Goal: Task Accomplishment & Management: Complete application form

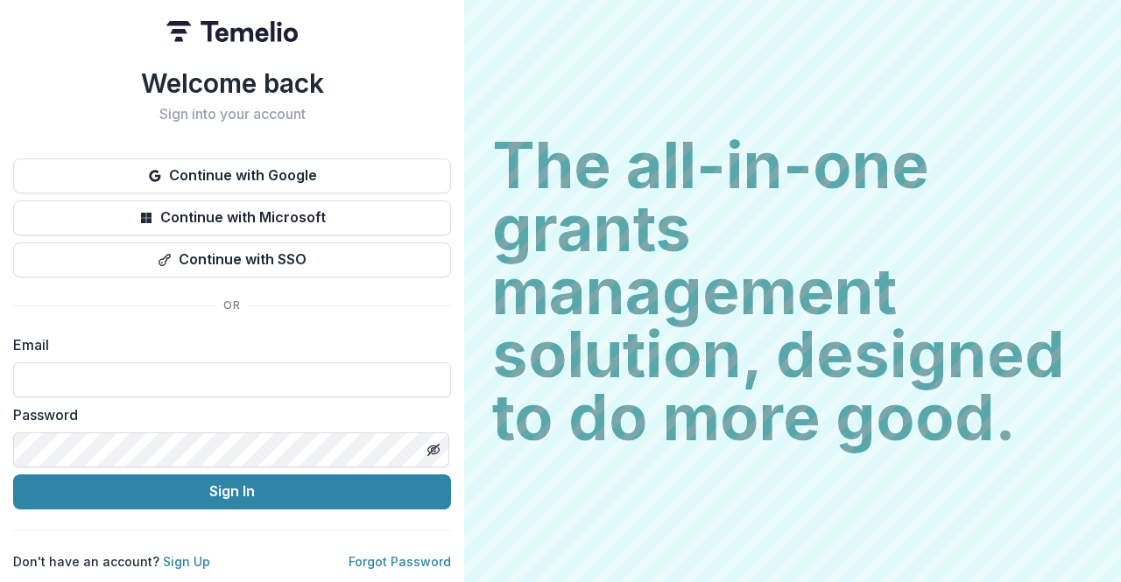
click at [143, 370] on input at bounding box center [232, 379] width 438 height 35
click at [242, 481] on button "Sign In" at bounding box center [232, 492] width 438 height 35
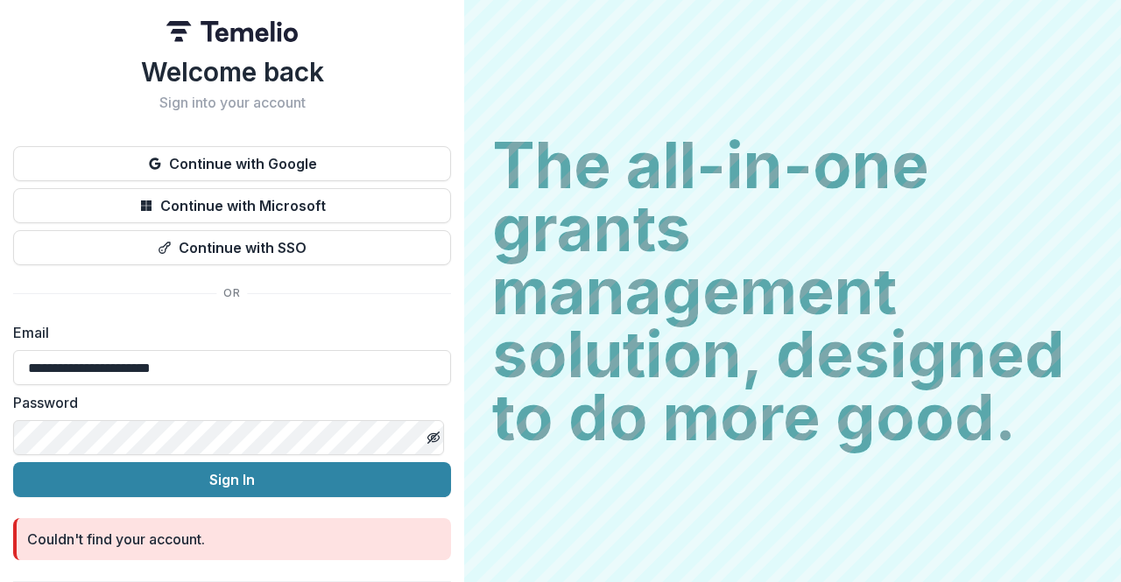
click at [207, 369] on input "**********" at bounding box center [232, 367] width 438 height 35
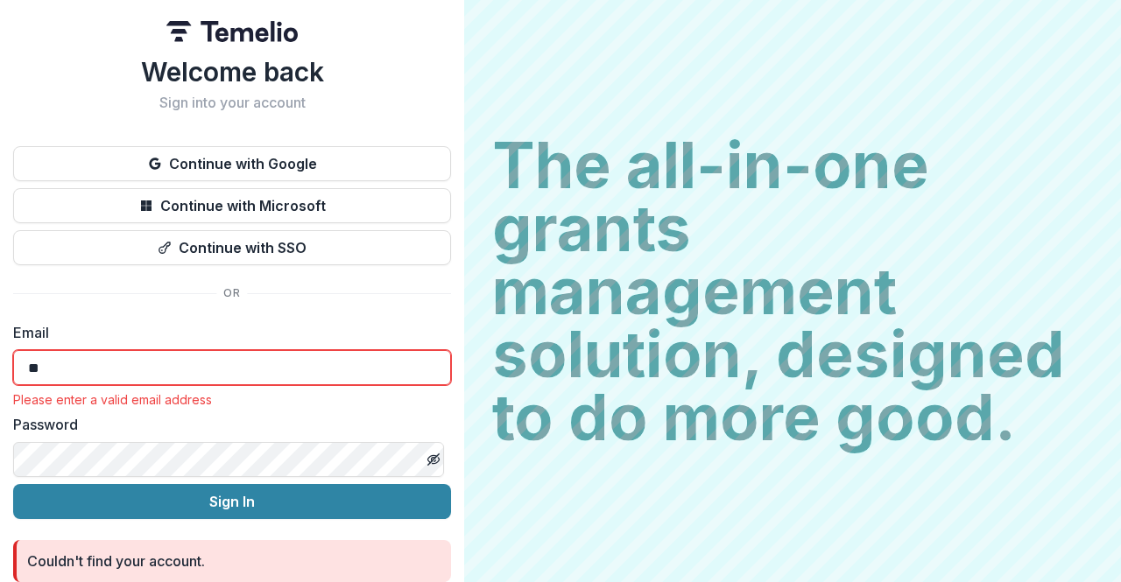
type input "*"
type input "**********"
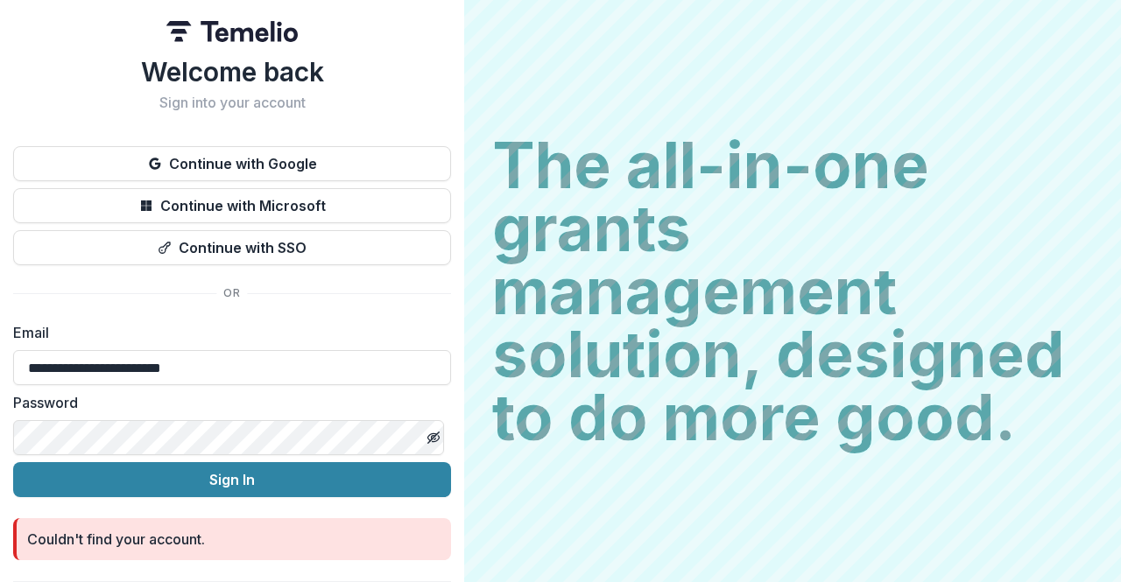
click at [228, 478] on button "Sign In" at bounding box center [232, 479] width 438 height 35
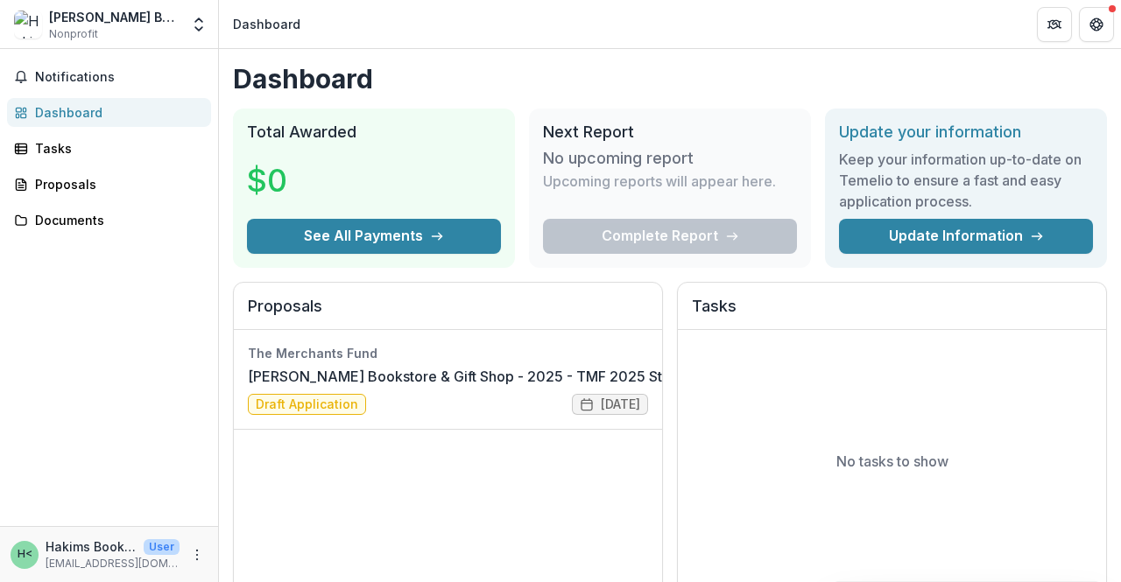
click at [278, 387] on link "[PERSON_NAME] Bookstore & Gift Shop - 2025 - TMF 2025 Stabilization Grant Progr…" at bounding box center [538, 376] width 581 height 21
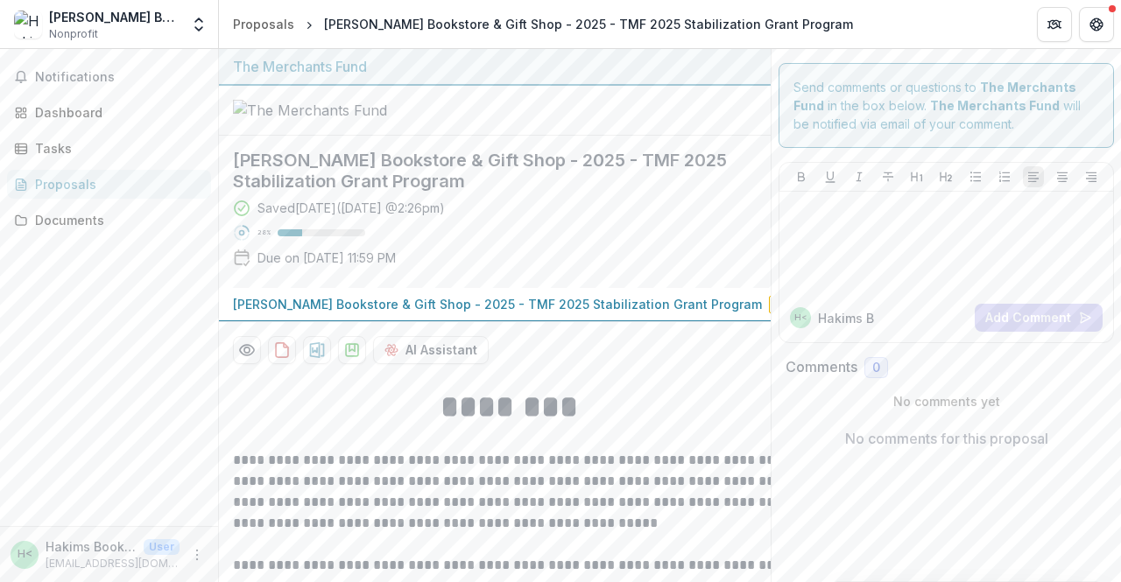
click at [769, 313] on span "Draft" at bounding box center [792, 305] width 46 height 18
click at [492, 313] on p "Hakim's Bookstore & Gift Shop - 2025 - TMF 2025 Stabilization Grant Program" at bounding box center [497, 304] width 529 height 18
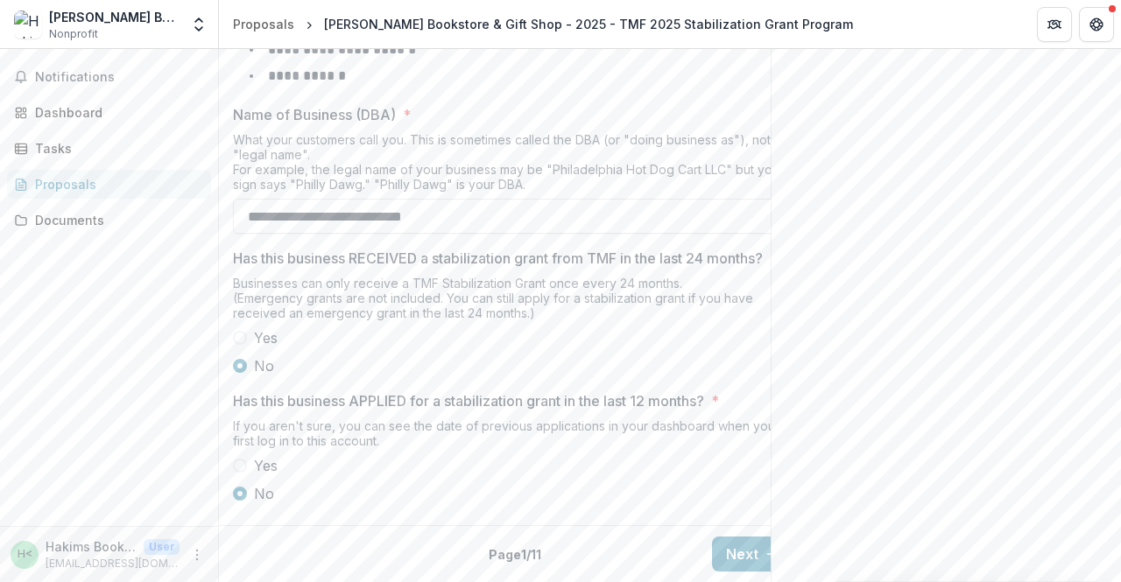
scroll to position [954, 0]
click at [740, 537] on button "Next" at bounding box center [752, 554] width 81 height 35
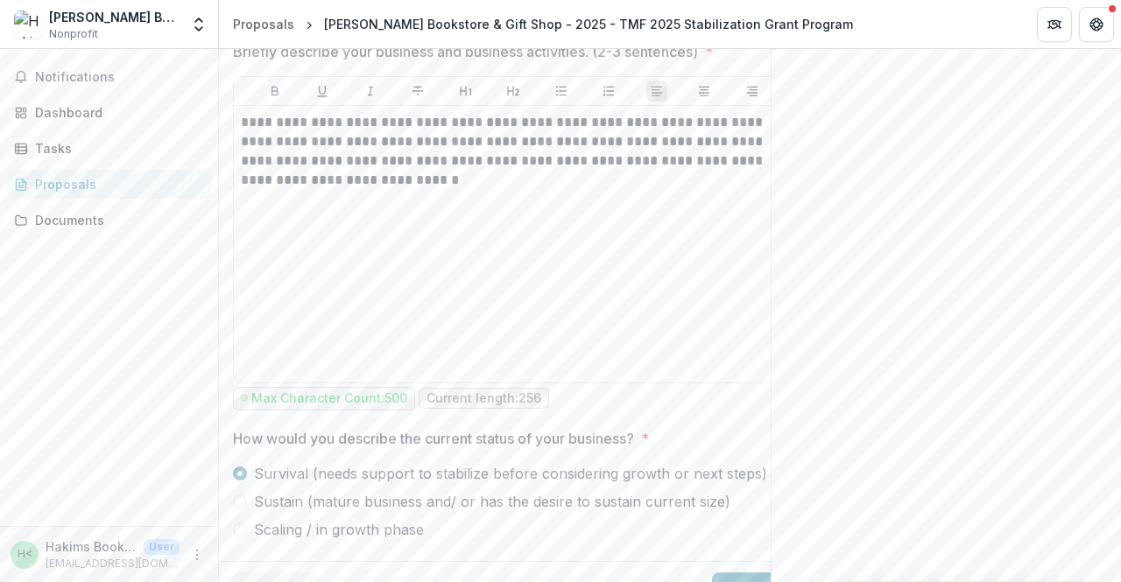
scroll to position [1101, 0]
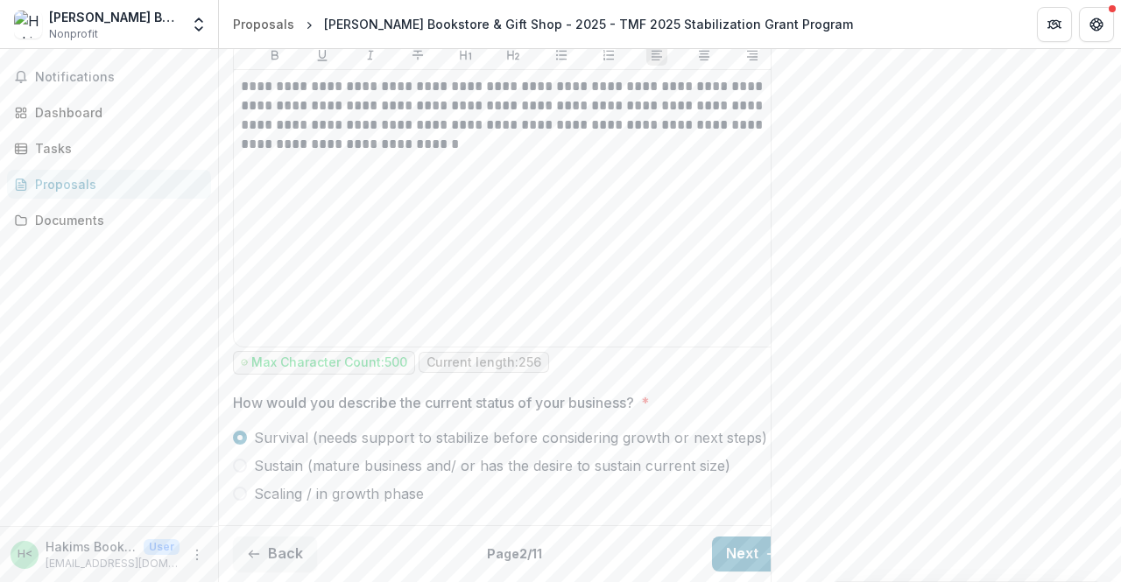
click at [732, 537] on button "Next" at bounding box center [752, 554] width 81 height 35
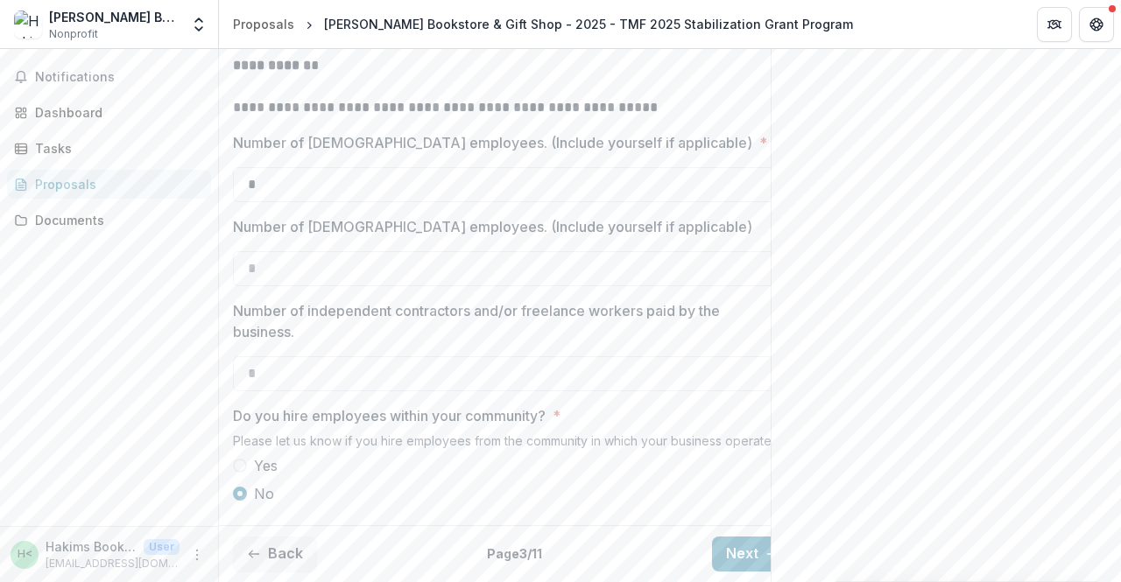
scroll to position [686, 0]
click at [742, 541] on button "Next" at bounding box center [752, 554] width 81 height 35
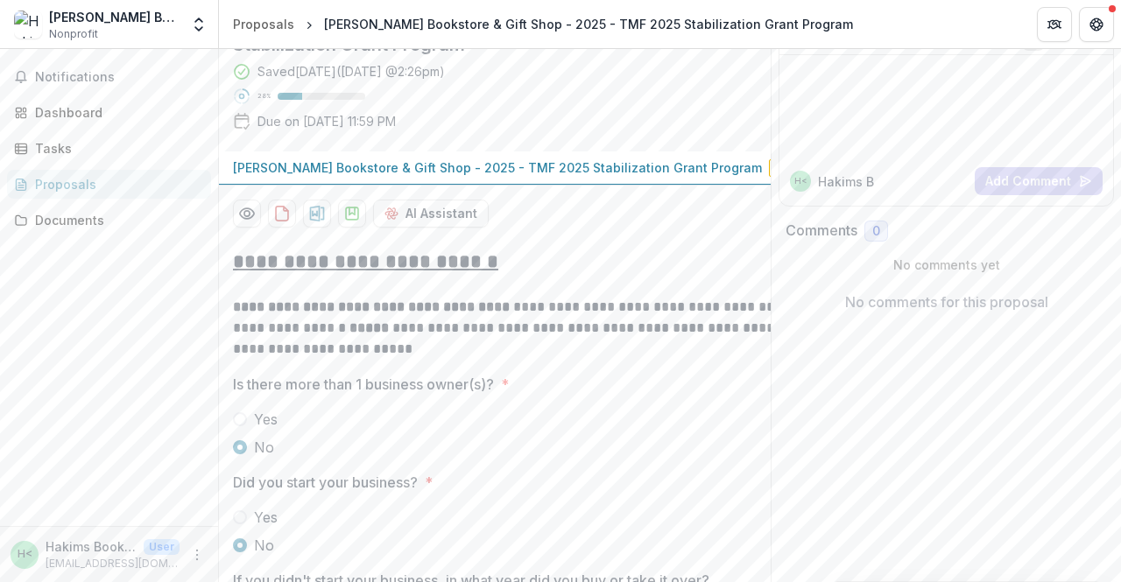
scroll to position [0, 0]
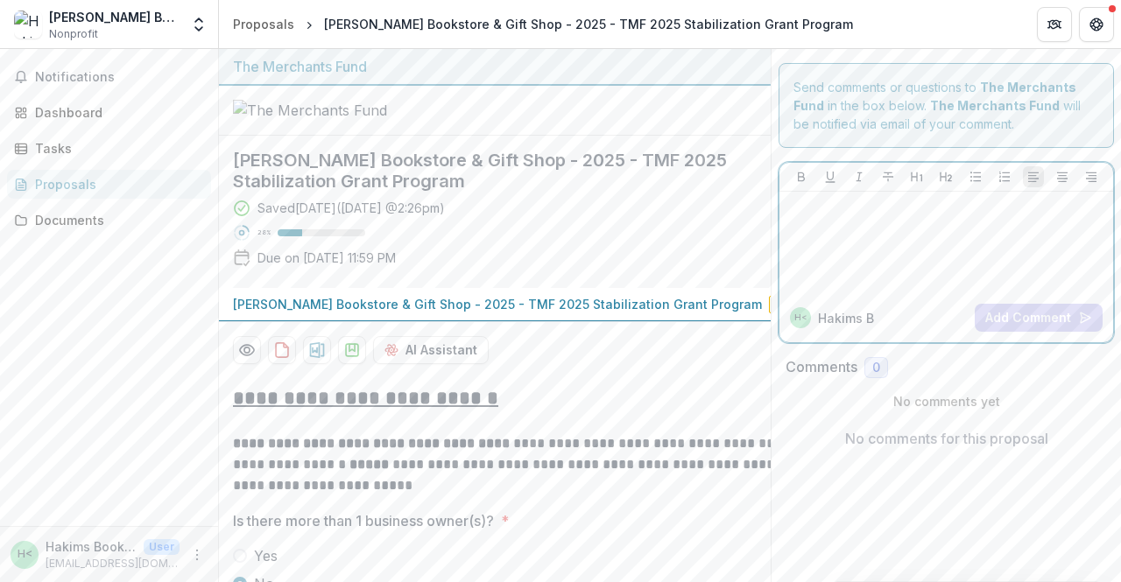
drag, startPoint x: 865, startPoint y: 271, endPoint x: 857, endPoint y: 261, distance: 12.4
click at [857, 261] on div at bounding box center [946, 243] width 320 height 88
click at [1076, 66] on div "Send comments or questions to The Merchants Fund in the box below. The Merchant…" at bounding box center [945, 105] width 335 height 85
click at [1002, 435] on p "No comments for this proposal" at bounding box center [946, 438] width 203 height 21
click at [868, 307] on div "H< Hakims B" at bounding box center [879, 317] width 178 height 21
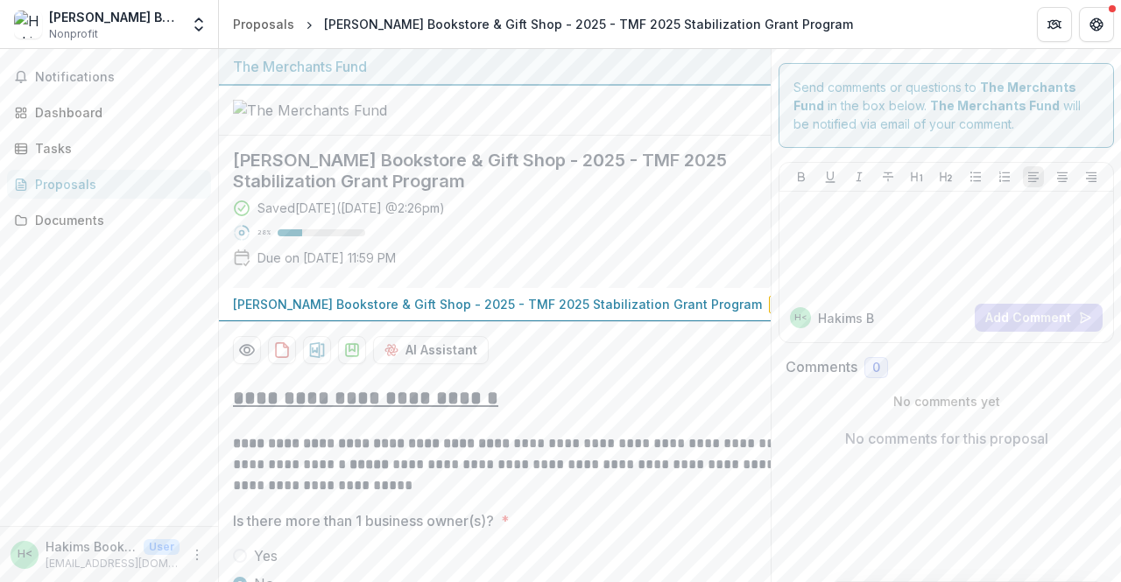
click at [842, 325] on p "Hakims B" at bounding box center [846, 318] width 56 height 18
click at [786, 81] on div "Send comments or questions to The Merchants Fund in the box below. The Merchant…" at bounding box center [945, 103] width 335 height 85
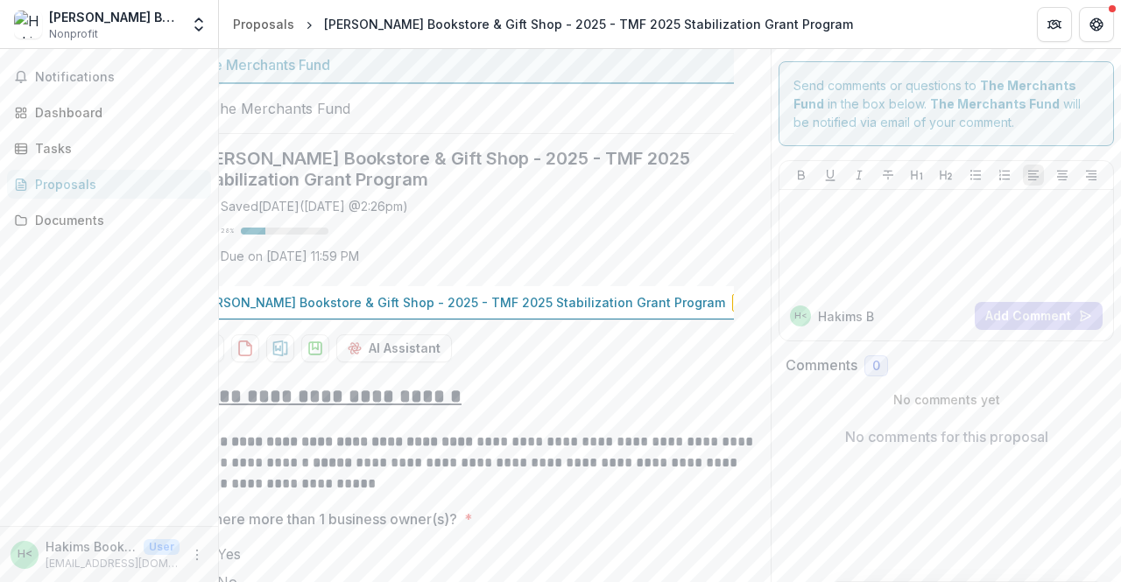
scroll to position [0, 0]
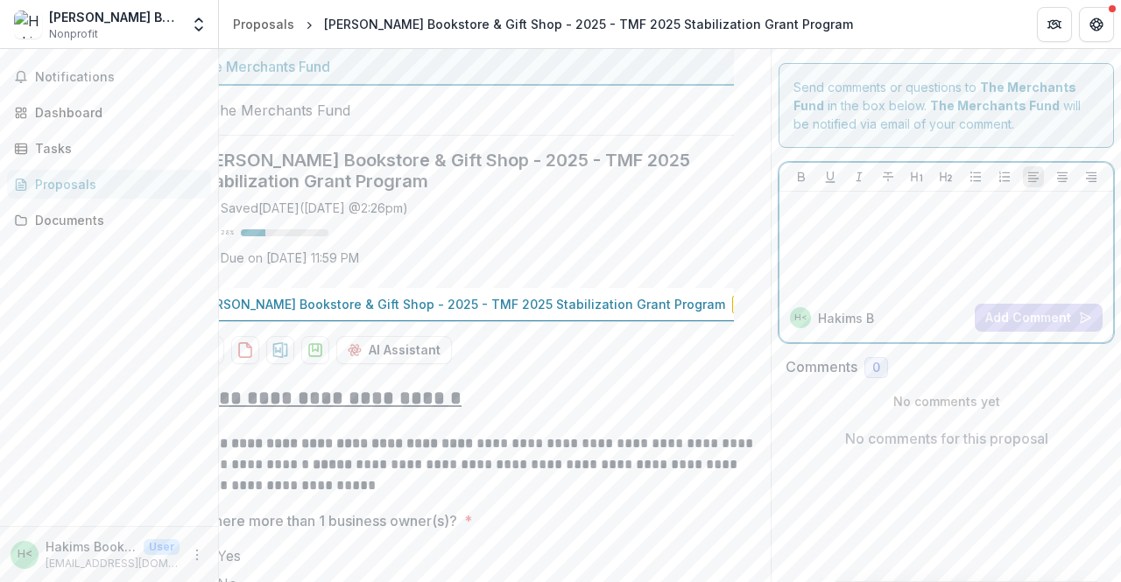
click at [1030, 170] on icon "Align Left" at bounding box center [1033, 177] width 14 height 14
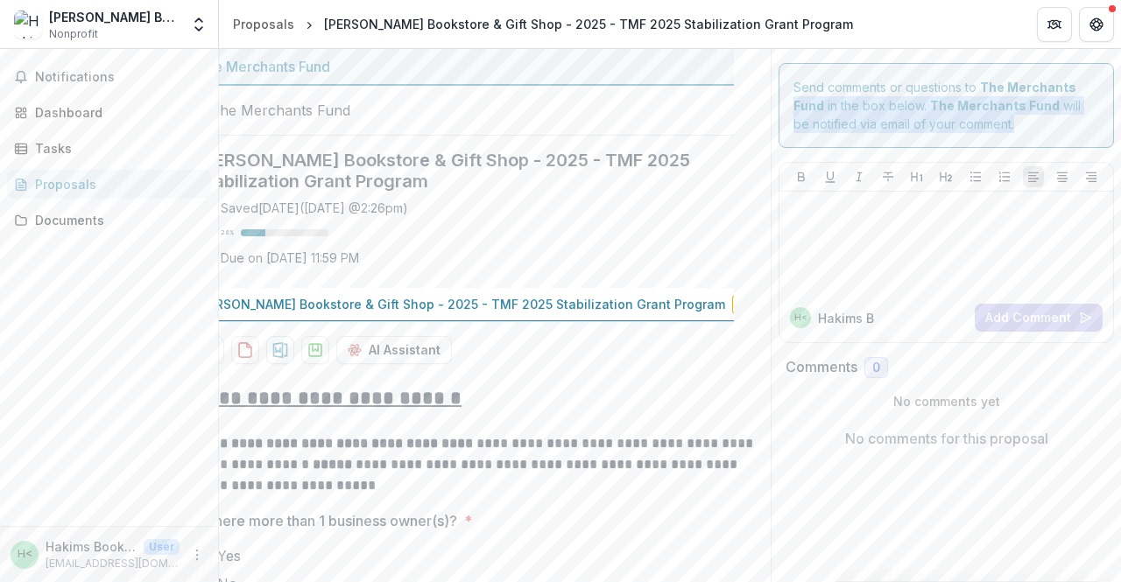
drag, startPoint x: 811, startPoint y: 174, endPoint x: 1120, endPoint y: 83, distance: 322.2
click at [1120, 83] on div "**********" at bounding box center [670, 315] width 902 height 533
click at [889, 206] on p at bounding box center [946, 208] width 320 height 19
click at [741, 180] on div "**********" at bounding box center [495, 451] width 552 height 805
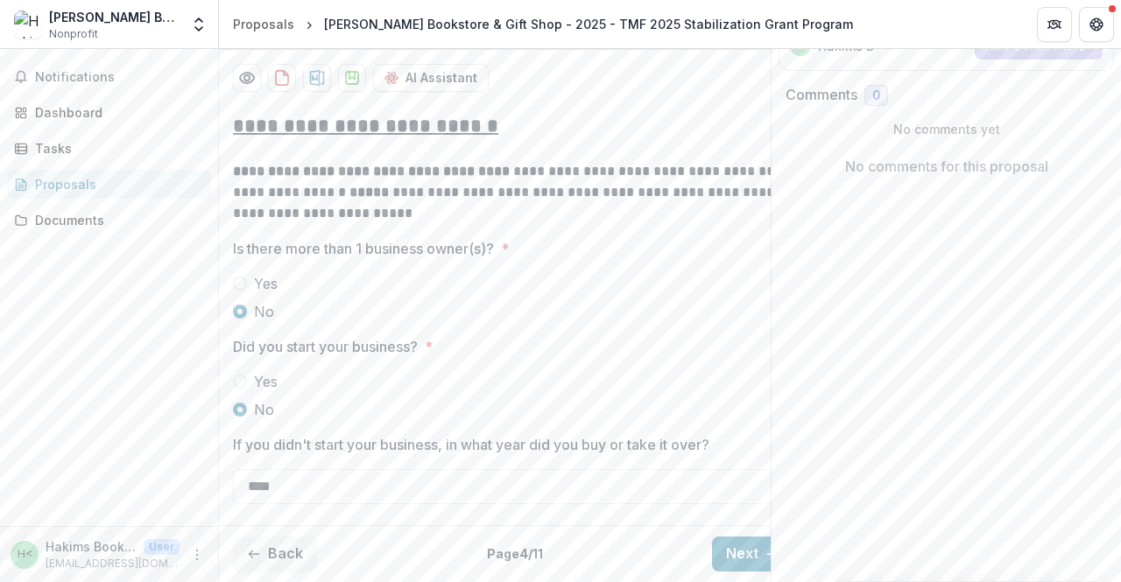
scroll to position [0, 5]
click at [737, 537] on button "Next" at bounding box center [747, 554] width 81 height 35
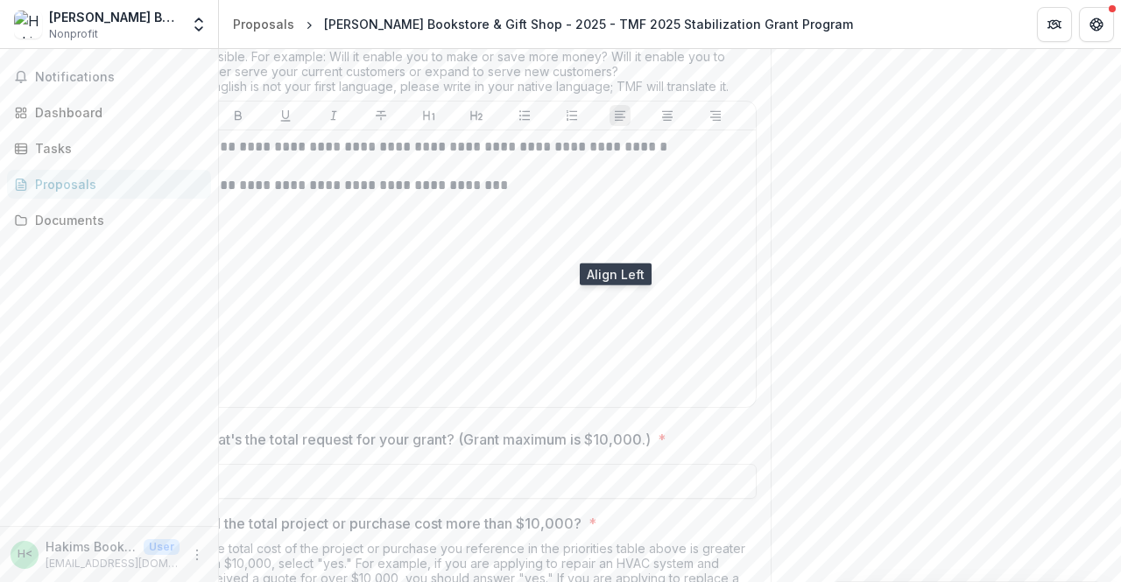
scroll to position [1080, 0]
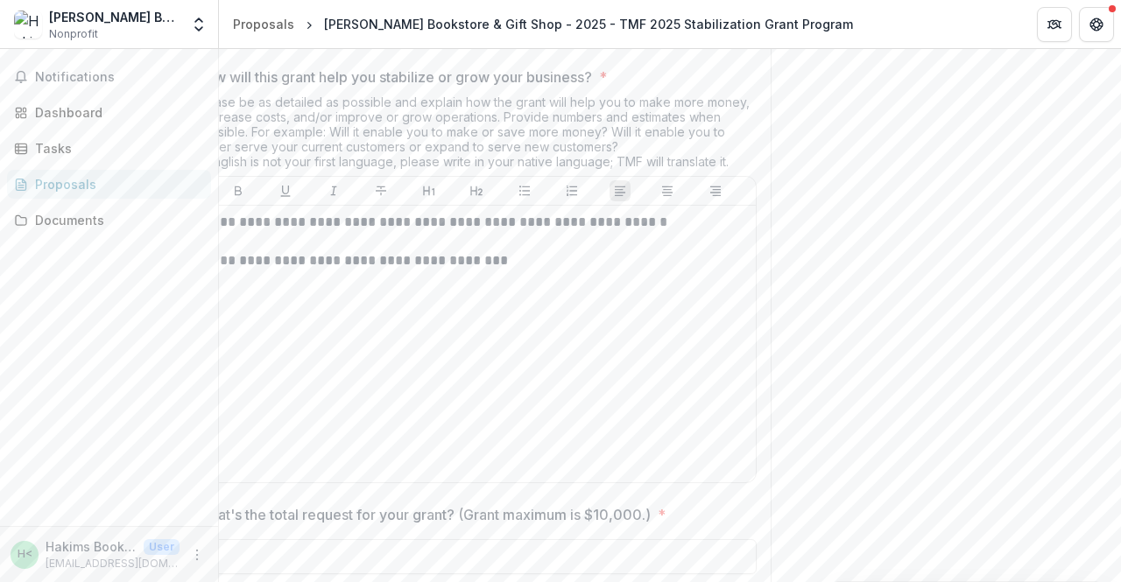
click at [215, 283] on div "Notifications Dashboard Tasks Proposals Documents" at bounding box center [109, 287] width 218 height 477
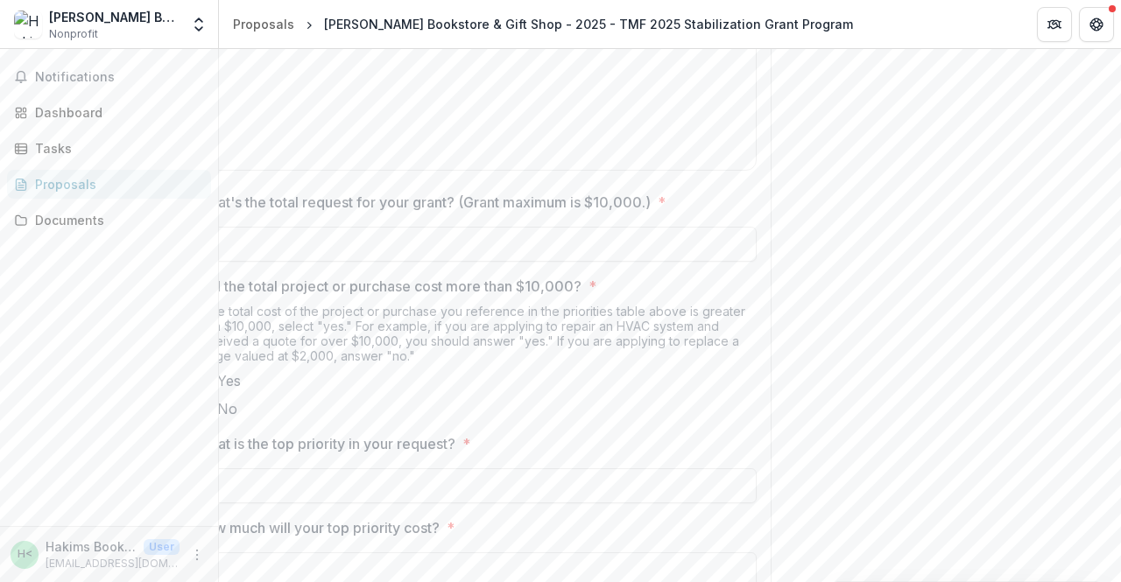
scroll to position [1379, 0]
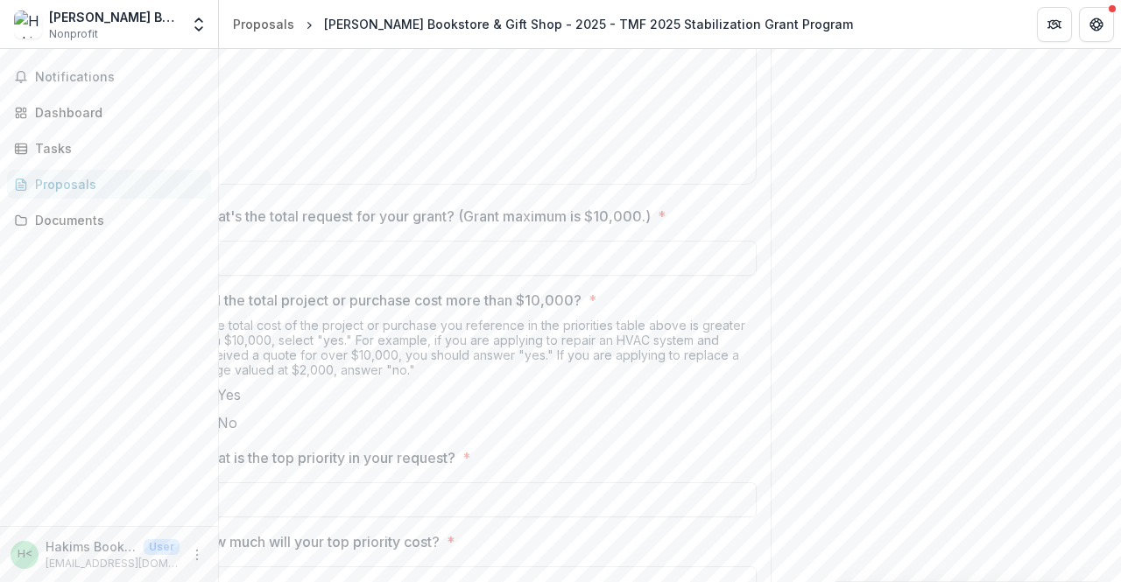
click at [201, 16] on icon "Open entity switcher" at bounding box center [199, 25] width 18 height 18
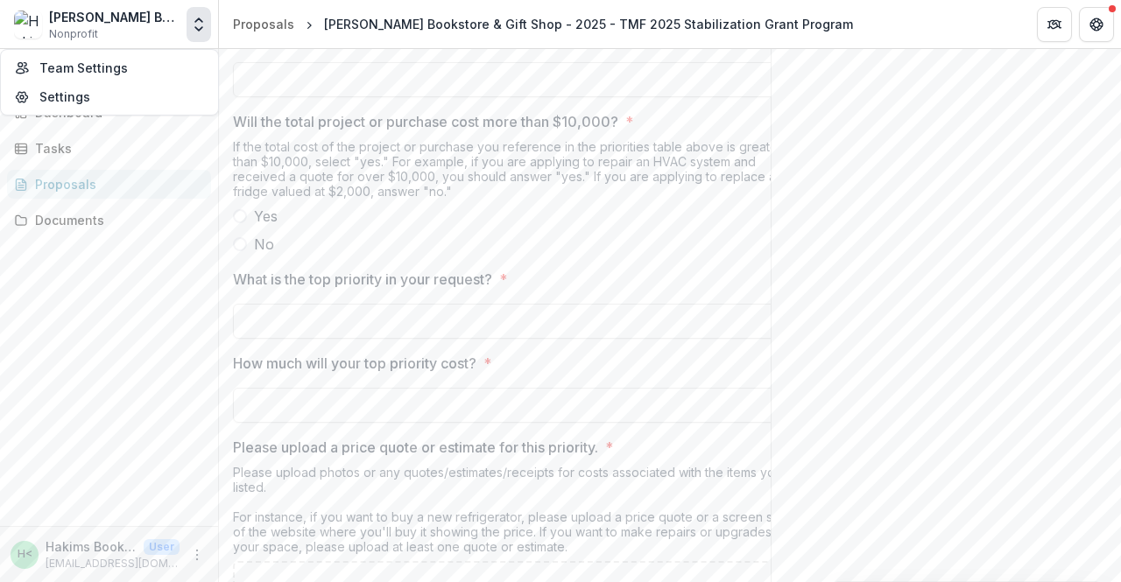
scroll to position [1558, 0]
click at [243, 250] on span at bounding box center [240, 243] width 14 height 14
click at [324, 338] on input "What is the top priority in your request? *" at bounding box center [513, 320] width 560 height 35
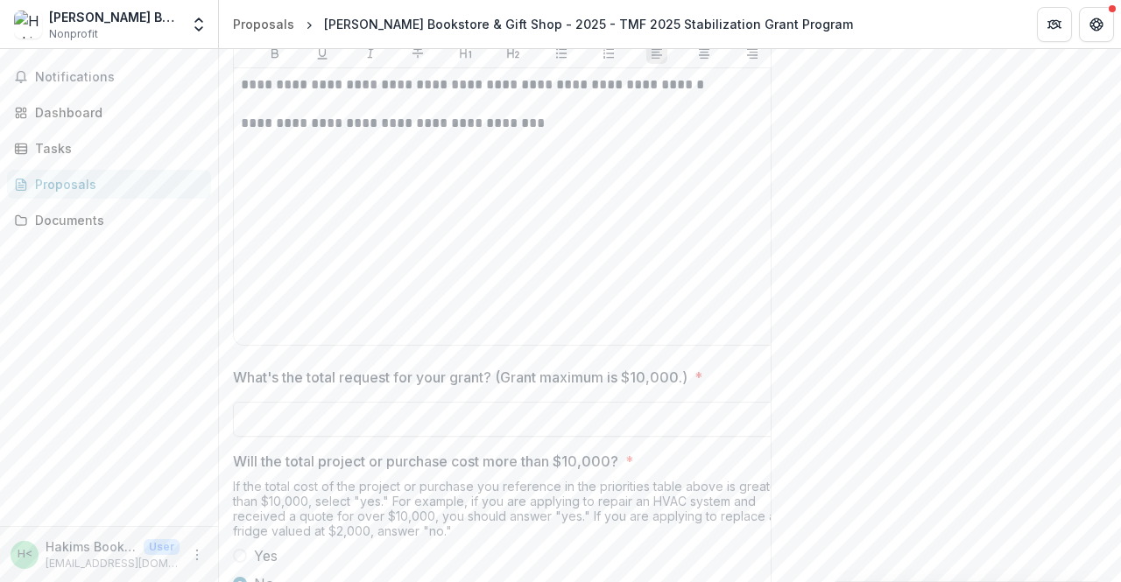
scroll to position [1200, 0]
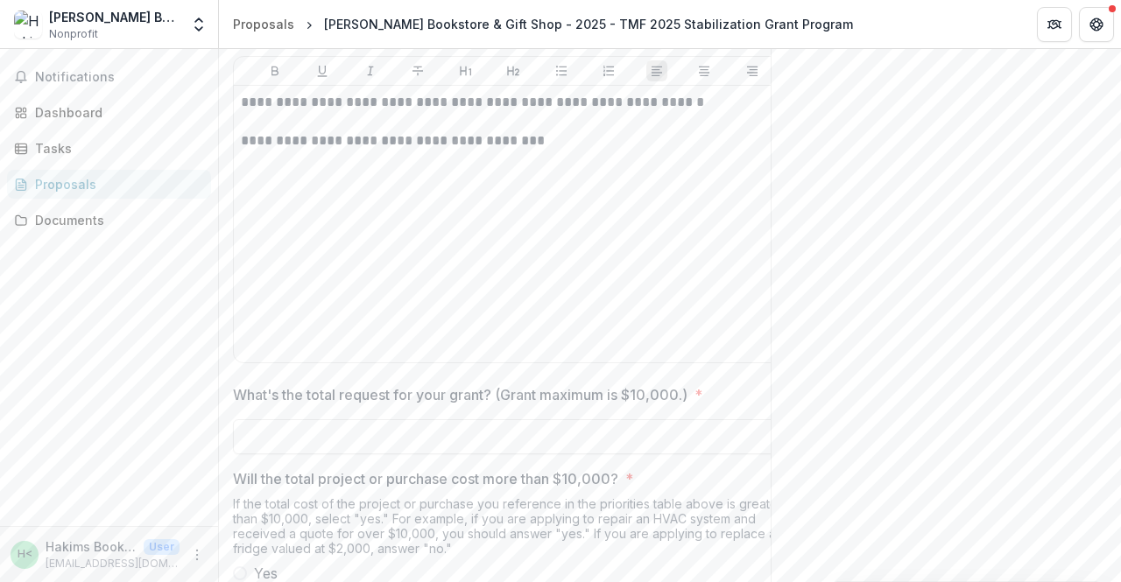
type input "**********"
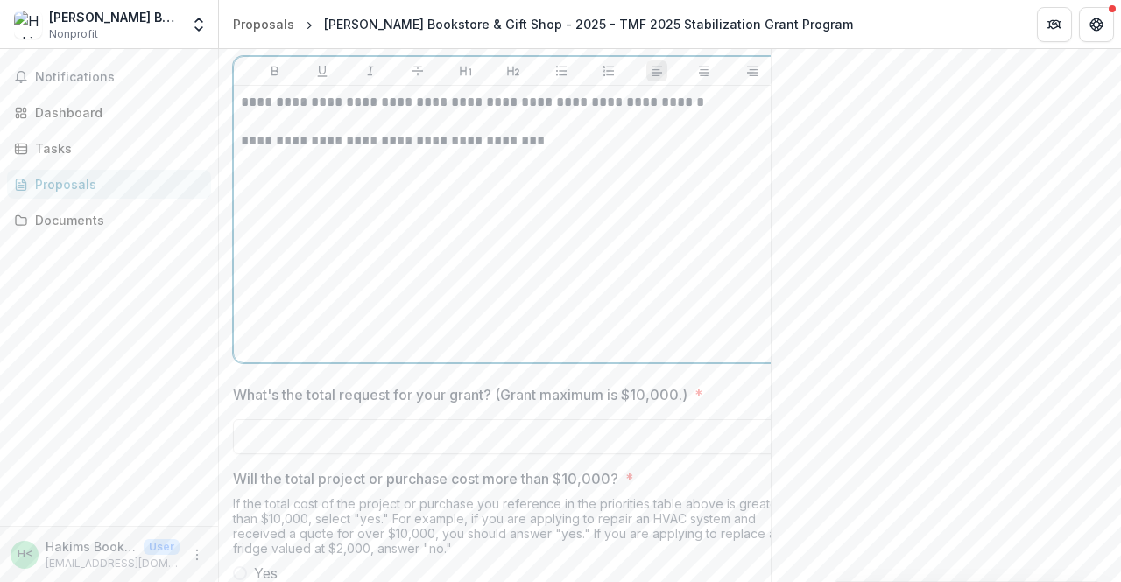
click at [326, 112] on p "**********" at bounding box center [513, 102] width 545 height 19
click at [279, 112] on p "**********" at bounding box center [513, 102] width 545 height 19
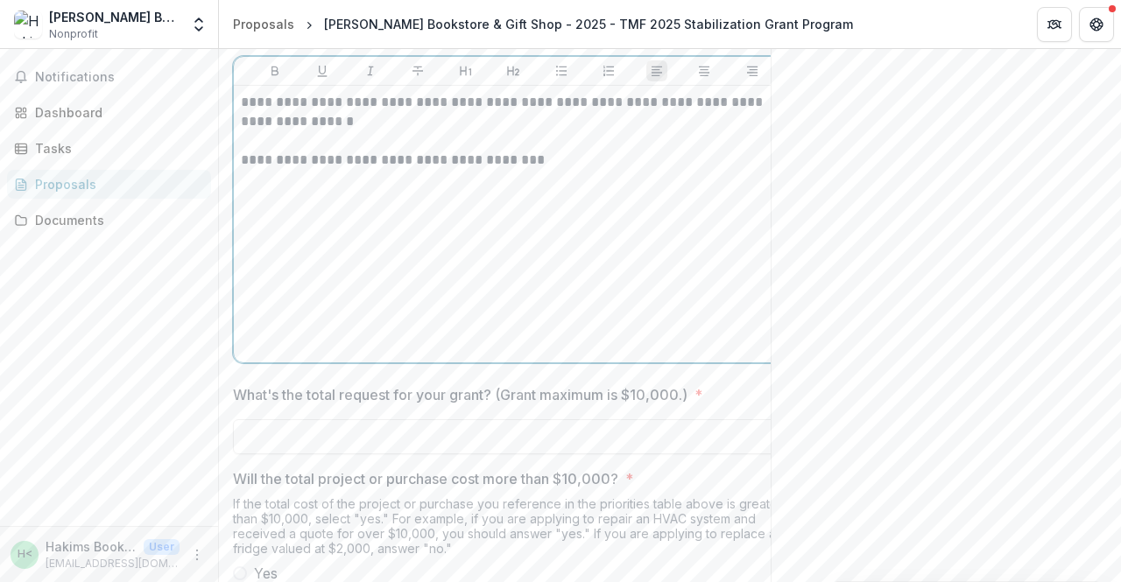
click at [482, 131] on p "**********" at bounding box center [513, 112] width 545 height 39
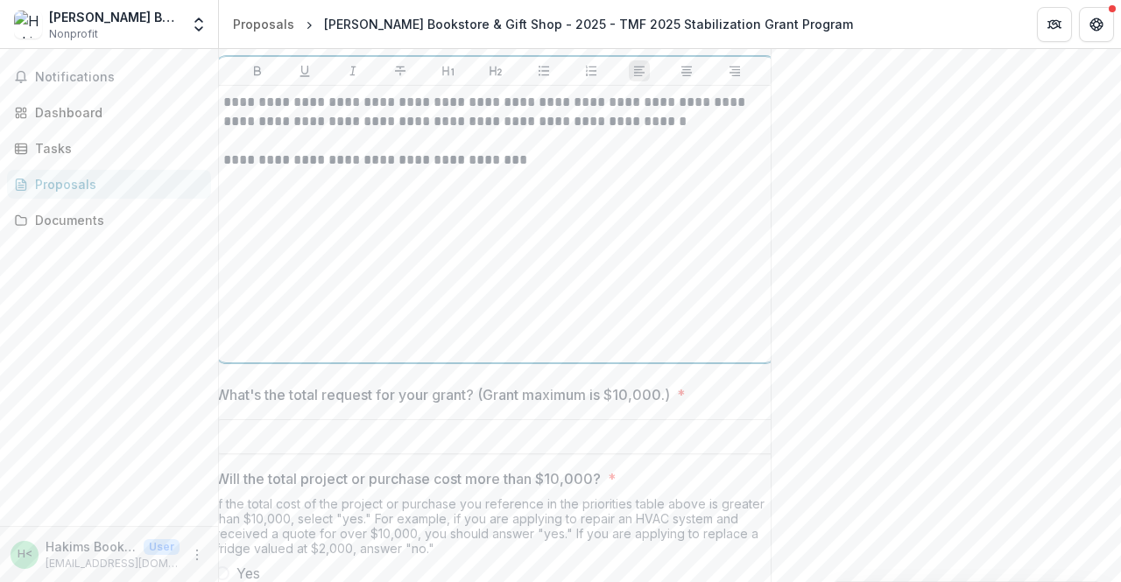
click at [636, 131] on p "**********" at bounding box center [495, 112] width 545 height 39
click at [527, 170] on p "**********" at bounding box center [495, 160] width 545 height 19
click at [347, 131] on p "**********" at bounding box center [495, 112] width 545 height 39
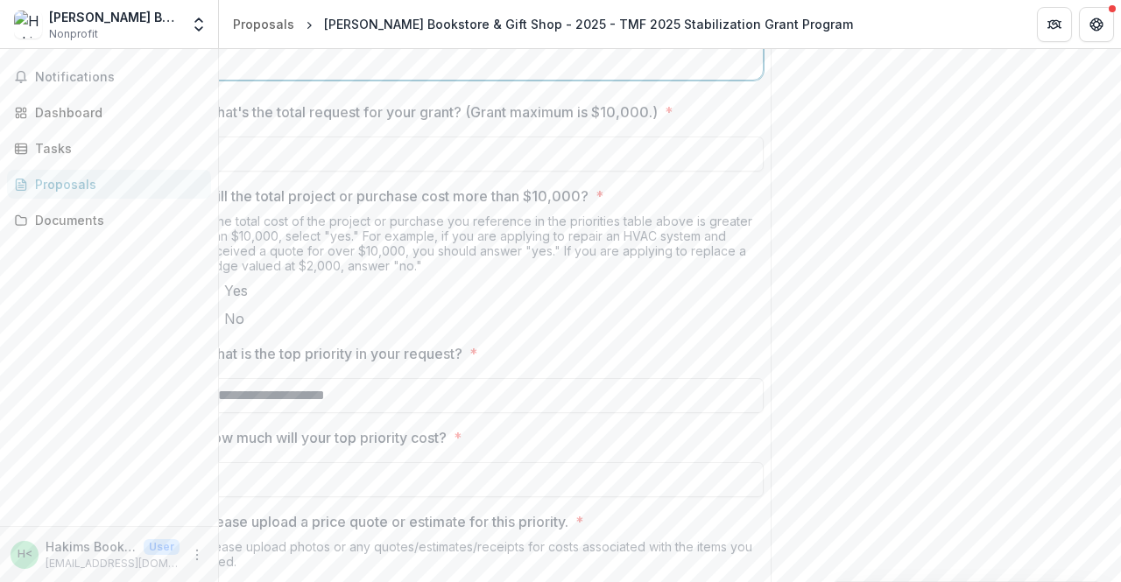
scroll to position [0, 0]
click at [256, 172] on input "What's the total request for your grant? (Grant maximum is $10,000.) *" at bounding box center [513, 154] width 560 height 35
type input "*******"
click at [397, 413] on input "**********" at bounding box center [513, 395] width 560 height 35
click at [373, 413] on input "**********" at bounding box center [513, 395] width 560 height 35
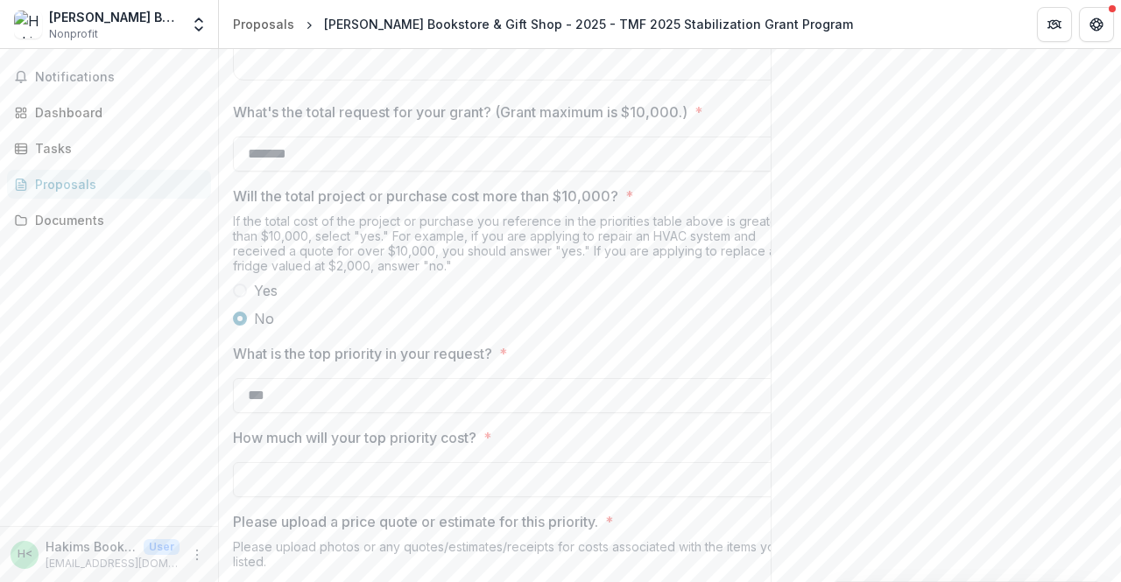
type input "*"
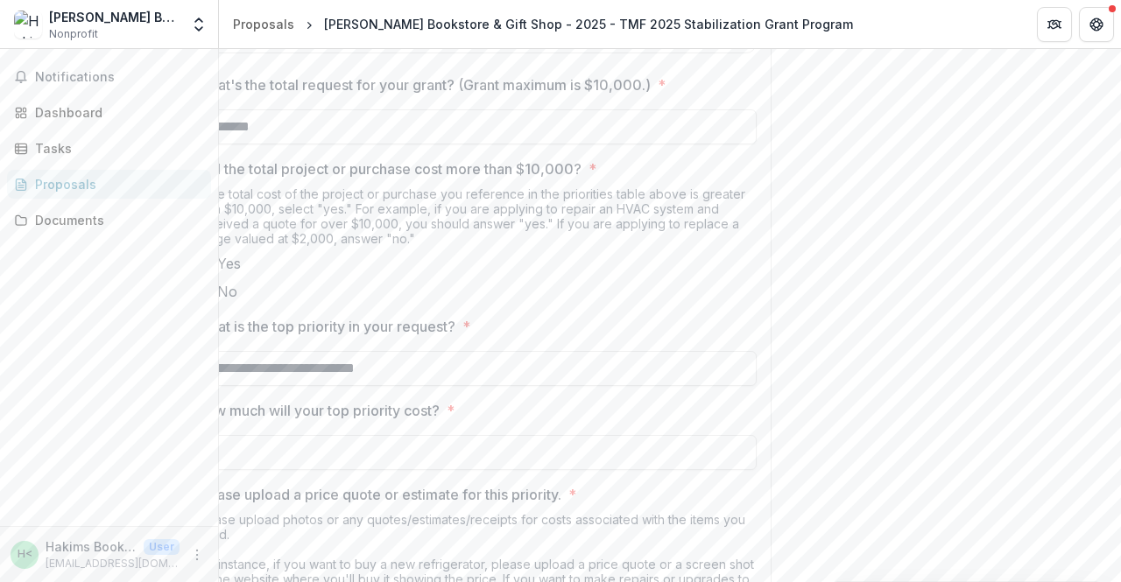
scroll to position [1492, 0]
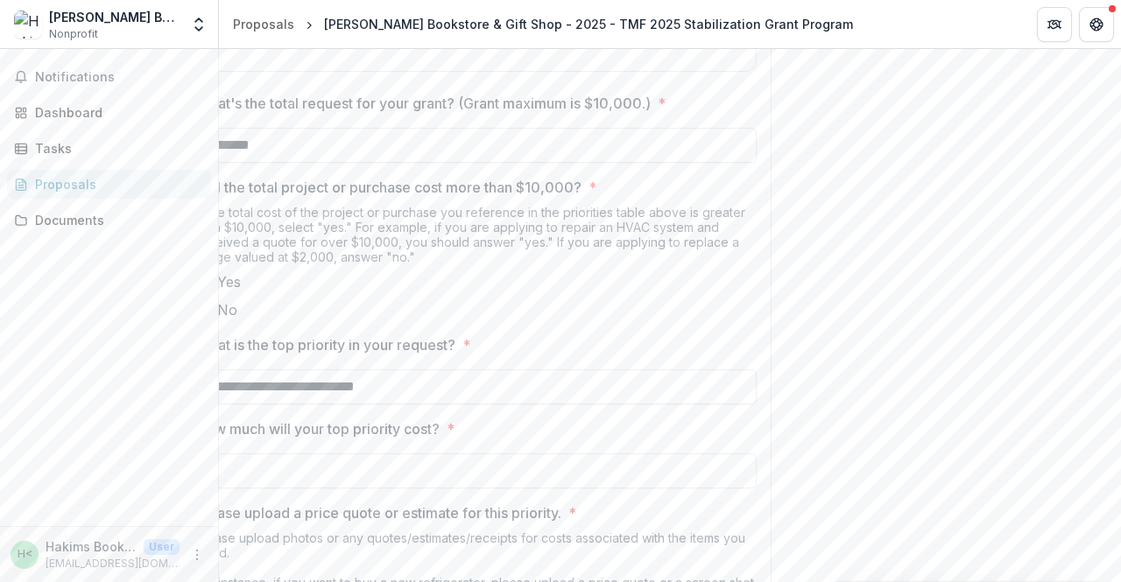
type input "**********"
click at [218, 448] on div "Notifications Dashboard Tasks Proposals Documents H< Hakims Bookstore <bookstor…" at bounding box center [109, 315] width 219 height 533
click at [193, 551] on icon "More" at bounding box center [197, 555] width 14 height 14
click at [410, 489] on input "How much will your top priority cost? *" at bounding box center [476, 470] width 560 height 35
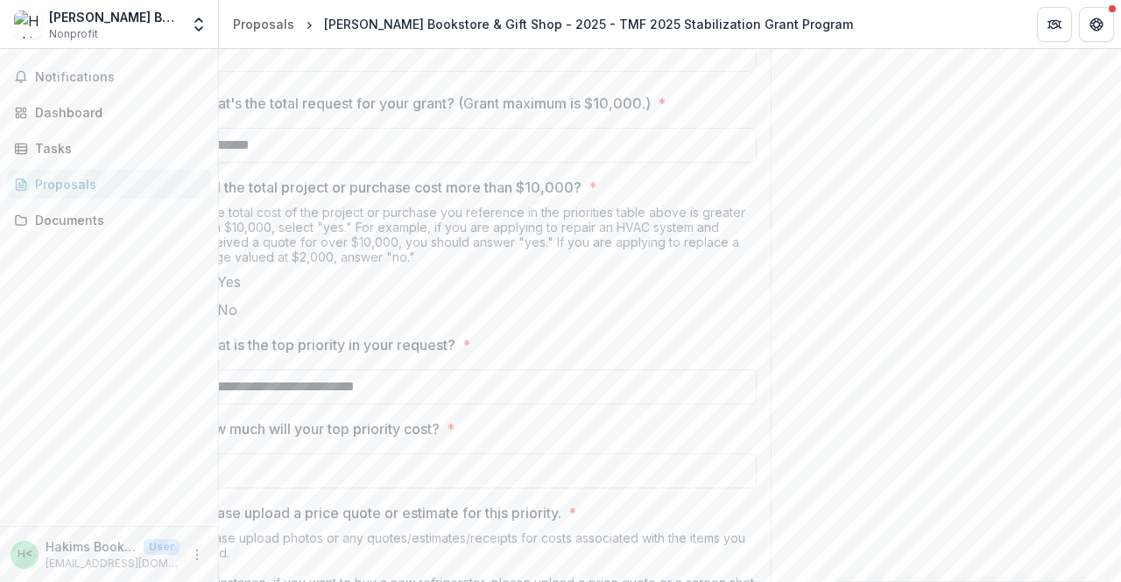
click at [410, 489] on input "How much will your top priority cost? *" at bounding box center [476, 470] width 560 height 35
click at [345, 489] on input "How much will your top priority cost? *" at bounding box center [476, 470] width 560 height 35
click at [272, 489] on input "*" at bounding box center [476, 470] width 560 height 35
click at [259, 489] on input "*" at bounding box center [476, 470] width 560 height 35
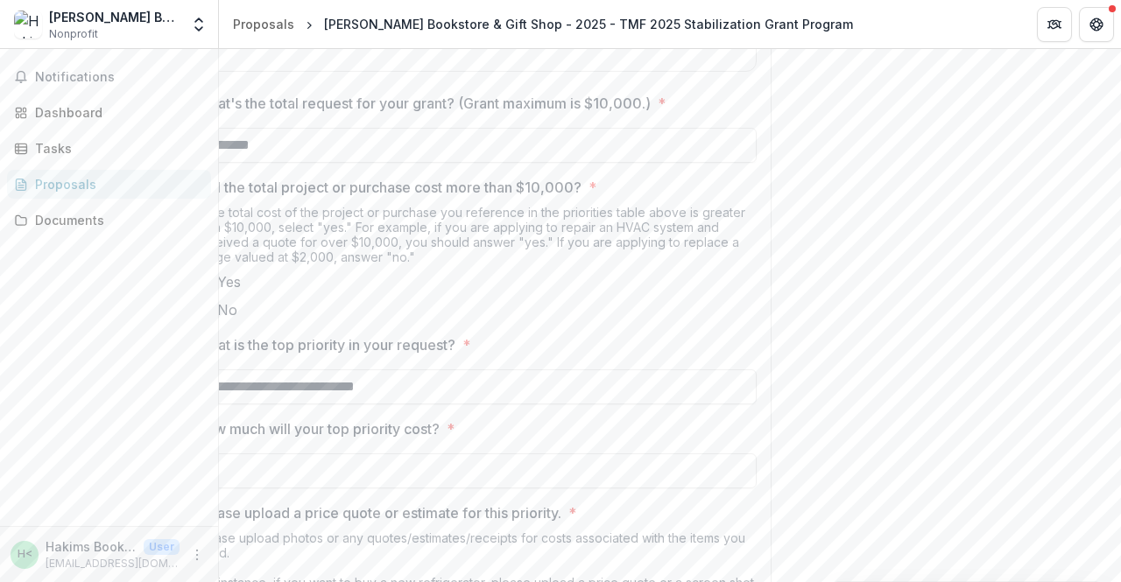
type input "*"
click at [257, 489] on input "*" at bounding box center [476, 470] width 560 height 35
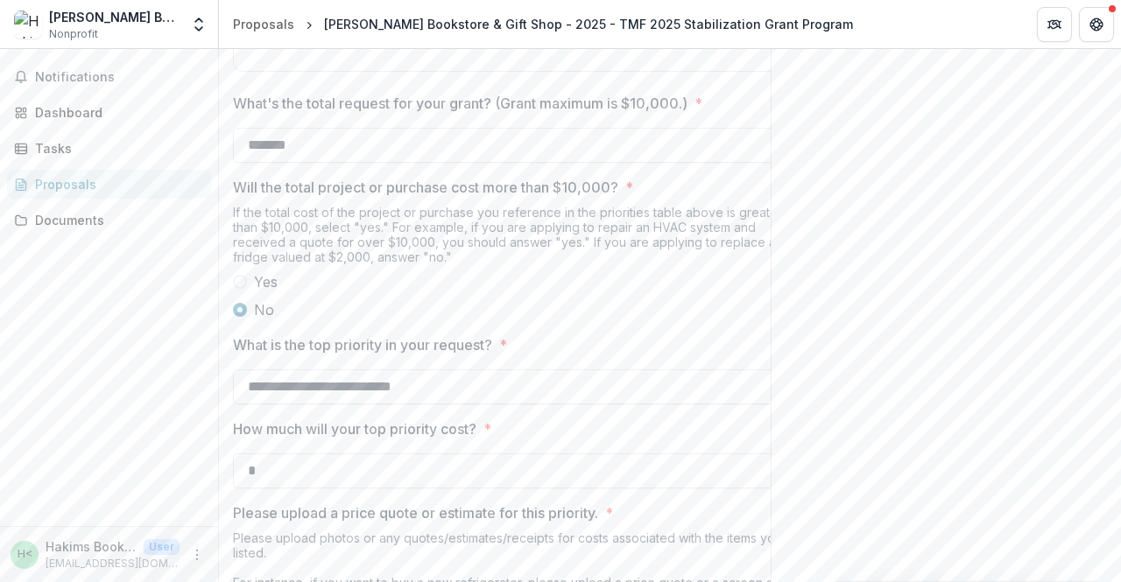
type input "*"
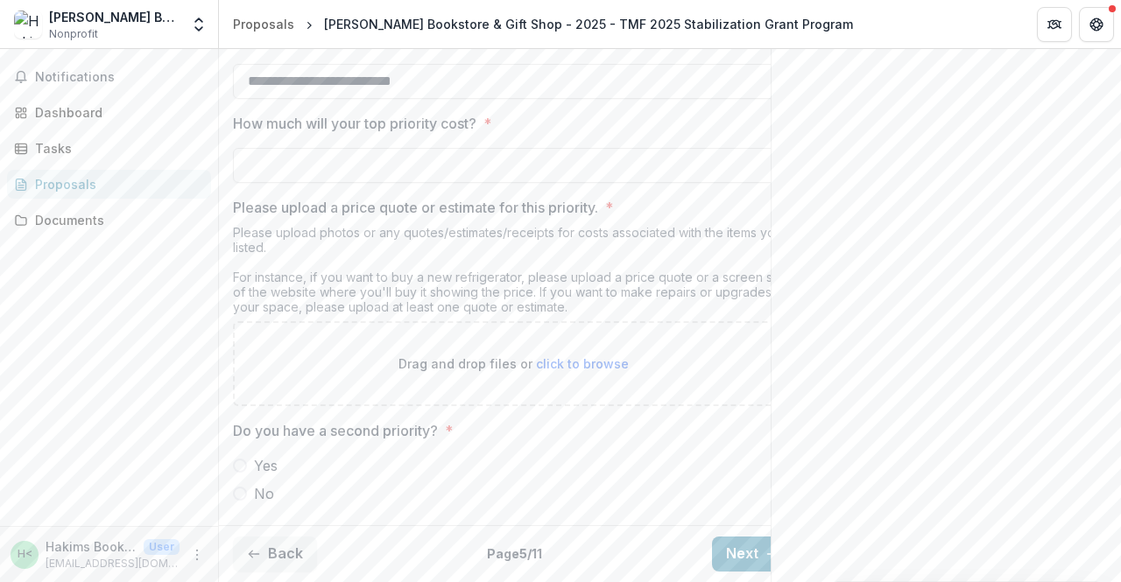
type input "**"
click at [241, 501] on span at bounding box center [240, 494] width 14 height 14
click at [243, 473] on span at bounding box center [240, 466] width 14 height 14
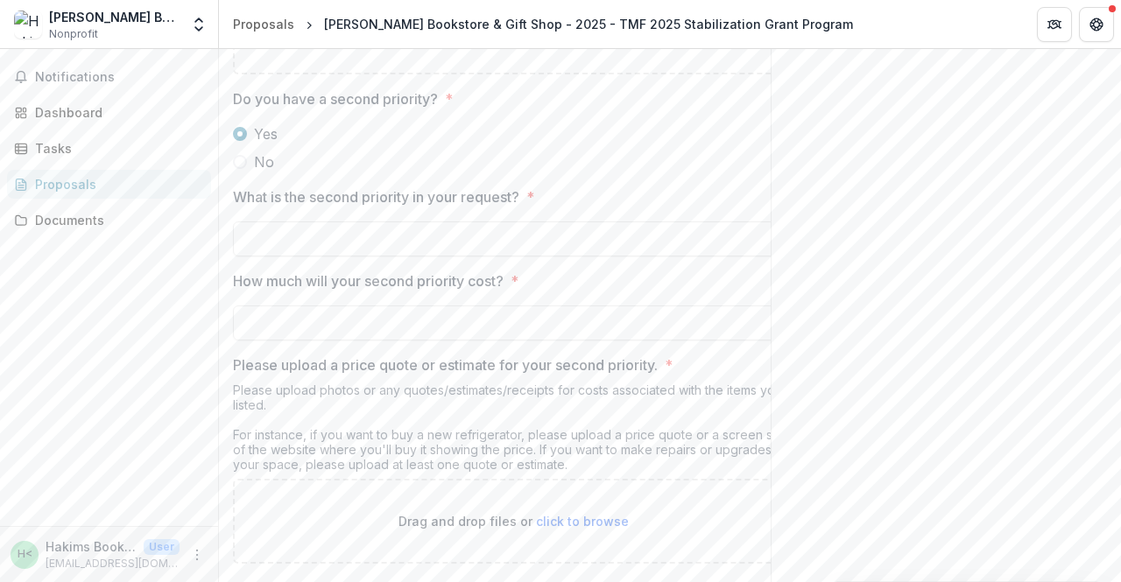
scroll to position [2218, 0]
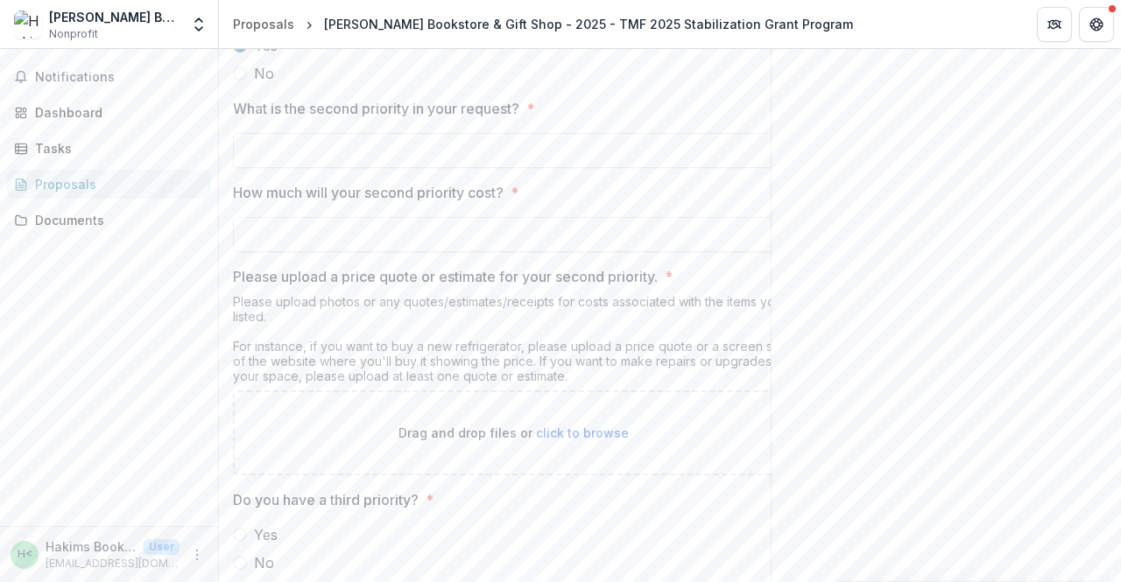
click at [252, 168] on input "What is the second priority in your request? *" at bounding box center [513, 150] width 560 height 35
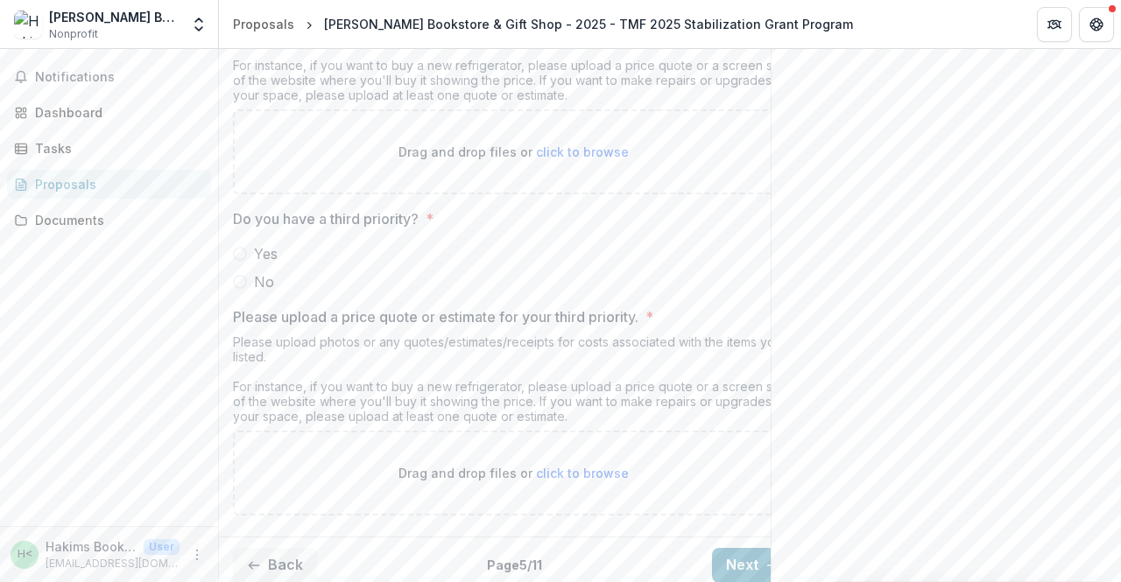
scroll to position [2498, 0]
type input "**********"
click at [243, 262] on span at bounding box center [240, 255] width 14 height 14
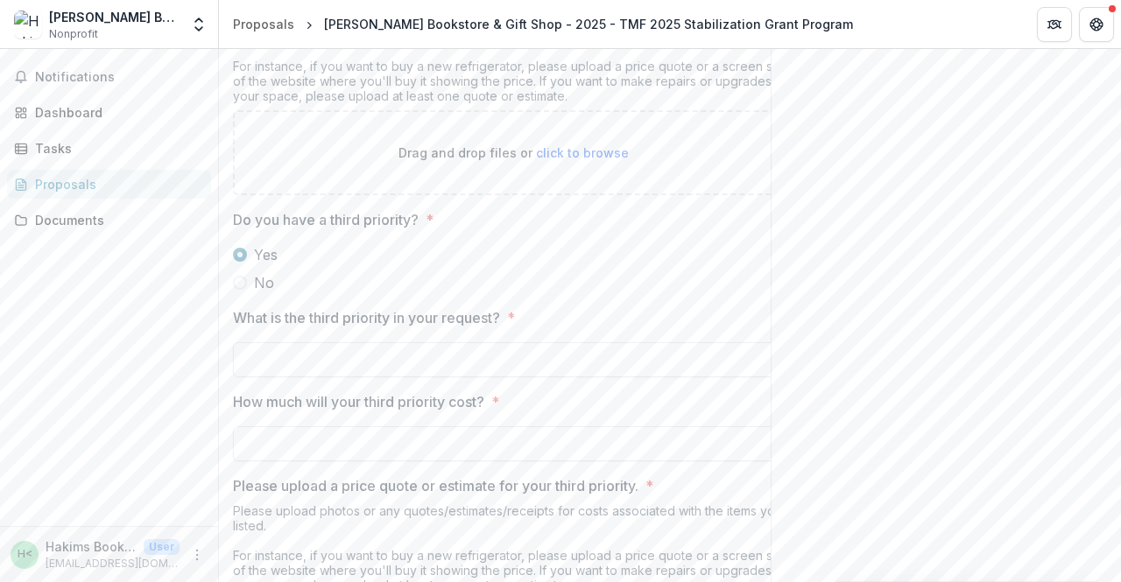
click at [320, 377] on input "What is the third priority in your request? *" at bounding box center [513, 359] width 560 height 35
type input "*"
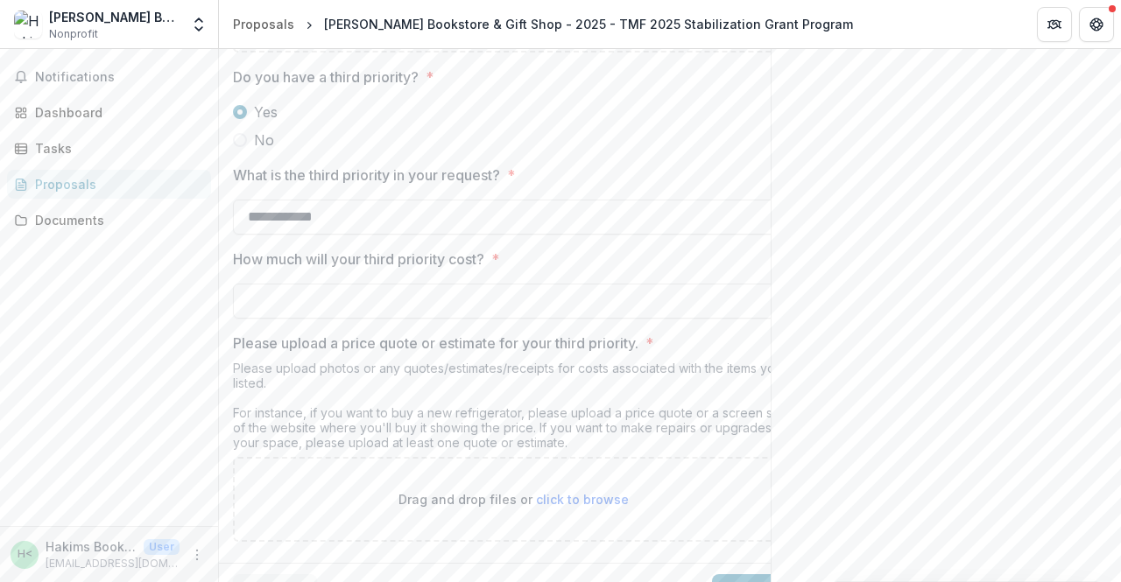
scroll to position [2747, 0]
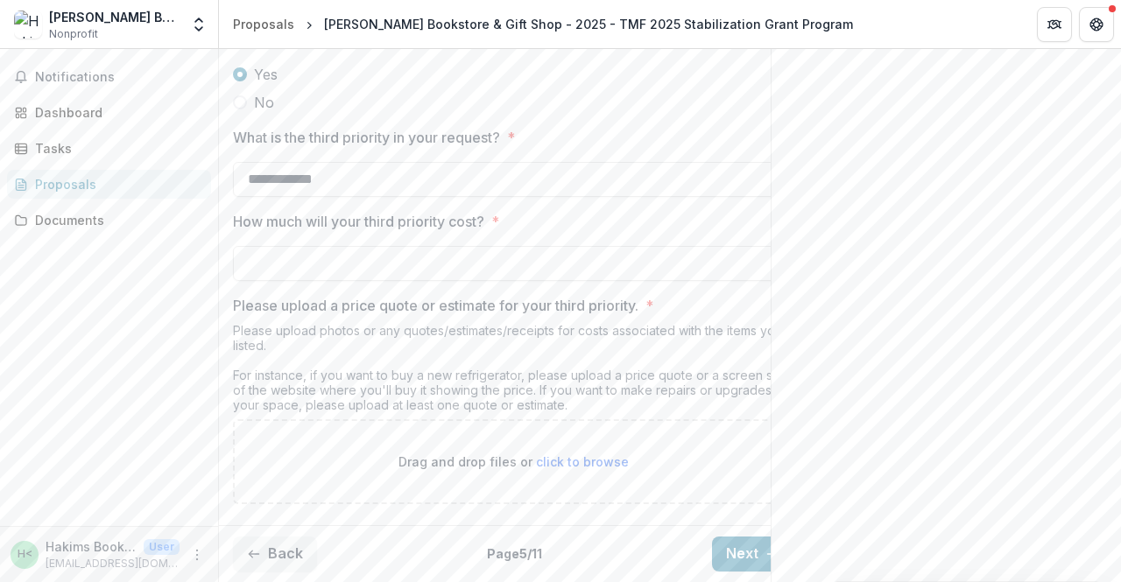
type input "**********"
click at [735, 537] on button "Next" at bounding box center [752, 554] width 81 height 35
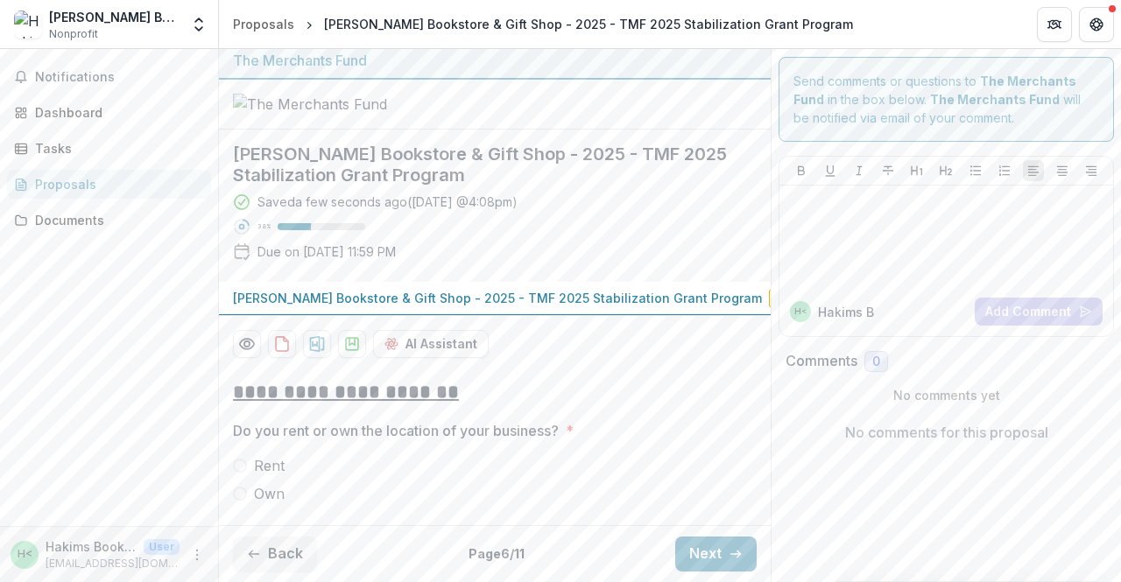
scroll to position [70, 0]
click at [242, 491] on span at bounding box center [240, 494] width 14 height 14
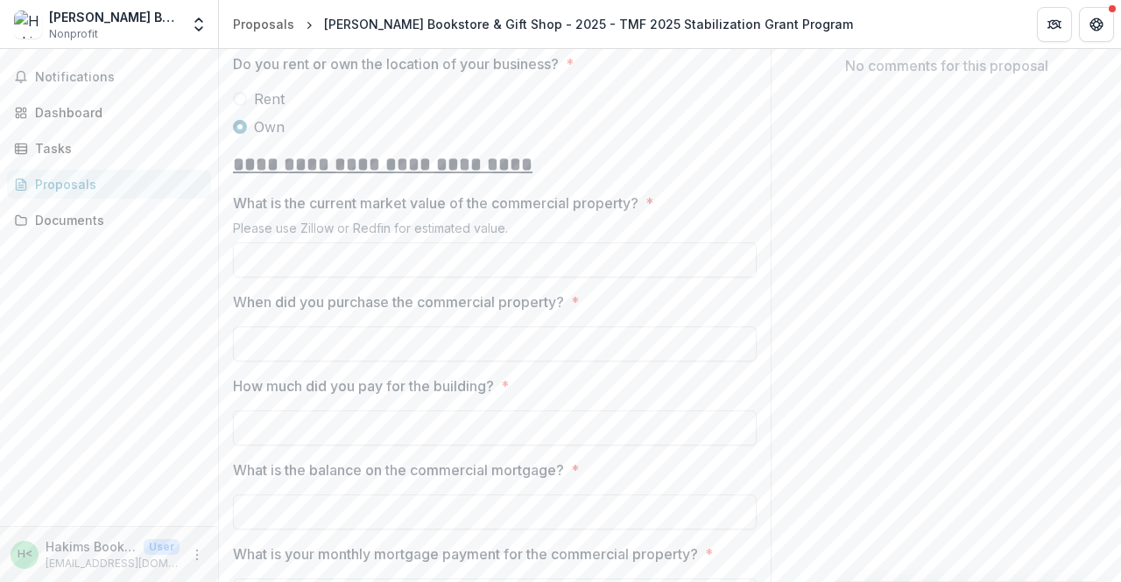
scroll to position [373, 0]
click at [366, 278] on input "What is the current market value of the commercial property? *" at bounding box center [495, 260] width 524 height 35
type input "******"
click at [364, 362] on input "When did you purchase the commercial property? *" at bounding box center [495, 344] width 524 height 35
type input "****"
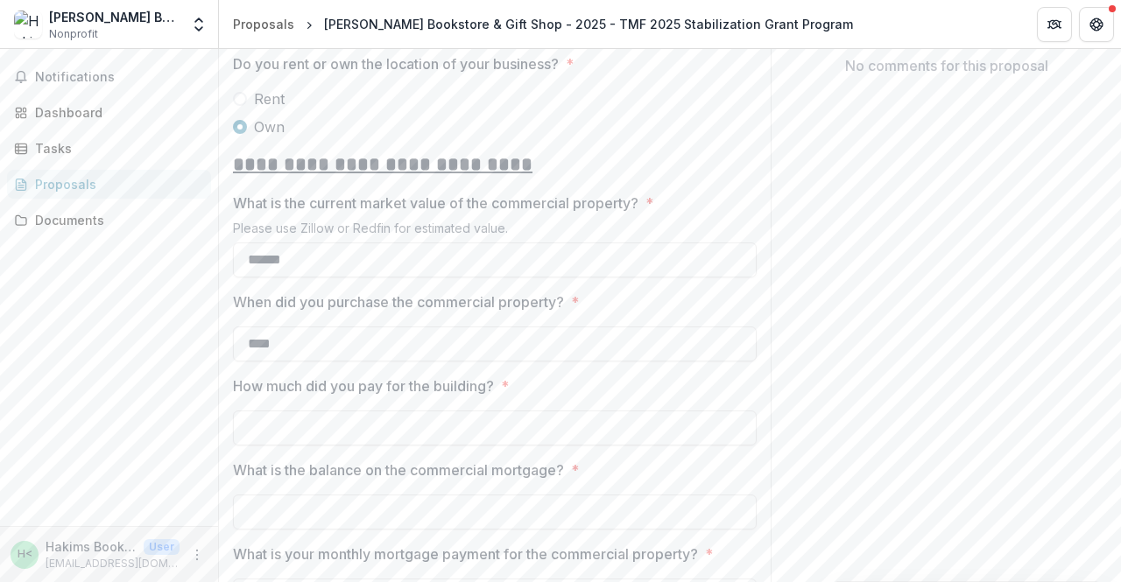
click at [345, 446] on input "How much did you pay for the building? *" at bounding box center [495, 428] width 524 height 35
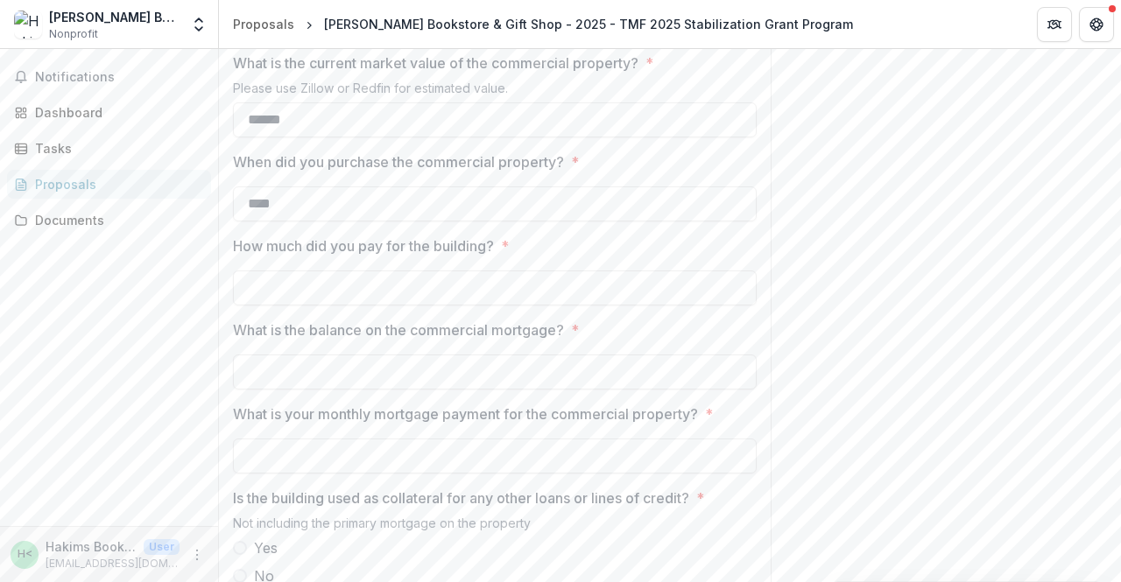
scroll to position [517, 0]
type input "**"
click at [319, 386] on input "What is the balance on the commercial mortgage? *" at bounding box center [495, 368] width 524 height 35
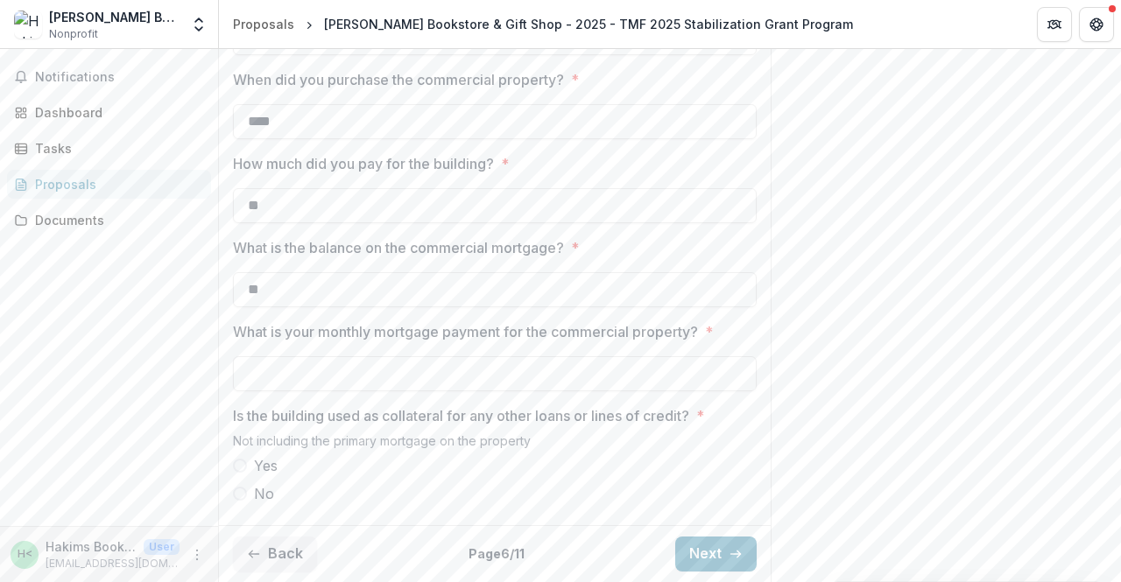
scroll to position [658, 0]
type input "**"
click at [306, 378] on input "What is your monthly mortgage payment for the commercial property? *" at bounding box center [495, 373] width 524 height 35
type input "**"
click at [241, 493] on span at bounding box center [240, 494] width 14 height 14
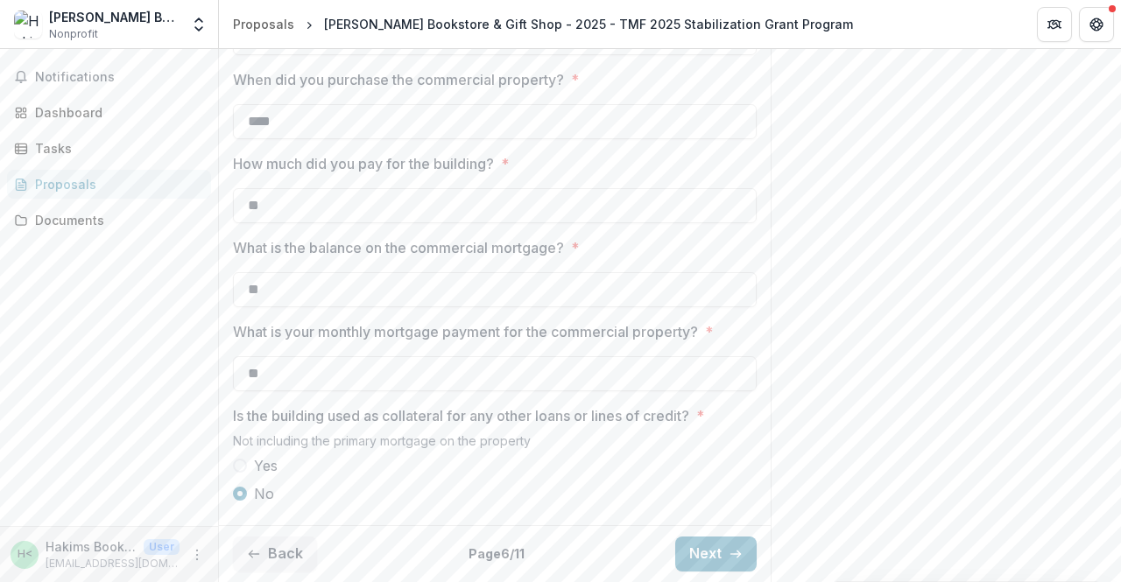
click at [704, 555] on button "Next" at bounding box center [715, 554] width 81 height 35
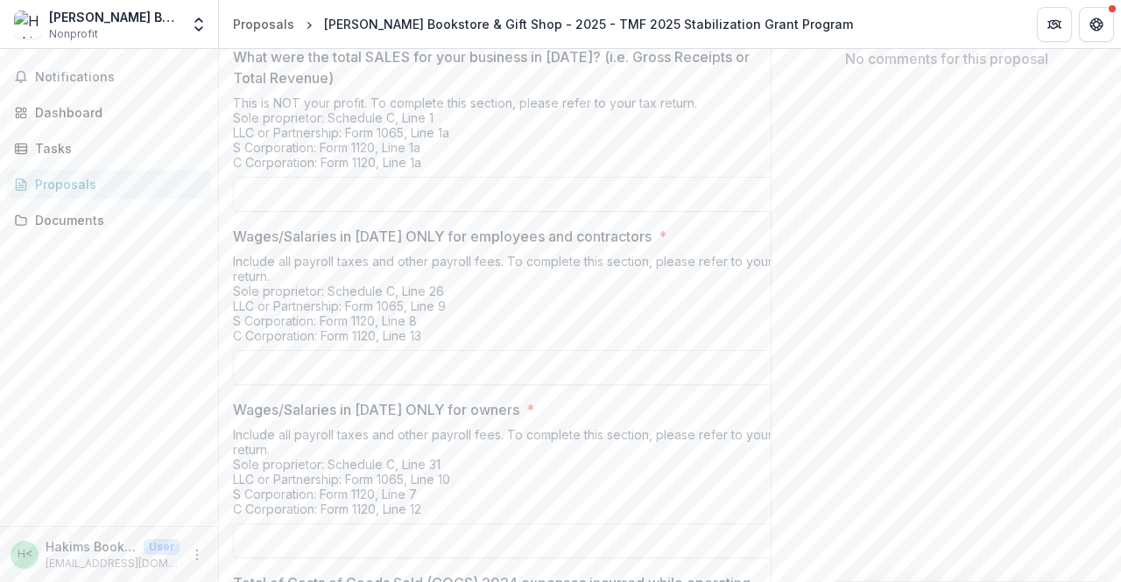
scroll to position [387, 0]
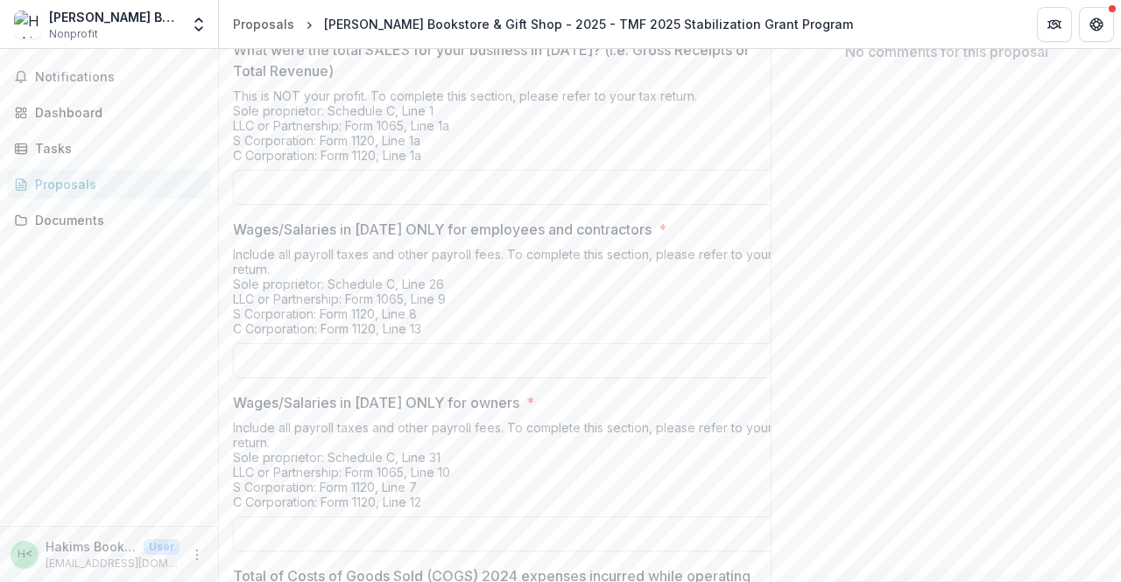
click at [273, 205] on input "What were the total SALES for your business in 2024? (i.e. Gross Receipts or To…" at bounding box center [513, 187] width 560 height 35
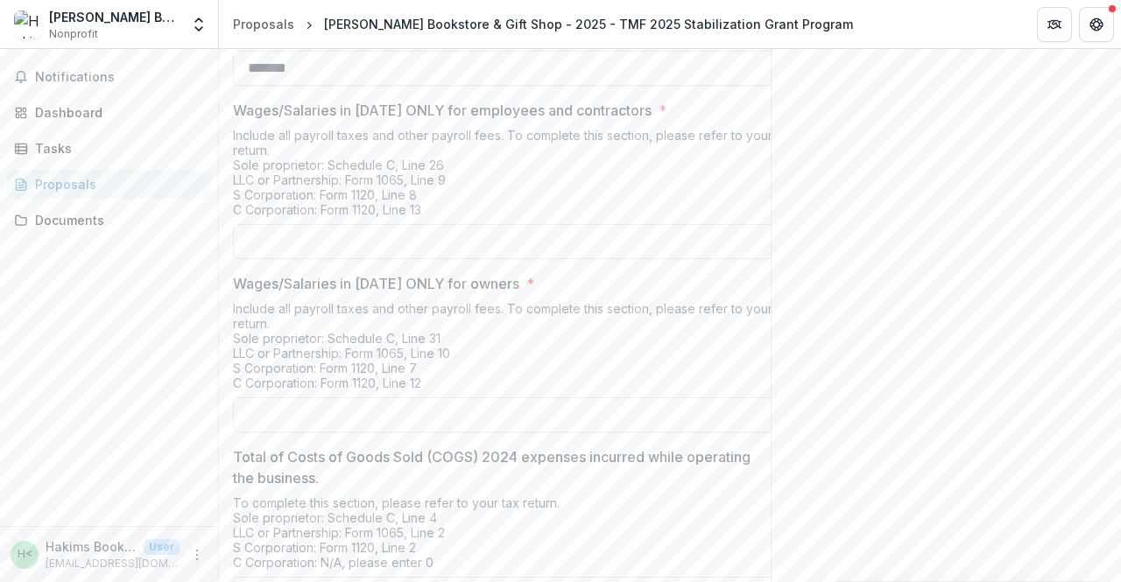
scroll to position [510, 0]
type input "*******"
click at [309, 256] on input "Wages/Salaries in 2024 ONLY for employees and contractors *" at bounding box center [513, 238] width 560 height 35
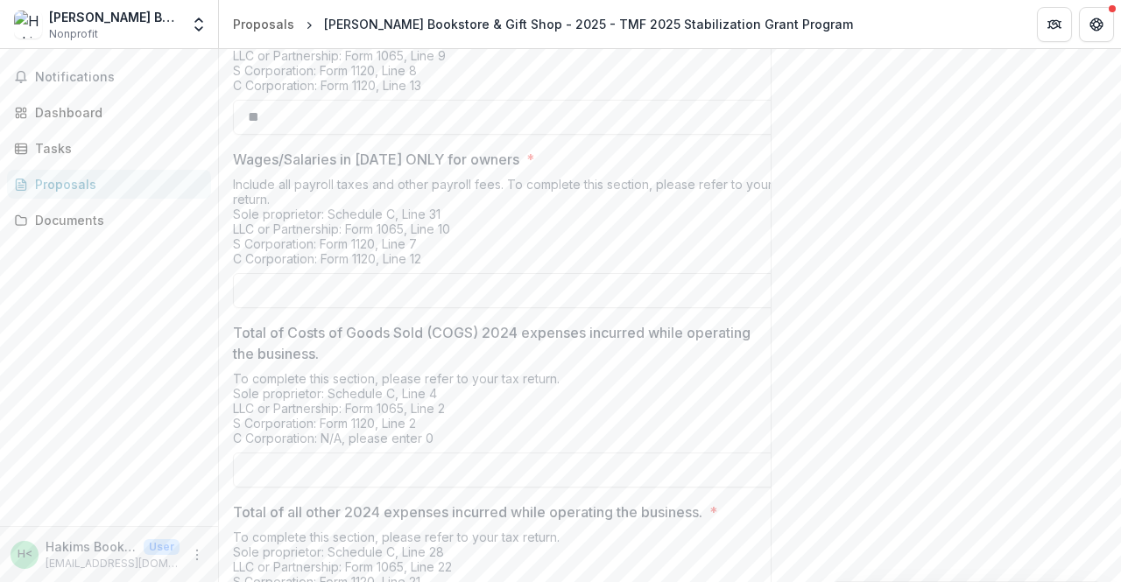
scroll to position [641, 0]
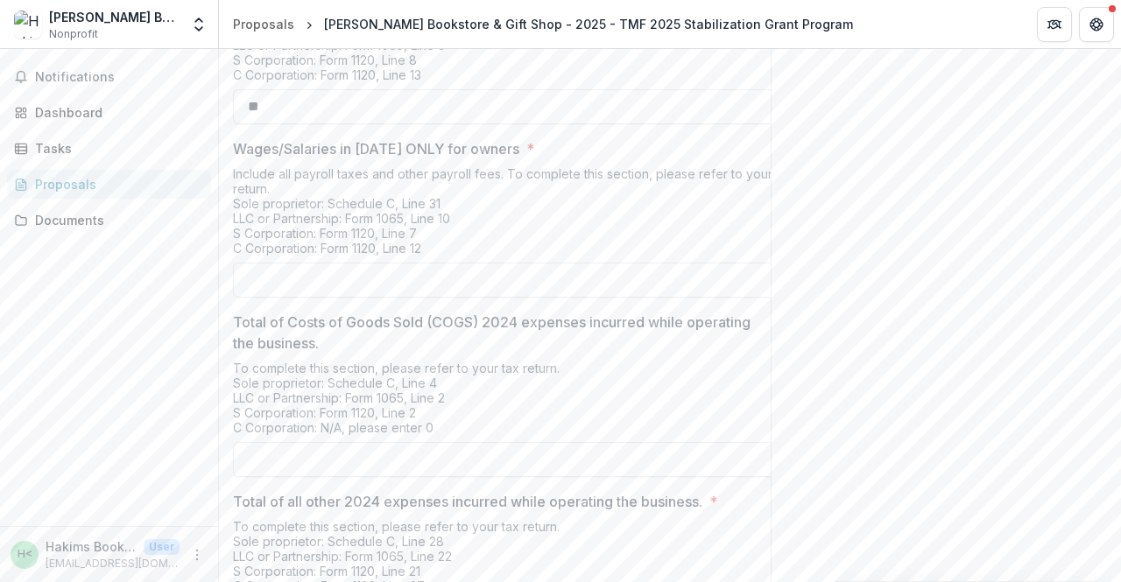
type input "**"
click at [270, 298] on input "Wages/Salaries in 2024 ONLY for owners *" at bounding box center [513, 280] width 560 height 35
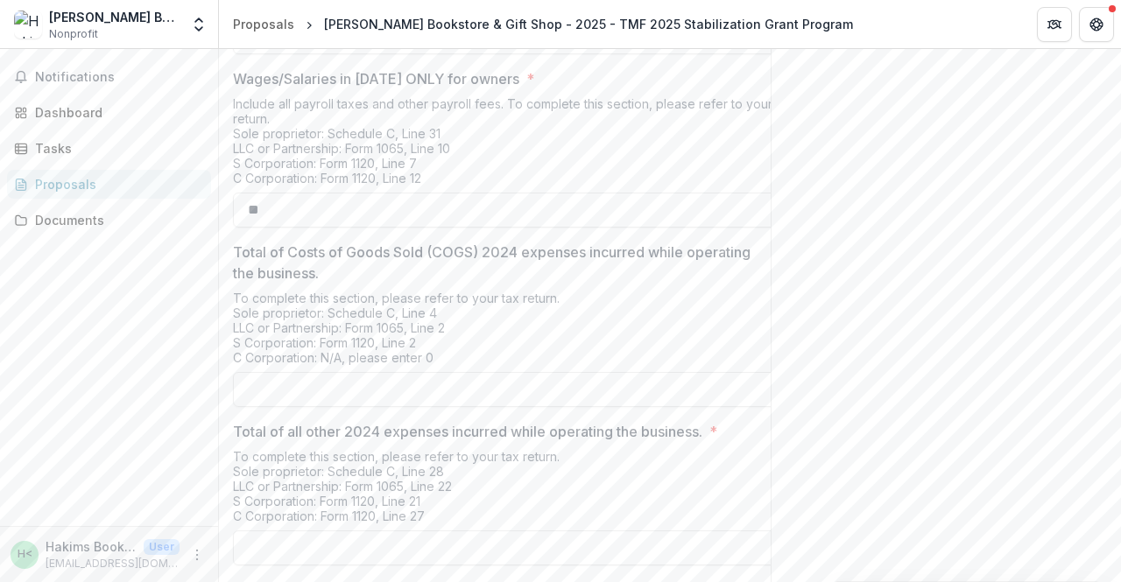
scroll to position [842, 0]
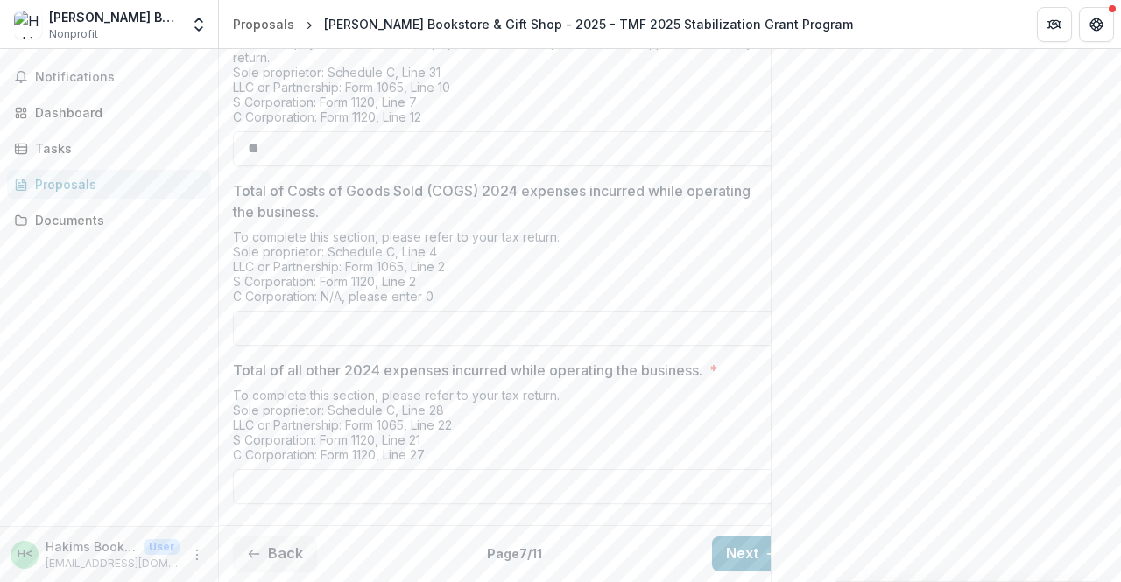
type input "**"
click at [735, 537] on button "Next" at bounding box center [752, 554] width 81 height 35
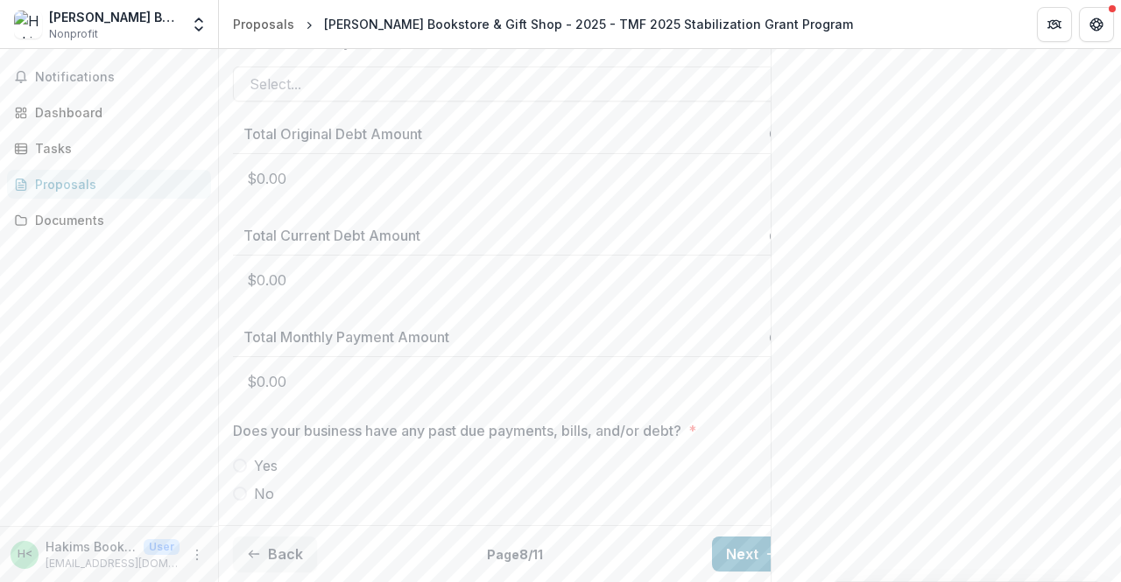
scroll to position [902, 0]
click at [238, 487] on span at bounding box center [240, 494] width 14 height 14
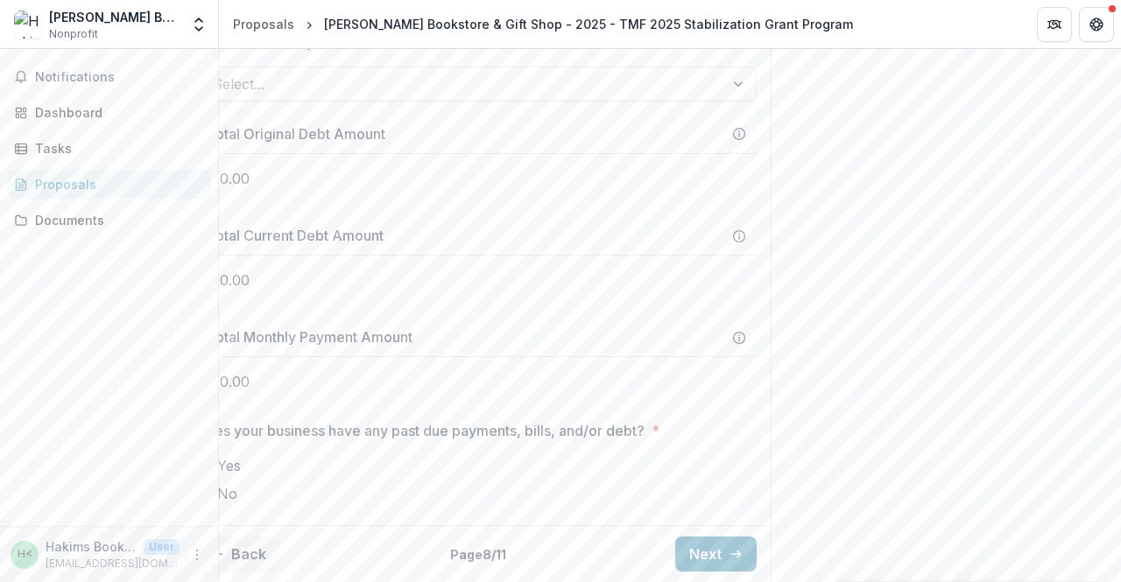
scroll to position [0, 0]
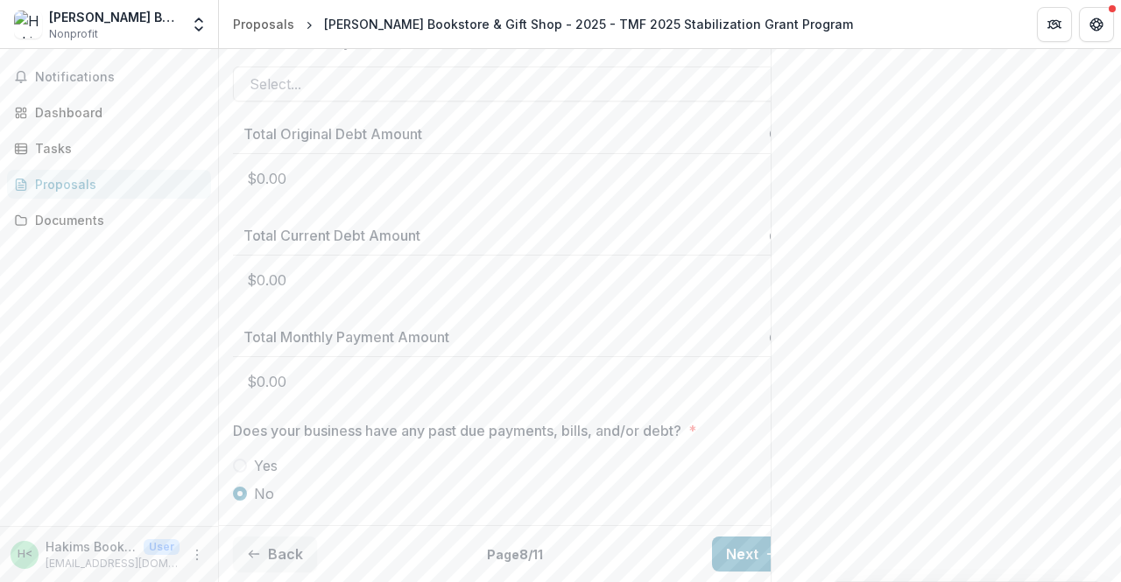
click at [408, 463] on div "Yes No" at bounding box center [513, 479] width 560 height 49
click at [736, 537] on button "Next" at bounding box center [752, 554] width 81 height 35
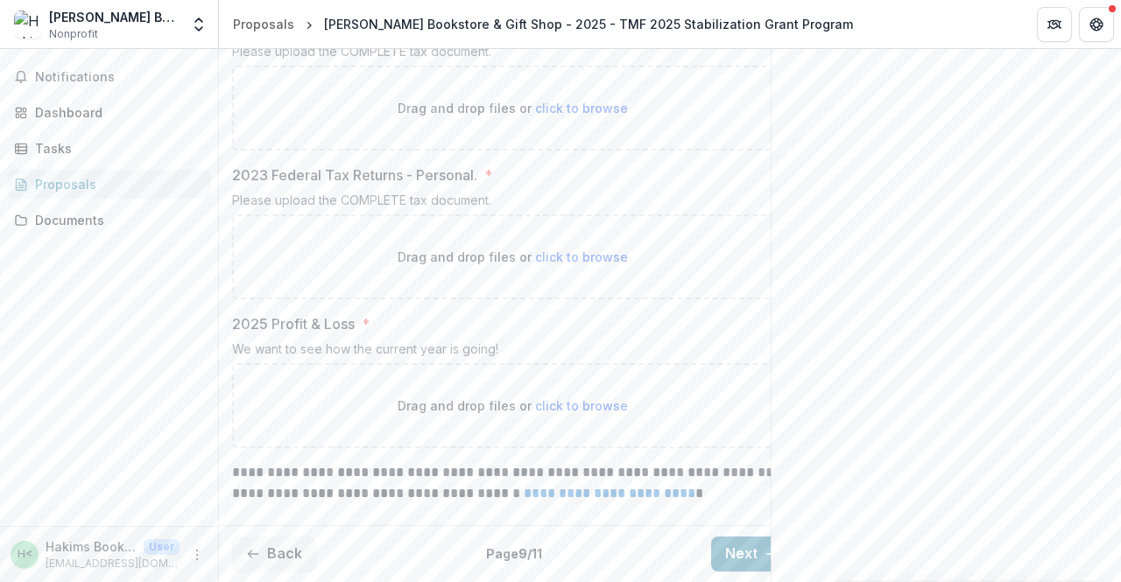
scroll to position [1079, 0]
click at [737, 537] on button "Next" at bounding box center [751, 554] width 81 height 35
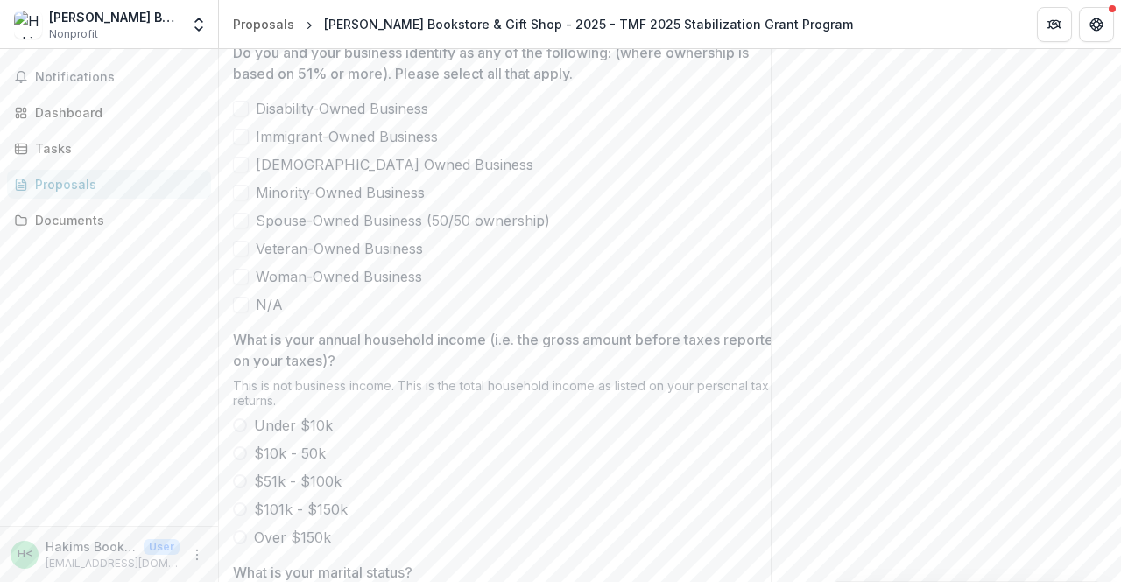
scroll to position [469, 0]
click at [243, 200] on span at bounding box center [241, 192] width 16 height 16
click at [244, 284] on span at bounding box center [241, 276] width 16 height 16
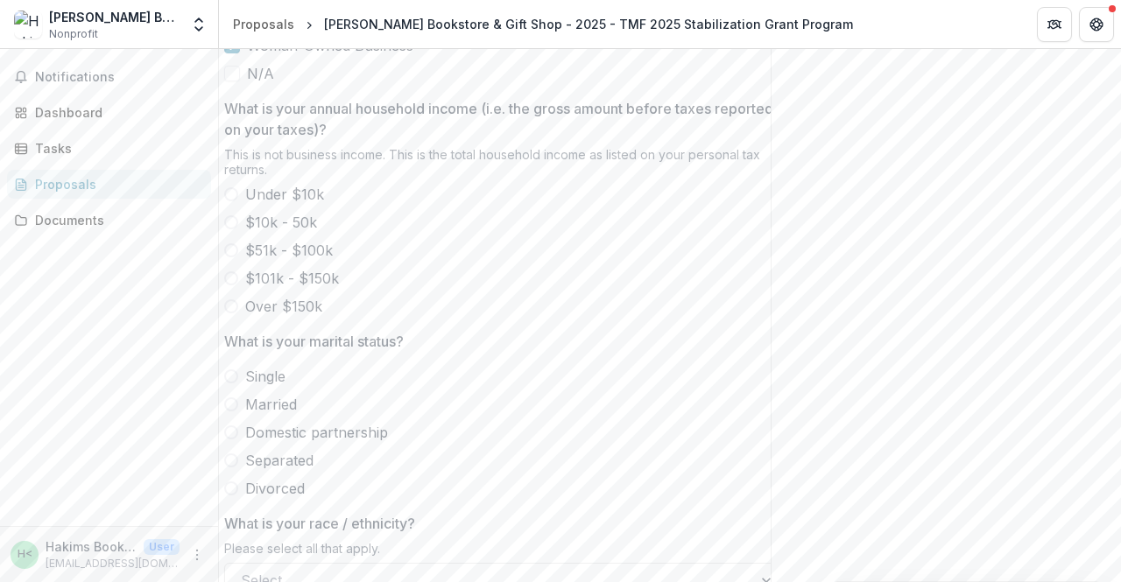
scroll to position [700, 0]
click at [231, 228] on span at bounding box center [231, 221] width 14 height 14
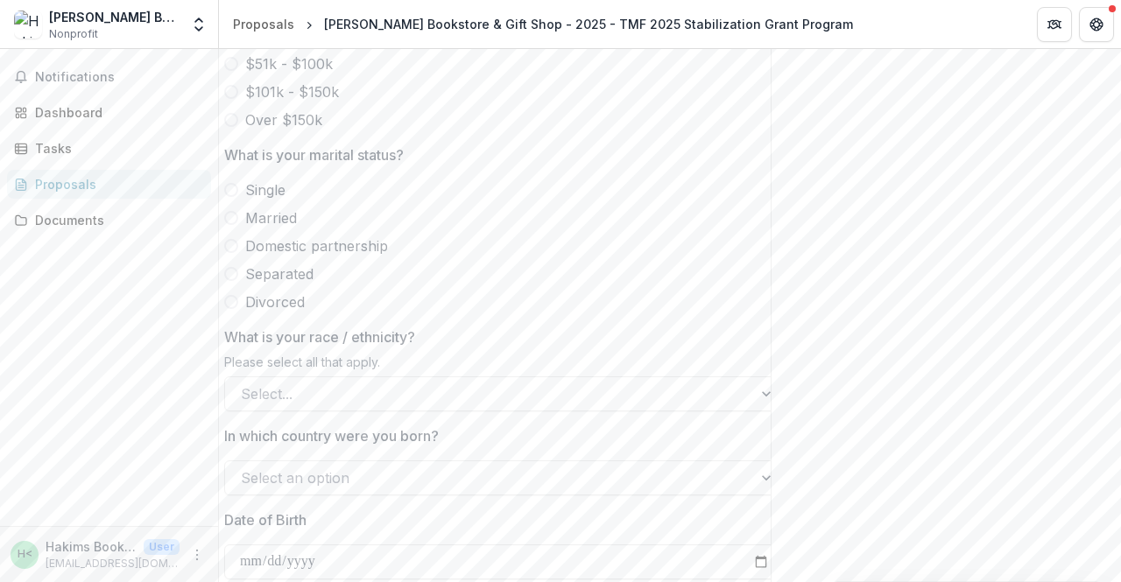
scroll to position [887, 0]
click at [231, 196] on span at bounding box center [231, 189] width 14 height 14
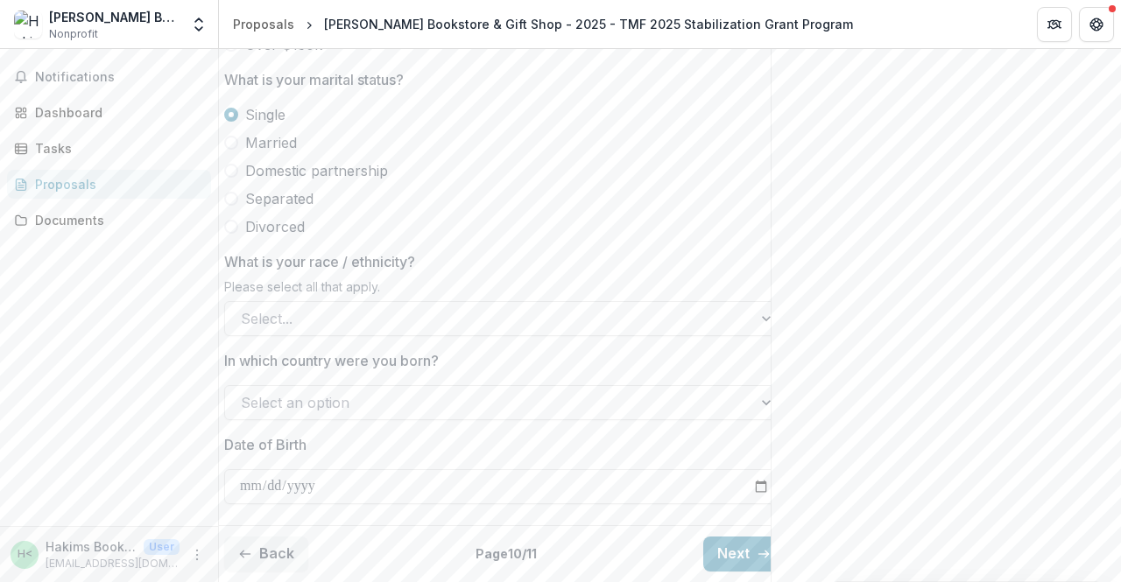
scroll to position [0, 0]
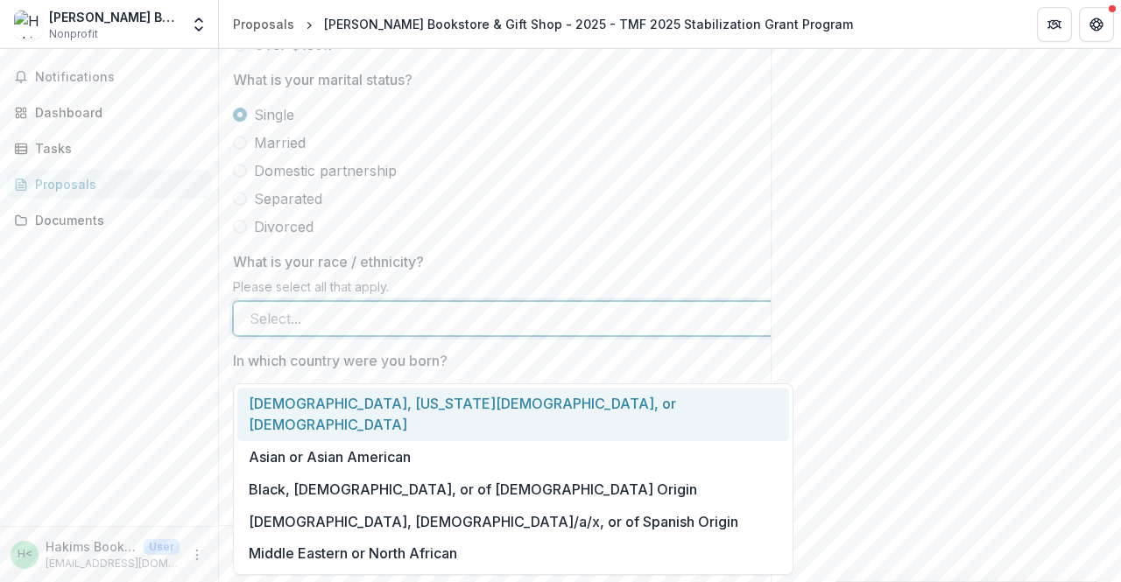
click at [688, 331] on div at bounding box center [498, 318] width 496 height 25
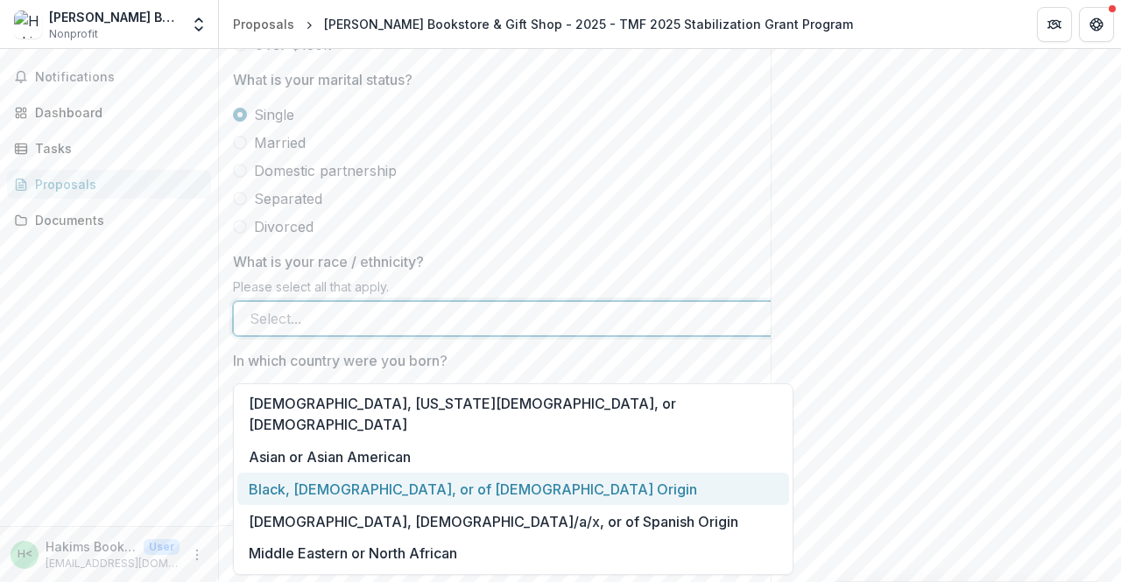
click at [425, 473] on div "Black, African-American, or of African Origin" at bounding box center [513, 489] width 552 height 32
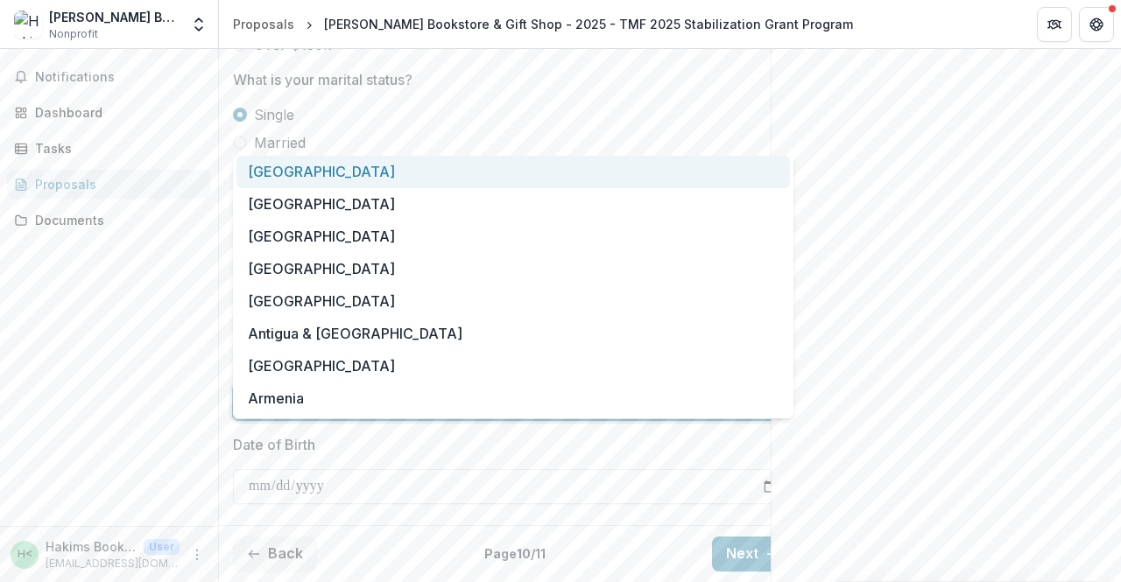
click at [599, 415] on div at bounding box center [498, 402] width 496 height 25
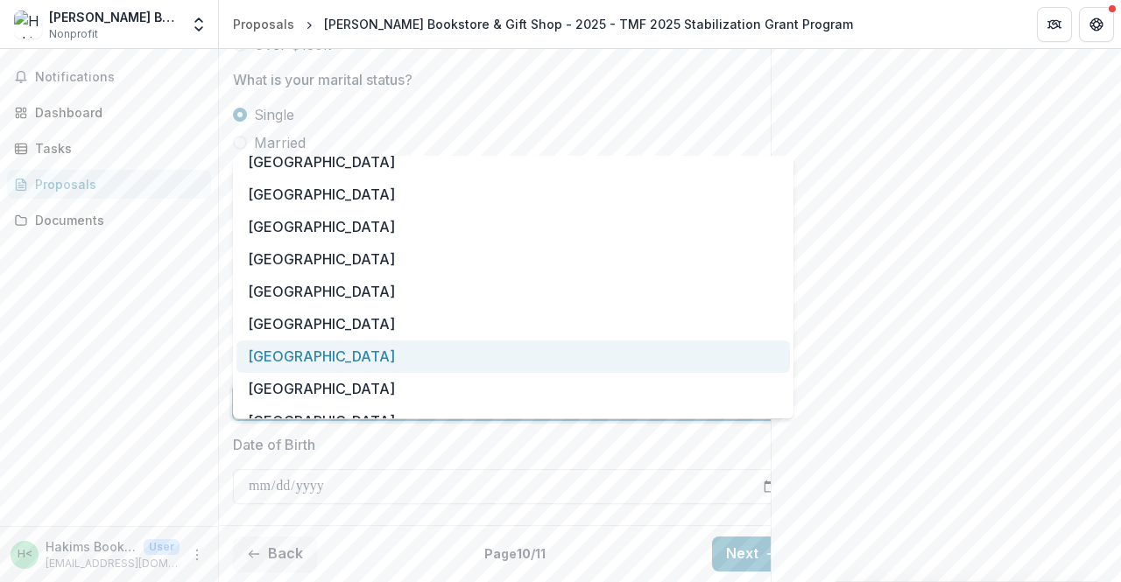
scroll to position [5875, 0]
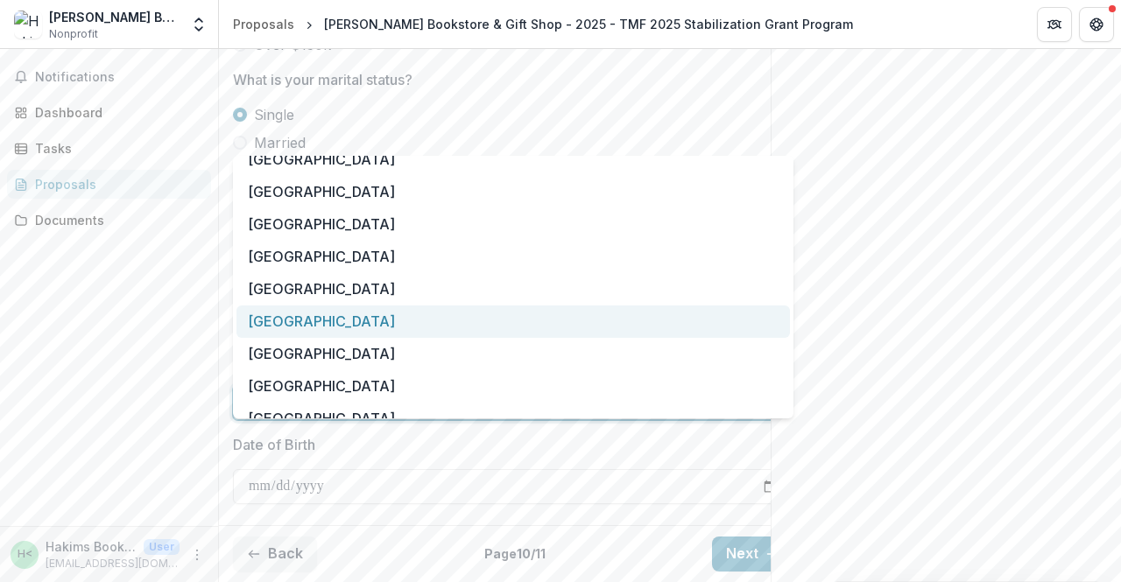
click at [311, 320] on div "United States" at bounding box center [512, 322] width 553 height 32
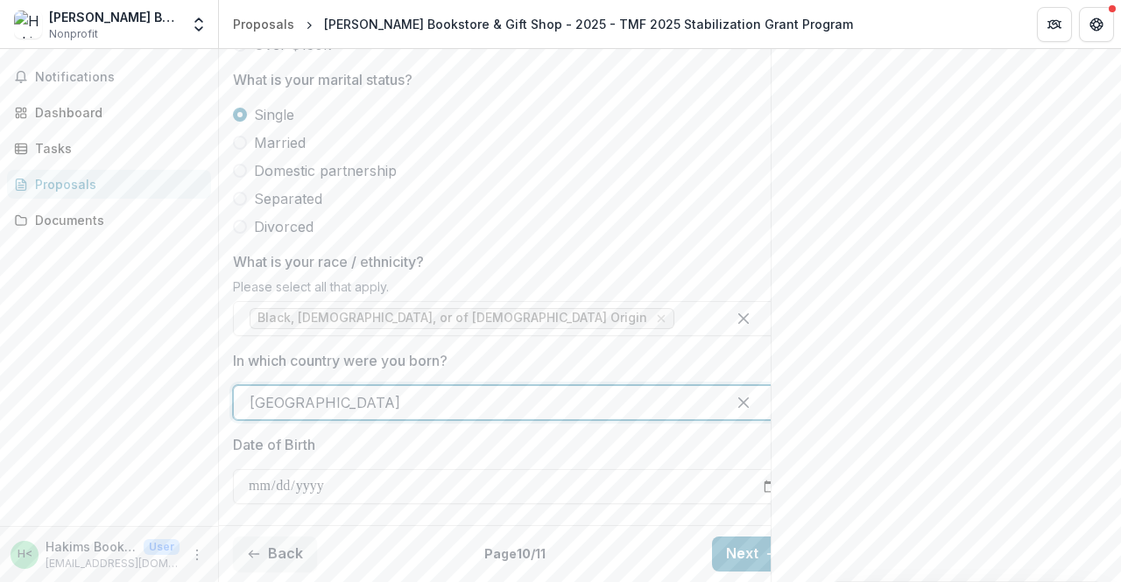
click at [338, 504] on input "Date of Birth" at bounding box center [513, 486] width 560 height 35
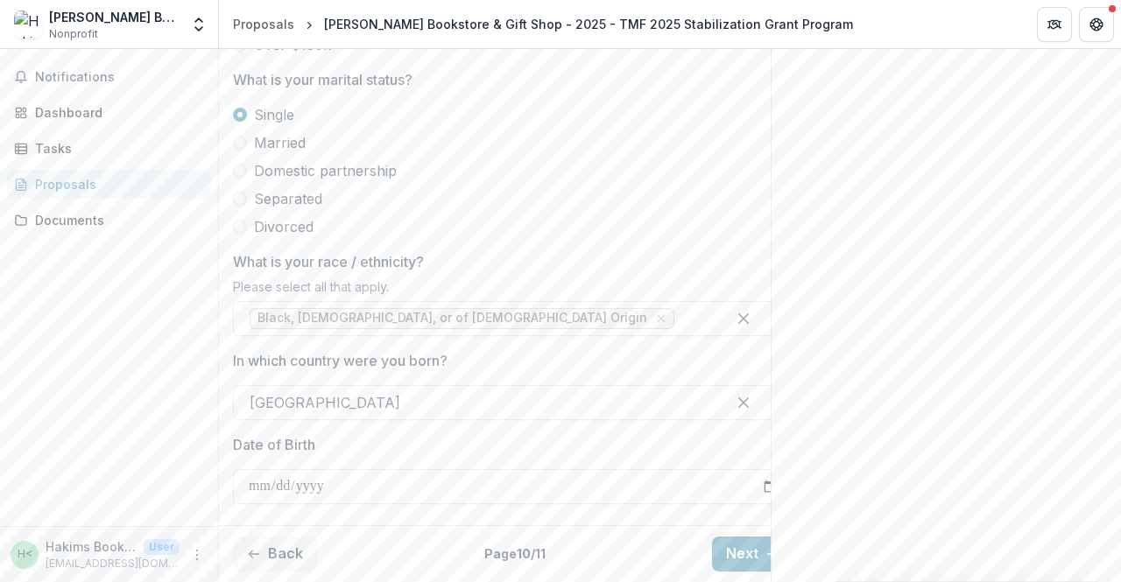
type input "**********"
click at [292, 504] on input "**********" at bounding box center [513, 486] width 560 height 35
type input "**********"
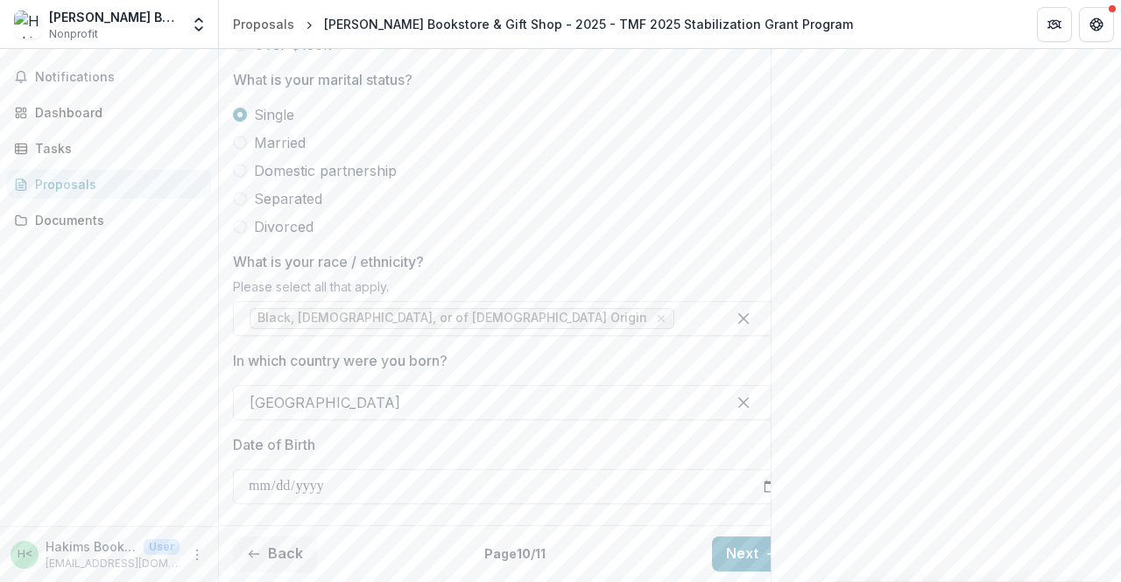
click at [738, 537] on button "Next" at bounding box center [752, 554] width 81 height 35
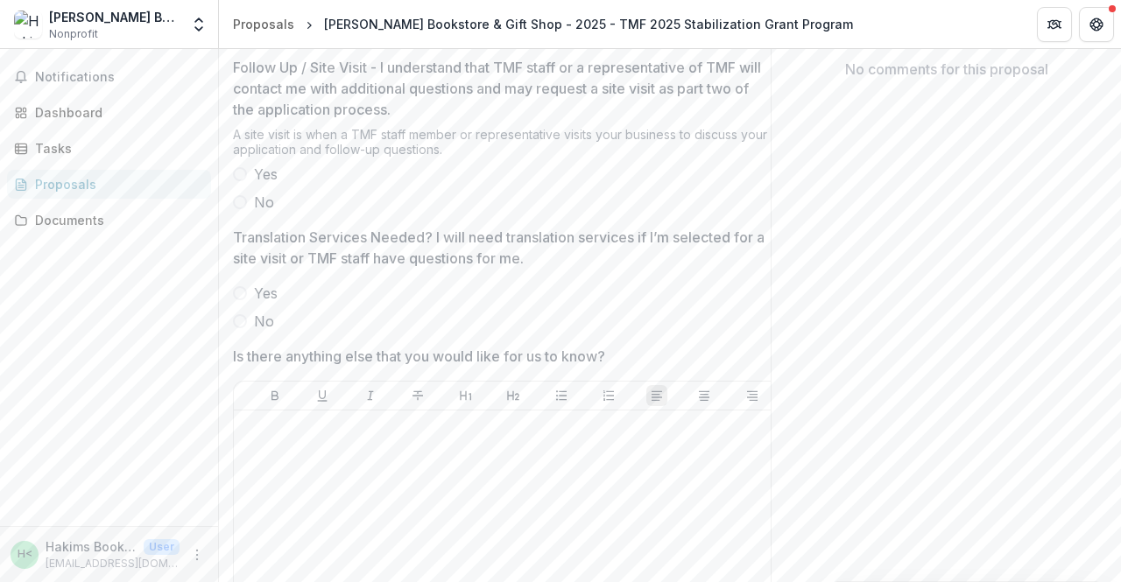
scroll to position [370, 0]
click at [243, 180] on span at bounding box center [240, 173] width 14 height 14
click at [243, 327] on span at bounding box center [240, 320] width 14 height 14
click at [521, 436] on p at bounding box center [513, 426] width 545 height 19
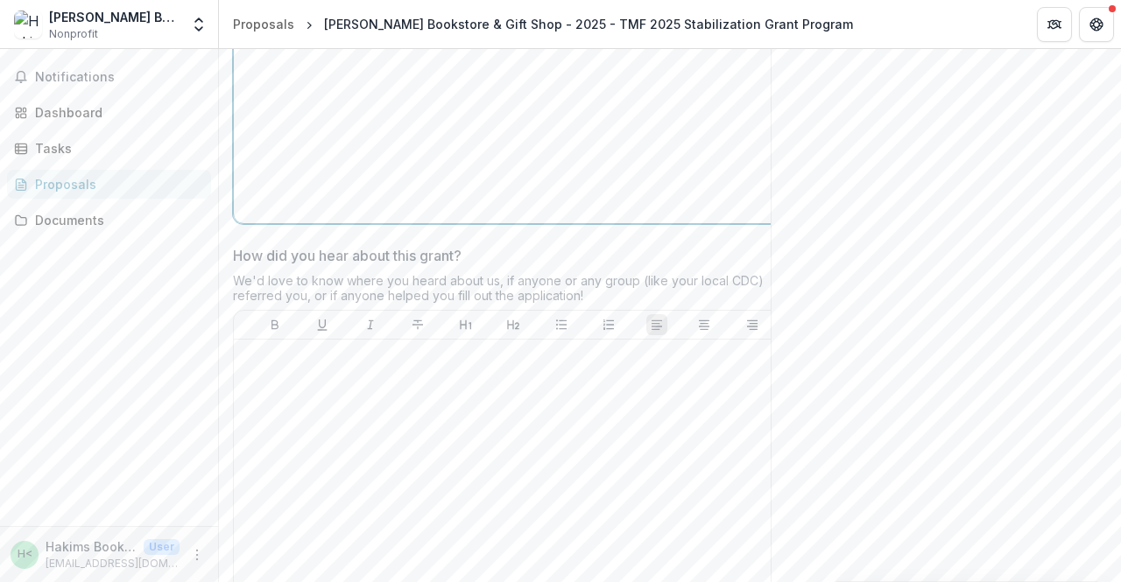
scroll to position [834, 0]
click at [378, 460] on div at bounding box center [513, 477] width 545 height 263
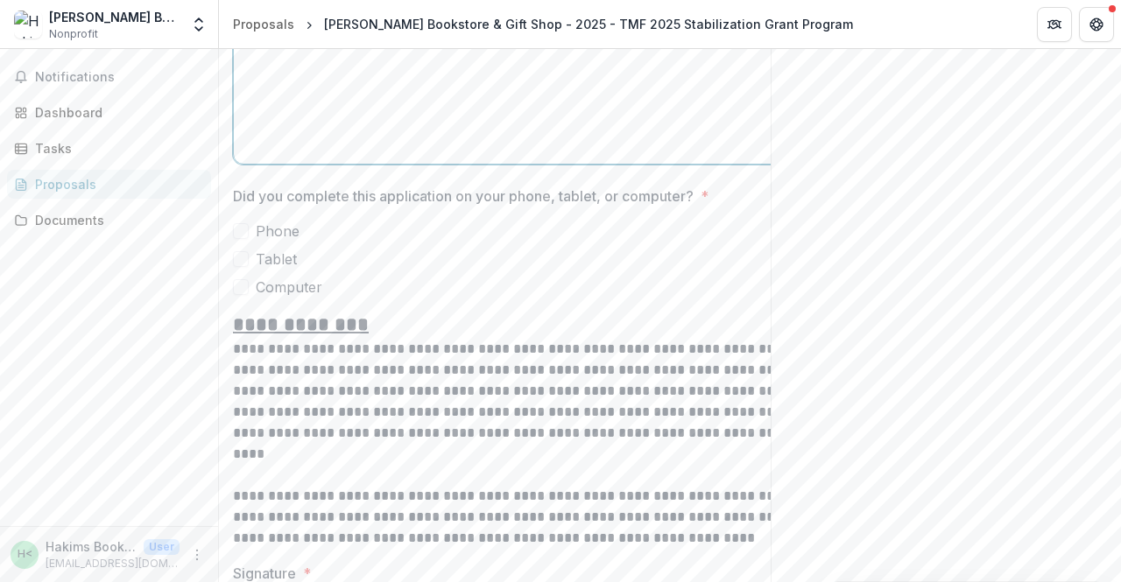
scroll to position [1287, 0]
click at [245, 294] on span at bounding box center [241, 286] width 16 height 16
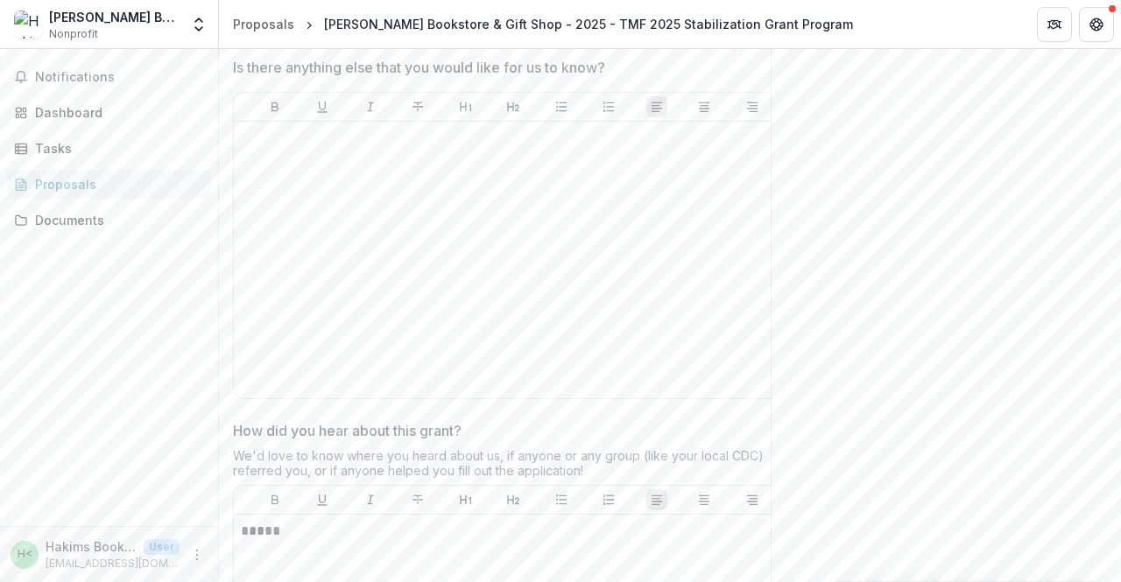
scroll to position [657, 0]
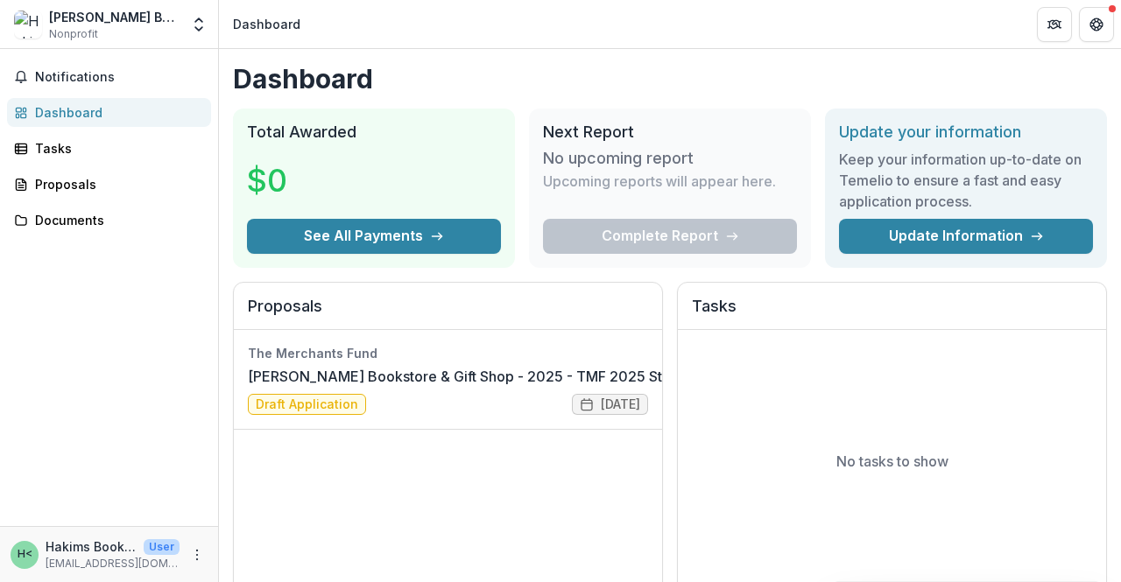
click at [397, 372] on link "[PERSON_NAME] Bookstore & Gift Shop - 2025 - TMF 2025 Stabilization Grant Progr…" at bounding box center [538, 376] width 581 height 21
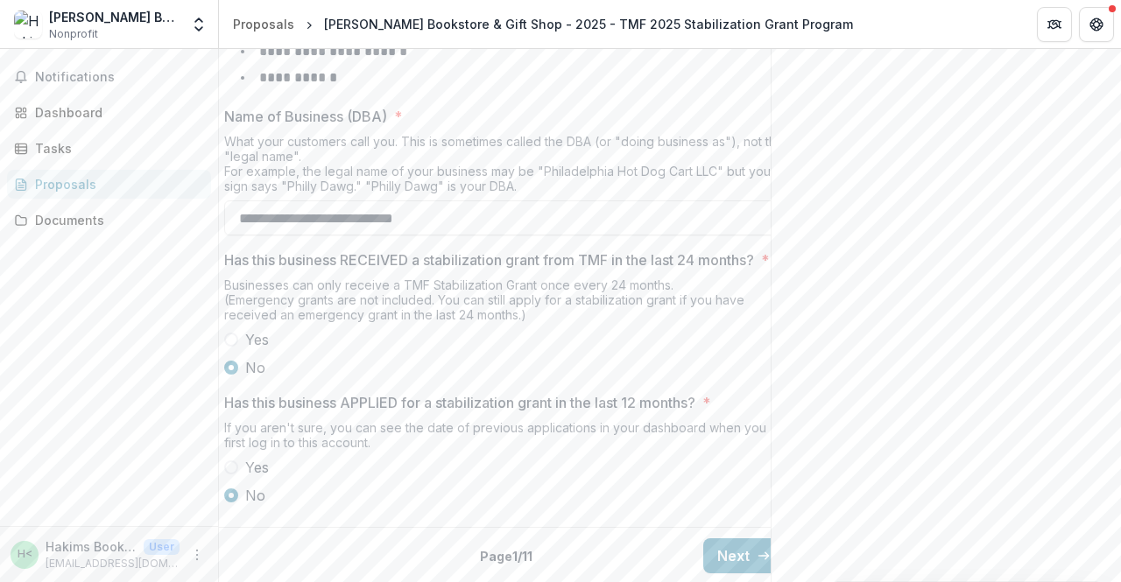
scroll to position [954, 0]
click at [728, 544] on button "Next" at bounding box center [743, 554] width 81 height 35
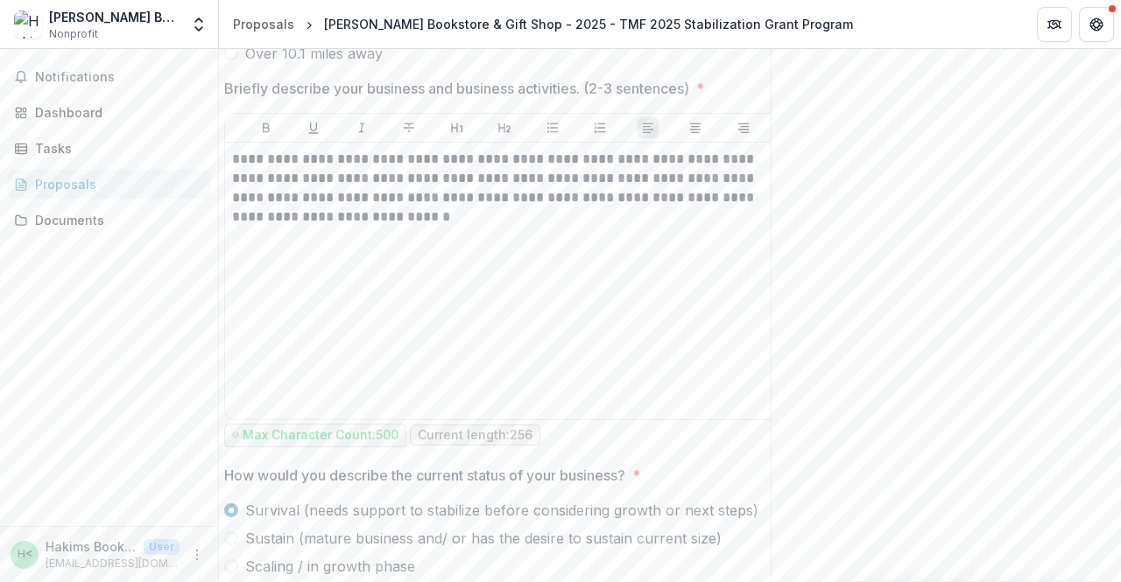
scroll to position [1101, 0]
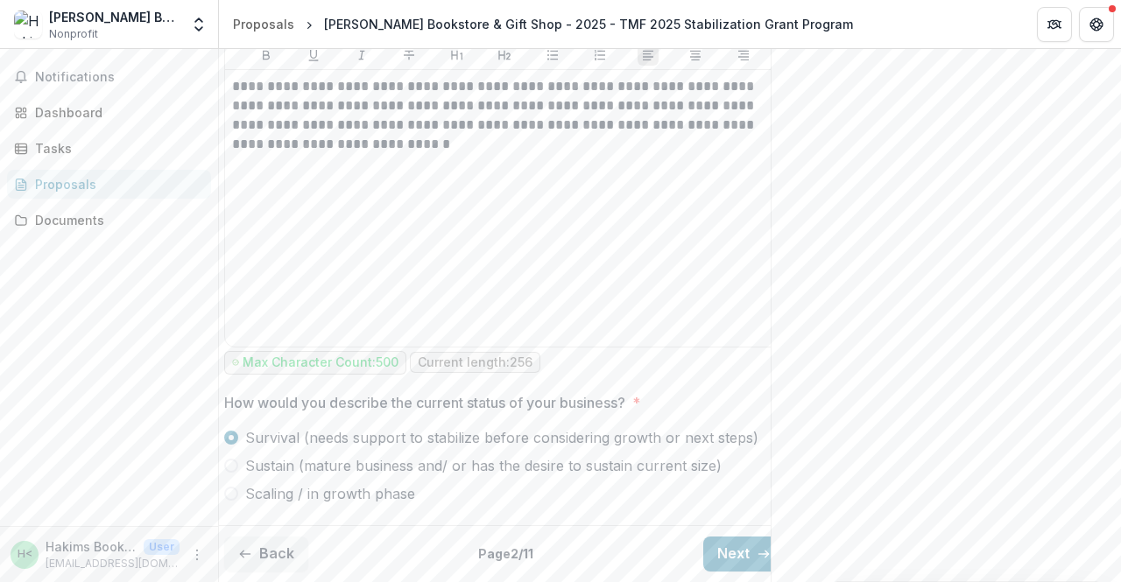
click at [724, 537] on button "Next" at bounding box center [743, 554] width 81 height 35
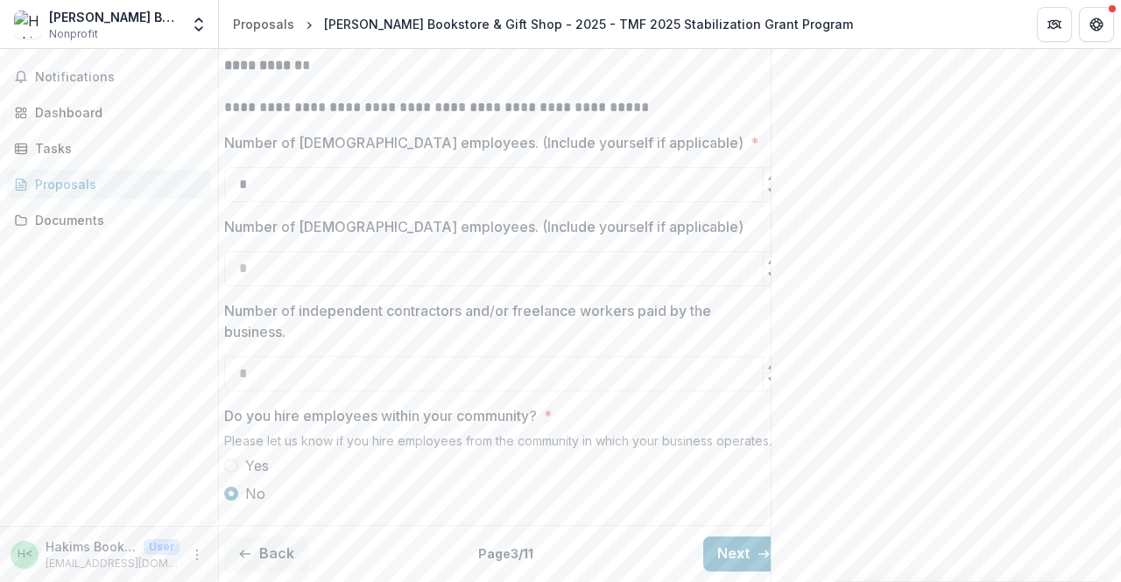
scroll to position [686, 0]
click at [724, 537] on button "Next" at bounding box center [743, 554] width 81 height 35
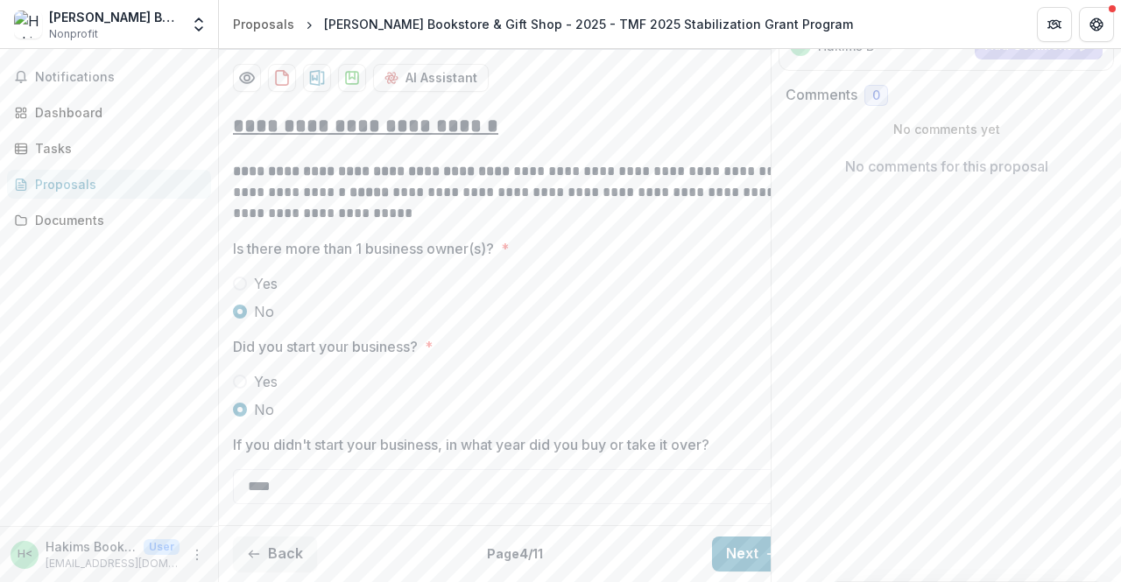
click at [724, 537] on button "Next" at bounding box center [752, 554] width 81 height 35
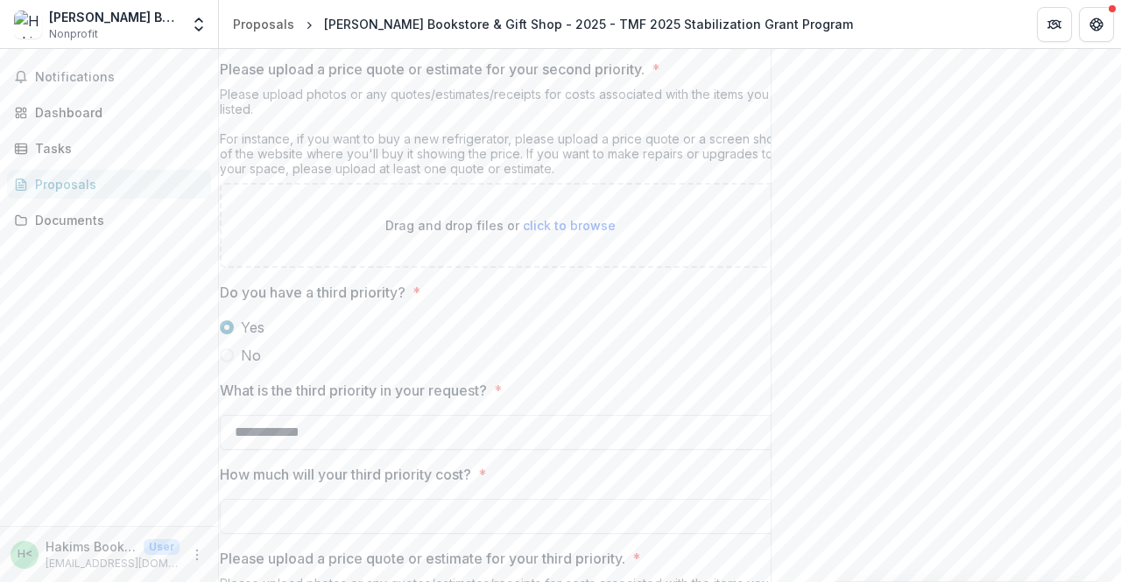
scroll to position [2747, 0]
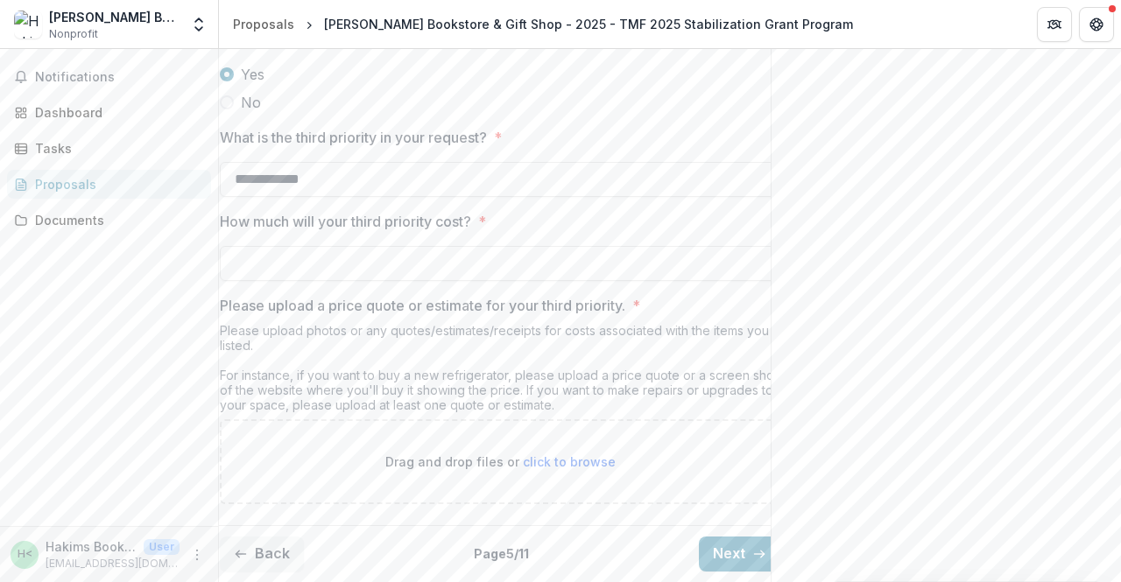
click at [742, 538] on button "Next" at bounding box center [739, 554] width 81 height 35
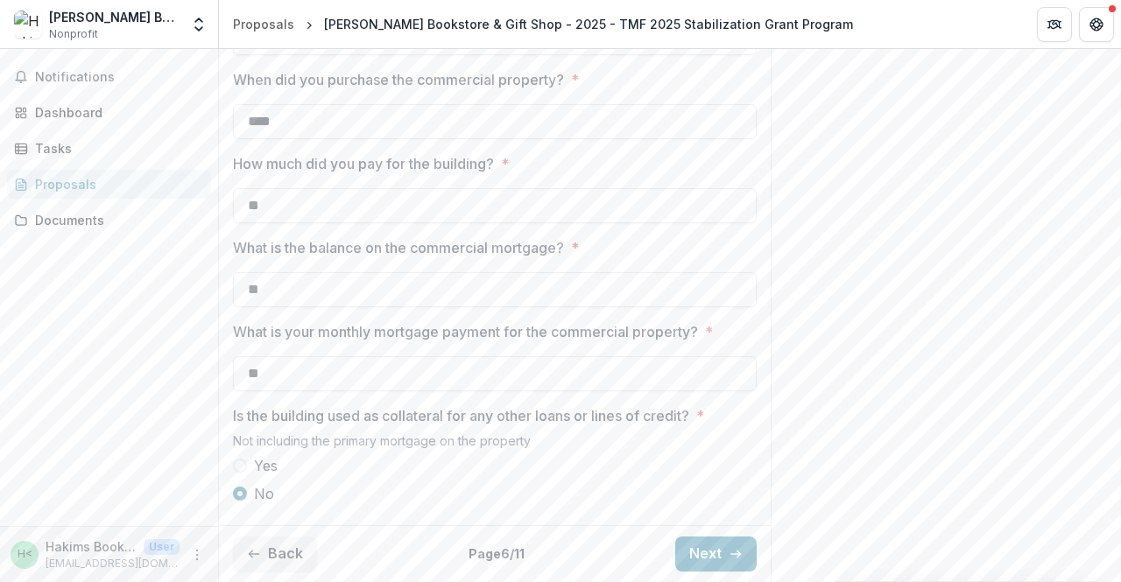
scroll to position [658, 0]
click at [694, 545] on button "Next" at bounding box center [715, 554] width 81 height 35
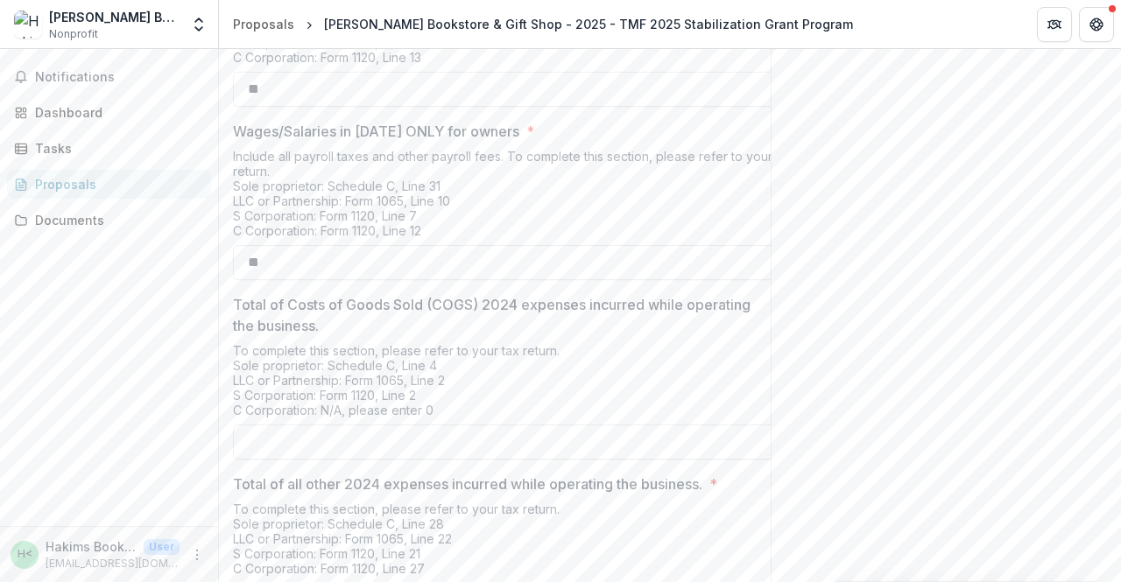
scroll to position [842, 0]
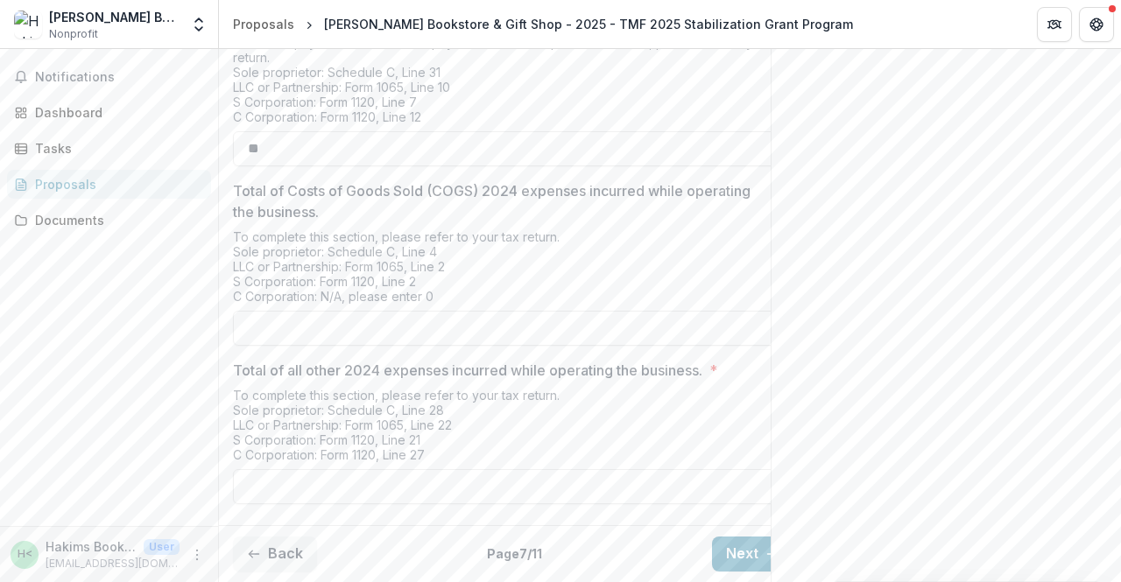
click at [694, 545] on div "Back Page 7 / 11 Next" at bounding box center [513, 553] width 588 height 57
click at [734, 537] on button "Next" at bounding box center [752, 554] width 81 height 35
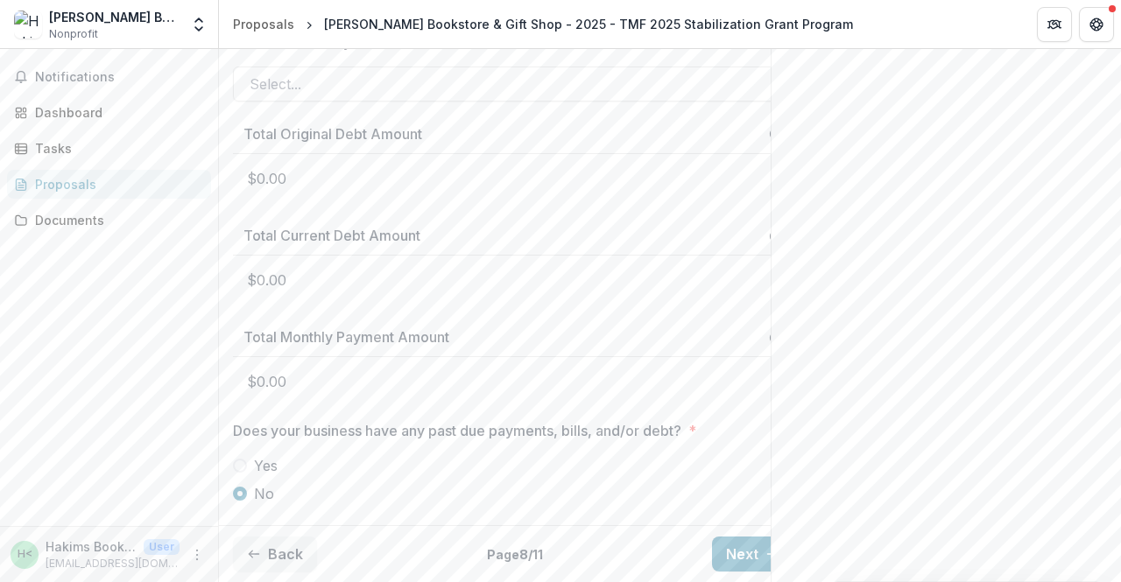
scroll to position [902, 0]
click at [733, 537] on button "Next" at bounding box center [752, 554] width 81 height 35
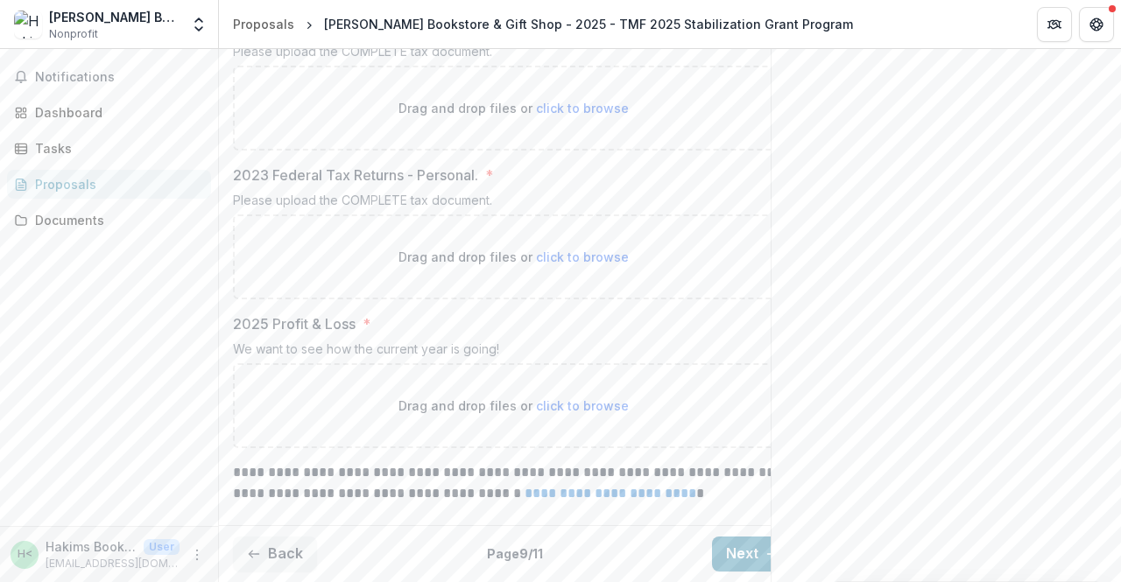
scroll to position [1079, 0]
click at [735, 537] on button "Next" at bounding box center [752, 554] width 81 height 35
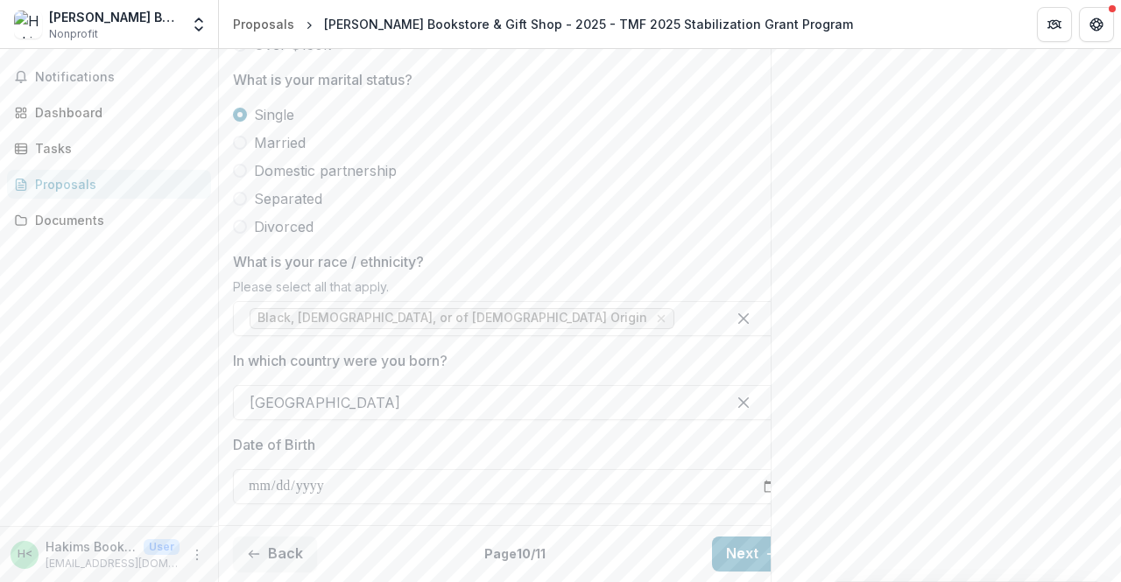
scroll to position [1038, 0]
click at [737, 537] on button "Next" at bounding box center [752, 554] width 81 height 35
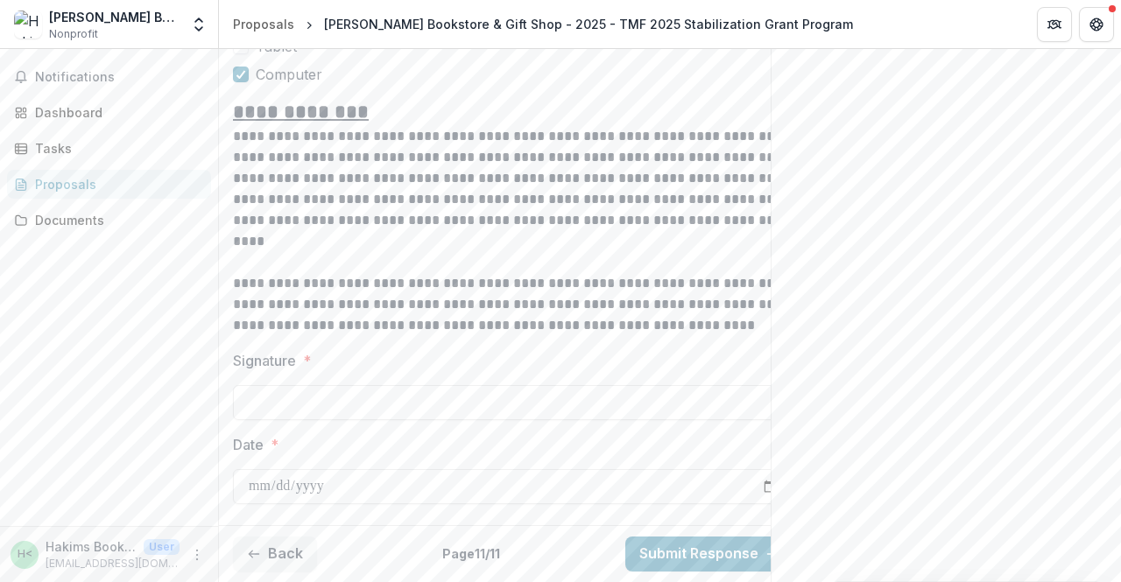
scroll to position [1573, 0]
click at [270, 537] on button "Back" at bounding box center [275, 554] width 84 height 35
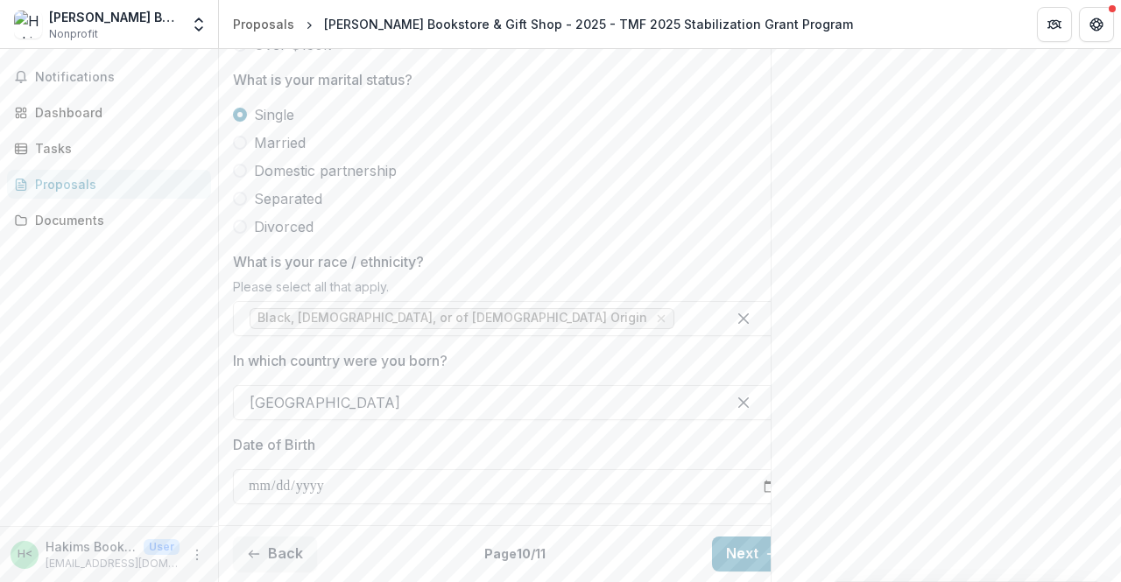
scroll to position [1038, 0]
click at [270, 537] on button "Back" at bounding box center [275, 554] width 84 height 35
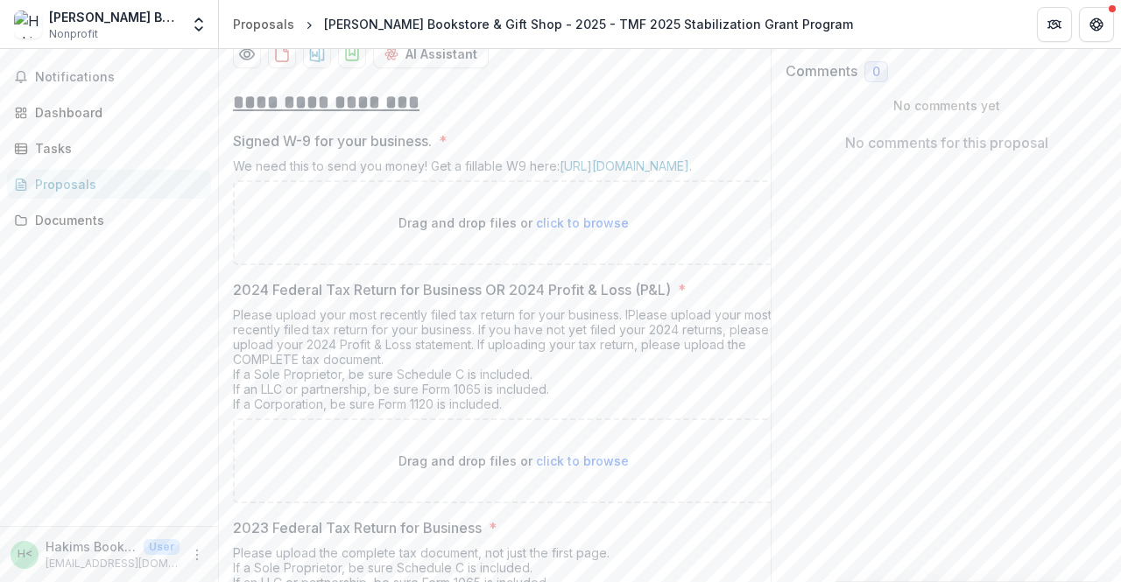
scroll to position [297, 0]
click at [564, 467] on span "click to browse" at bounding box center [582, 460] width 93 height 15
click at [545, 231] on p "Drag and drop files or click to browse" at bounding box center [513, 222] width 230 height 18
type input "**********"
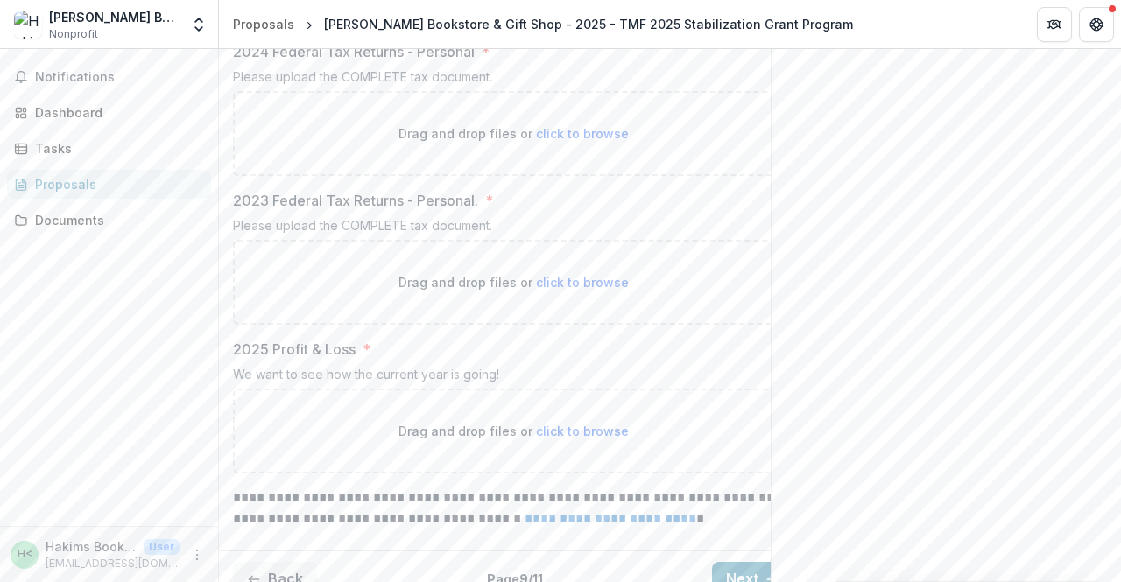
scroll to position [1222, 0]
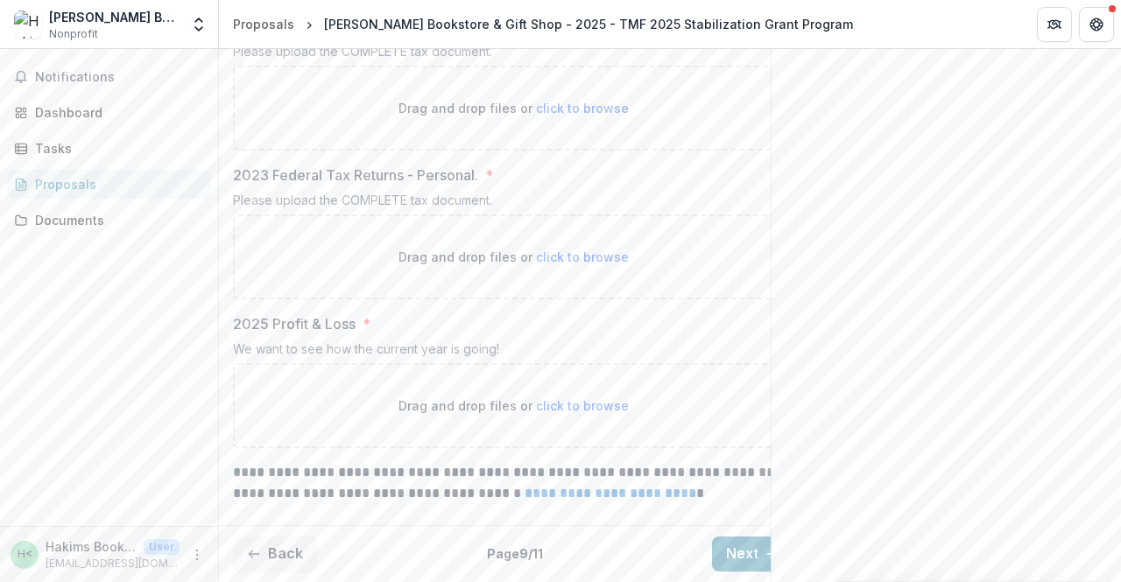
click at [280, 537] on button "Back" at bounding box center [275, 554] width 84 height 35
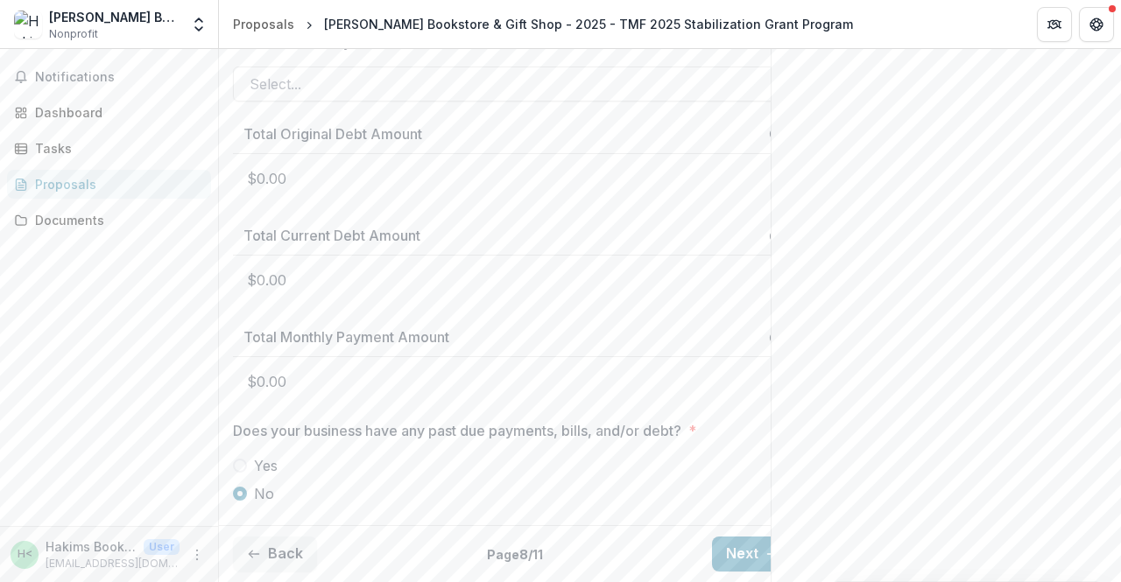
click at [280, 537] on button "Back" at bounding box center [275, 554] width 84 height 35
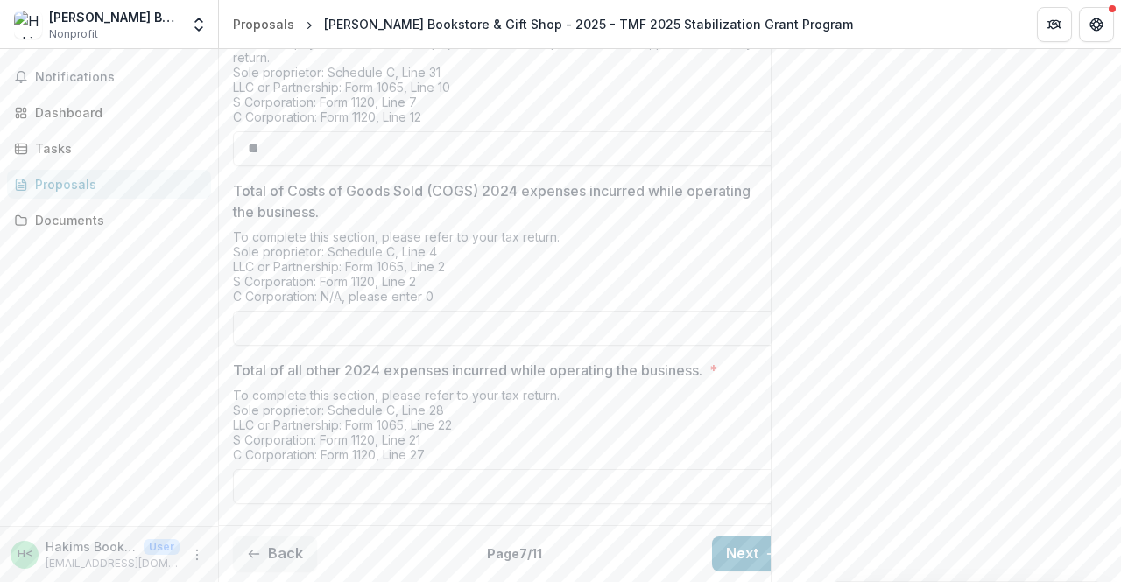
click at [280, 537] on button "Back" at bounding box center [275, 554] width 84 height 35
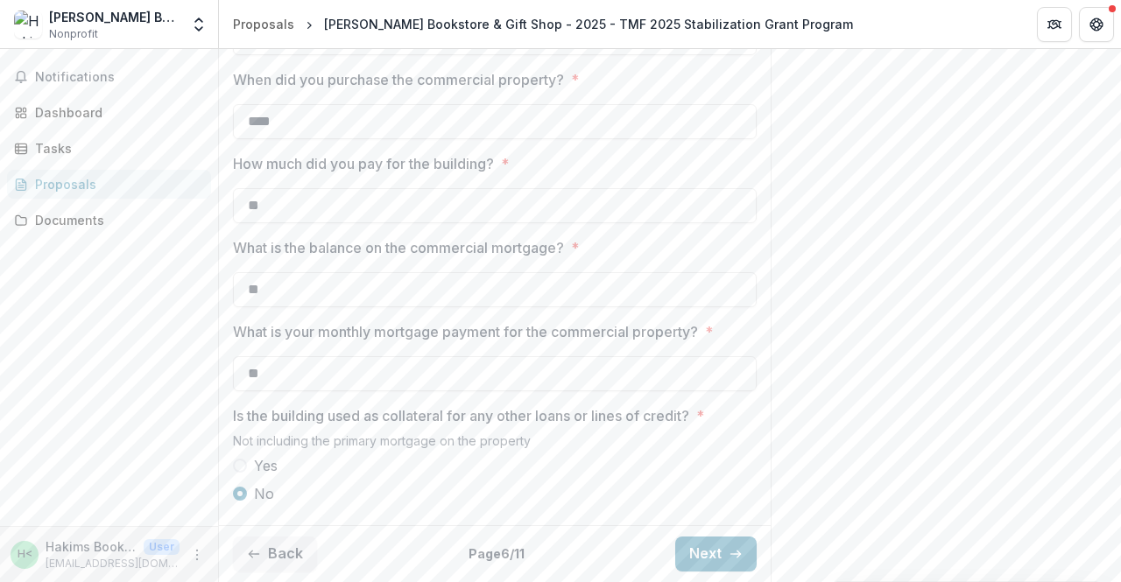
scroll to position [658, 0]
click at [280, 536] on div "Back Page 6 / 11 Next" at bounding box center [495, 553] width 552 height 57
click at [279, 559] on button "Back" at bounding box center [275, 554] width 84 height 35
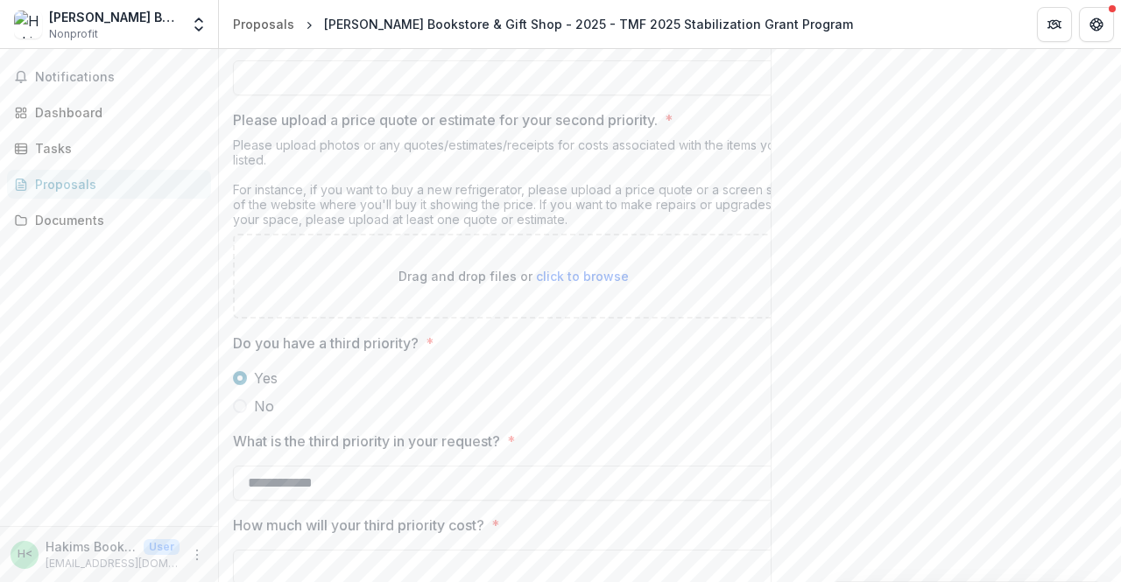
scroll to position [2747, 0]
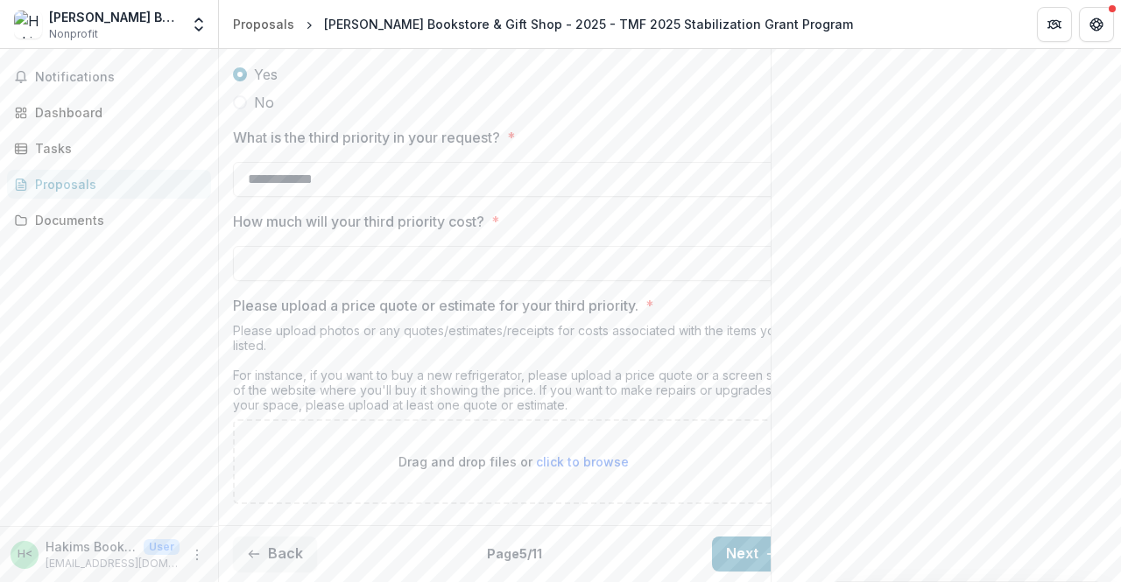
click at [278, 542] on button "Back" at bounding box center [275, 554] width 84 height 35
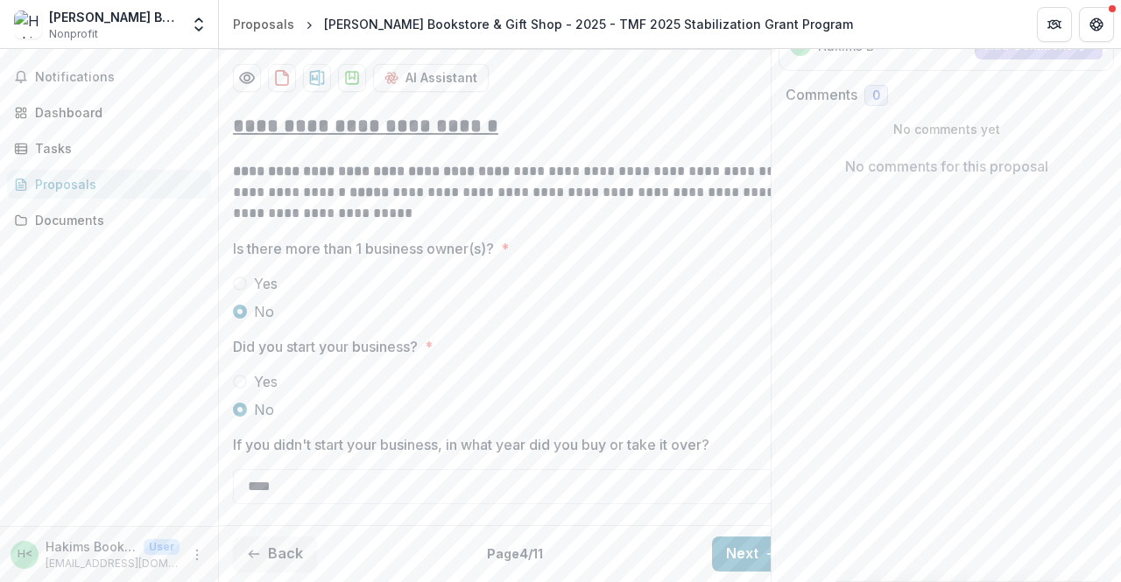
click at [278, 542] on button "Back" at bounding box center [275, 554] width 84 height 35
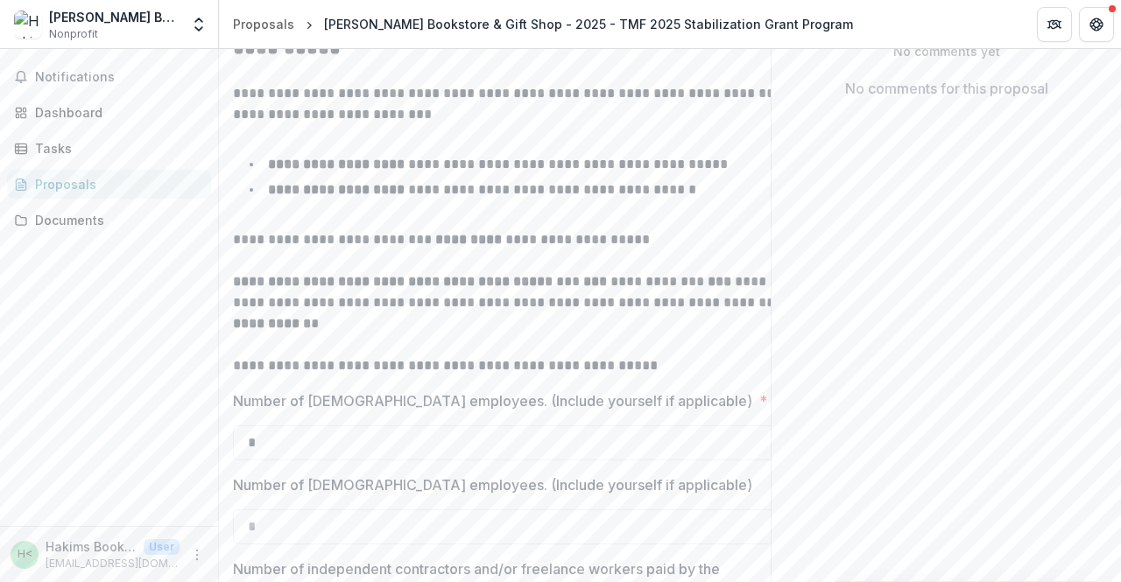
scroll to position [686, 0]
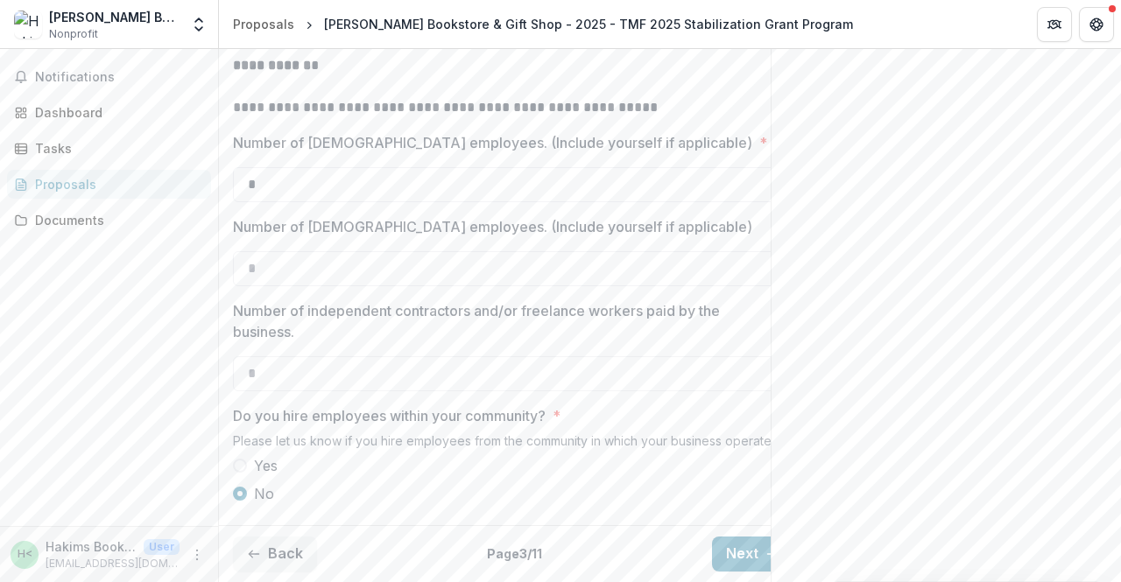
click at [278, 542] on button "Back" at bounding box center [275, 554] width 84 height 35
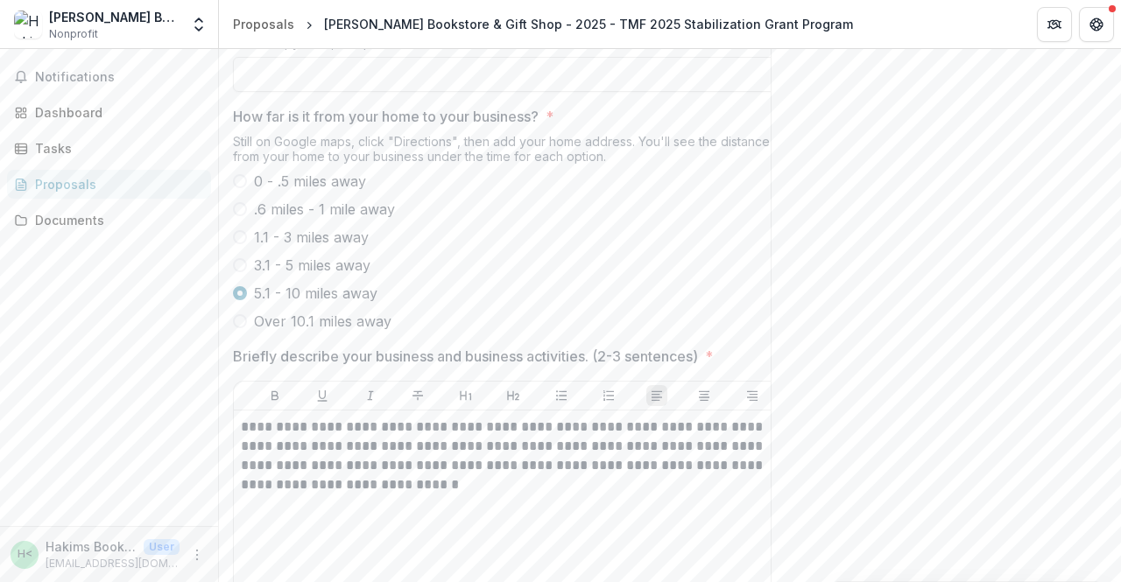
scroll to position [1101, 0]
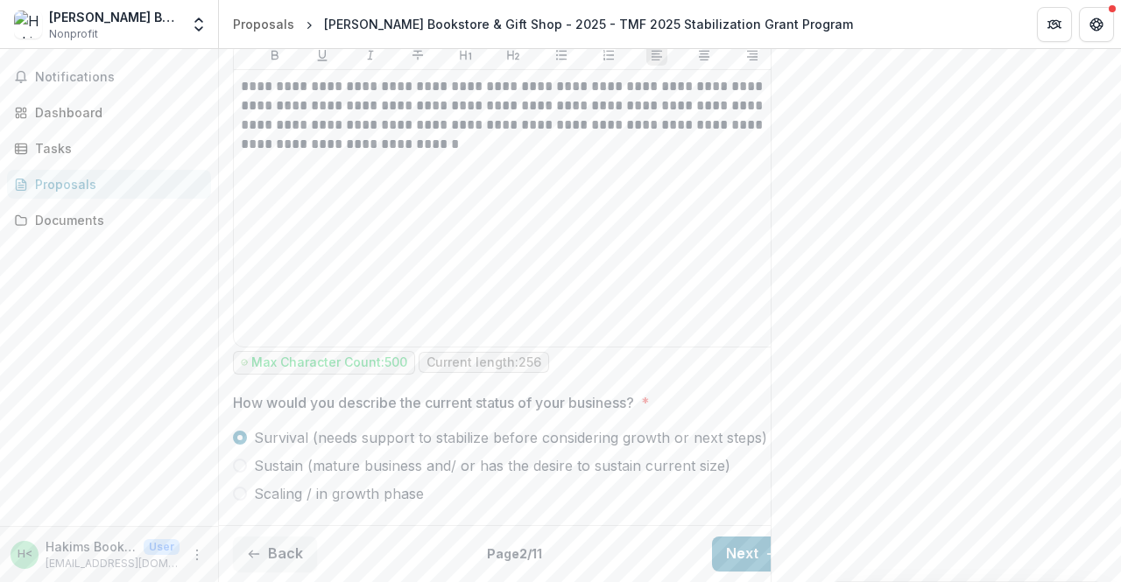
click at [272, 543] on button "Back" at bounding box center [275, 554] width 84 height 35
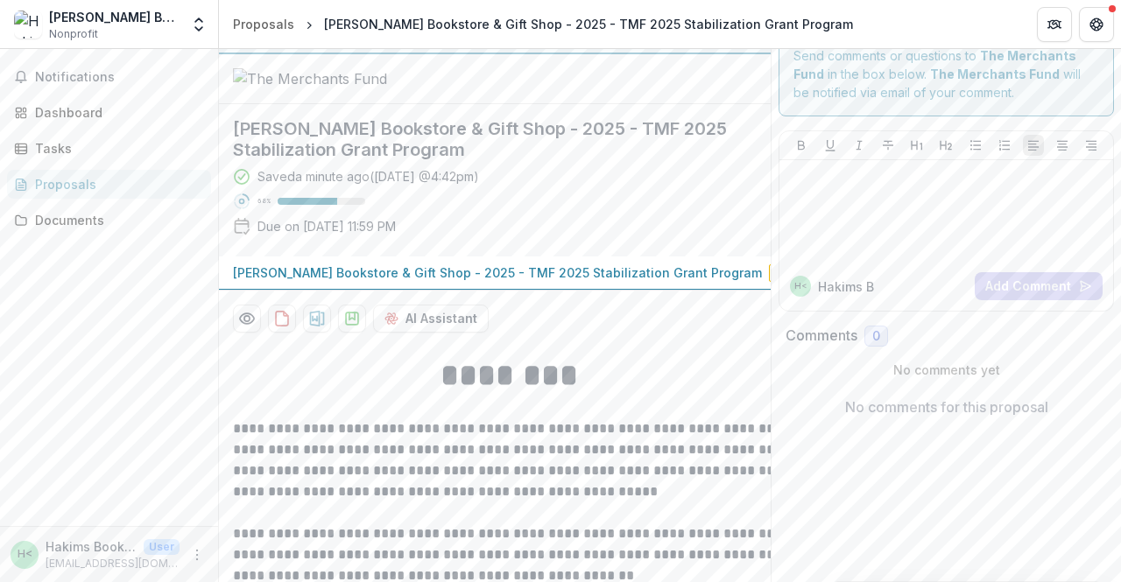
scroll to position [0, 0]
